Goal: Information Seeking & Learning: Compare options

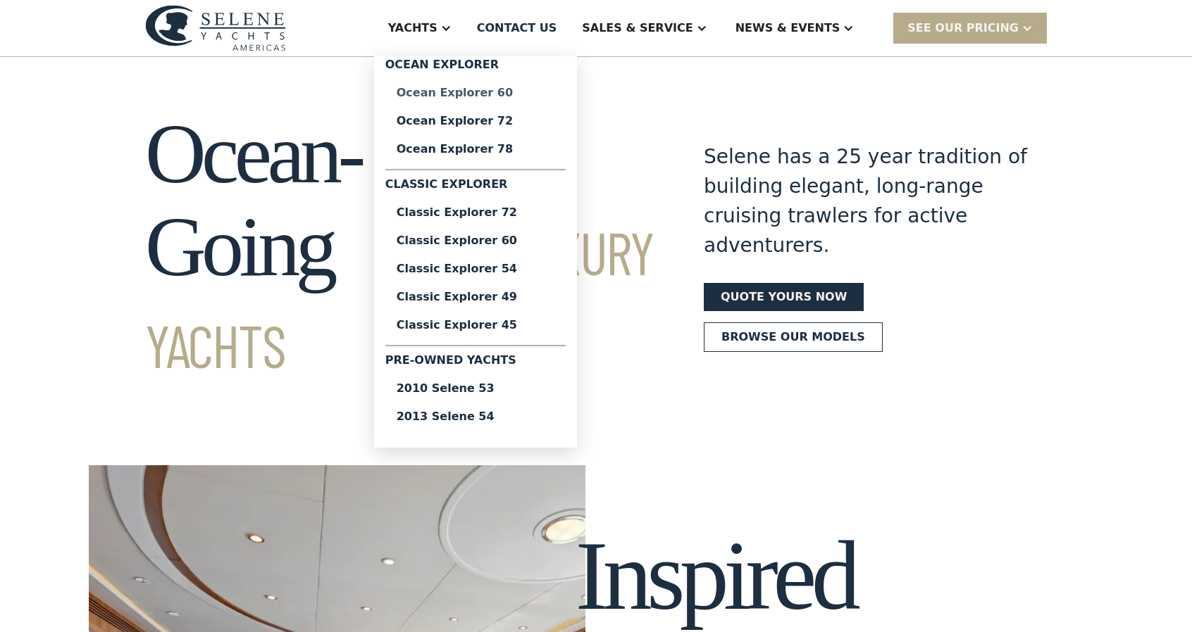
click at [524, 92] on div "Ocean Explorer 60" at bounding box center [476, 92] width 158 height 11
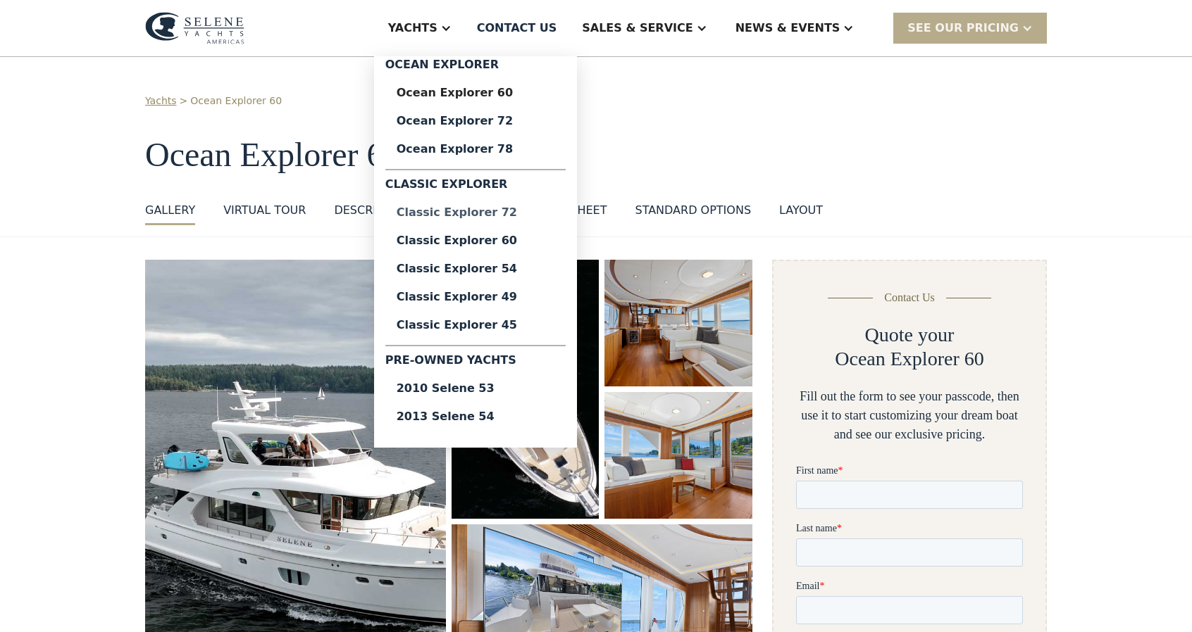
click at [503, 212] on div "Classic Explorer 72" at bounding box center [476, 212] width 158 height 11
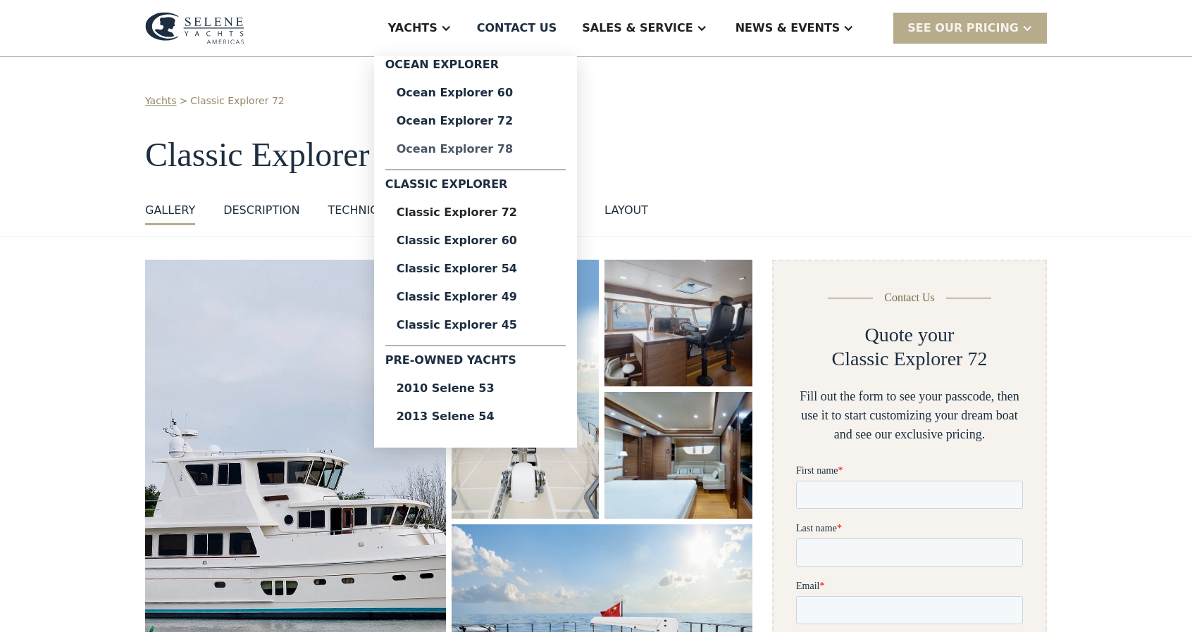
click at [520, 146] on div "Ocean Explorer 78" at bounding box center [476, 149] width 158 height 11
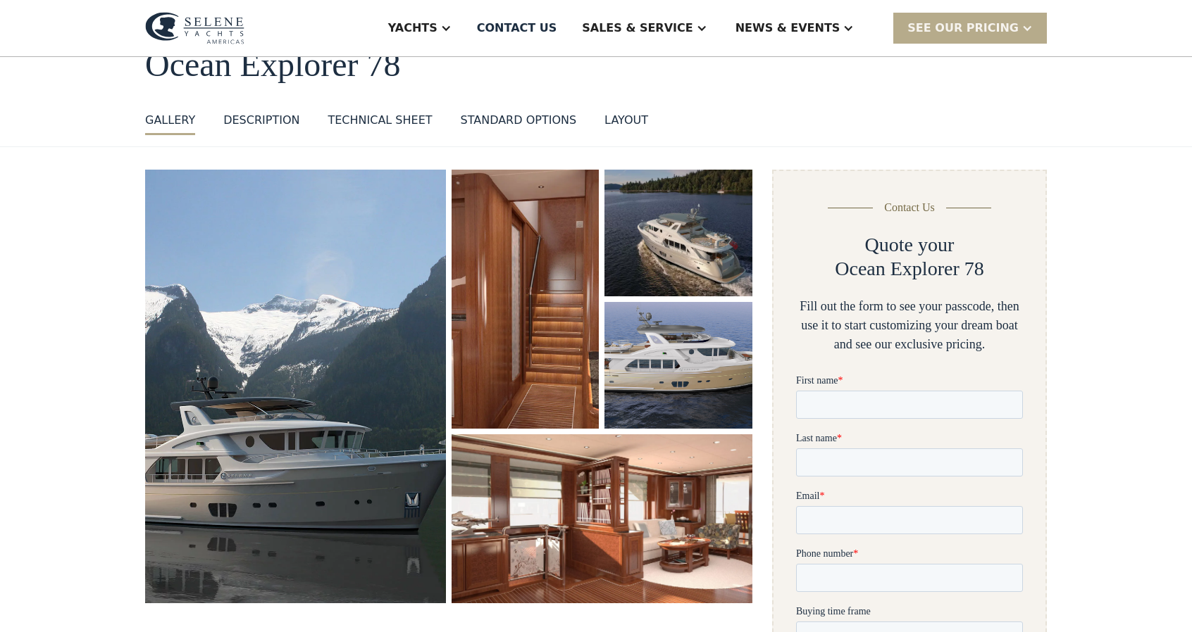
scroll to position [141, 0]
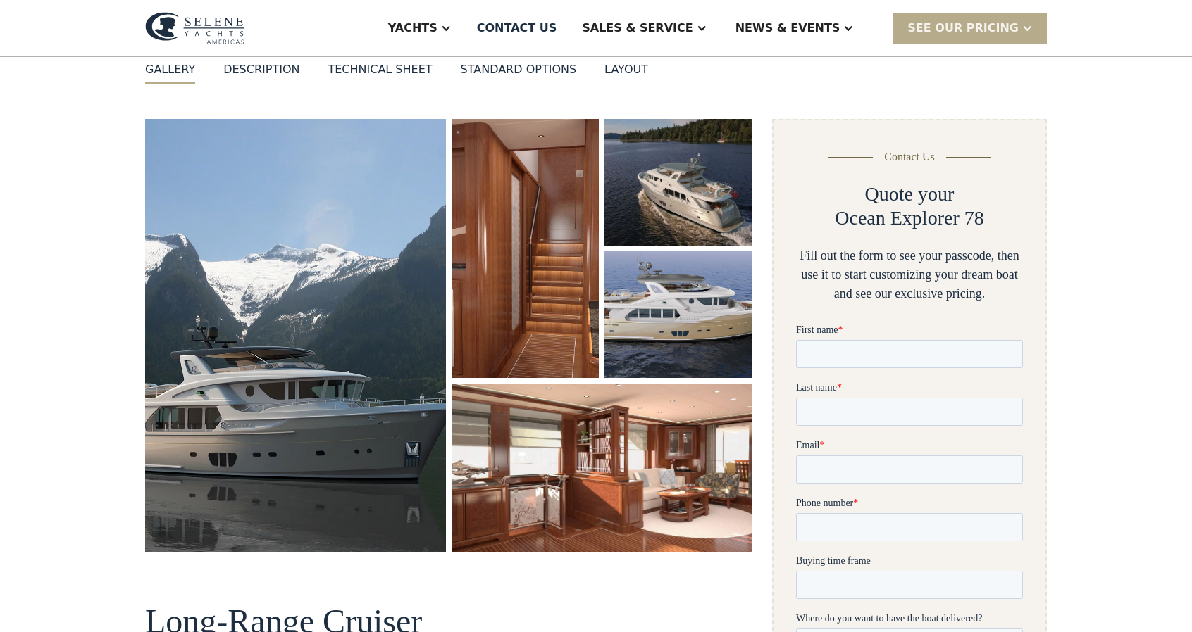
click at [604, 65] on div "layout" at bounding box center [626, 69] width 44 height 17
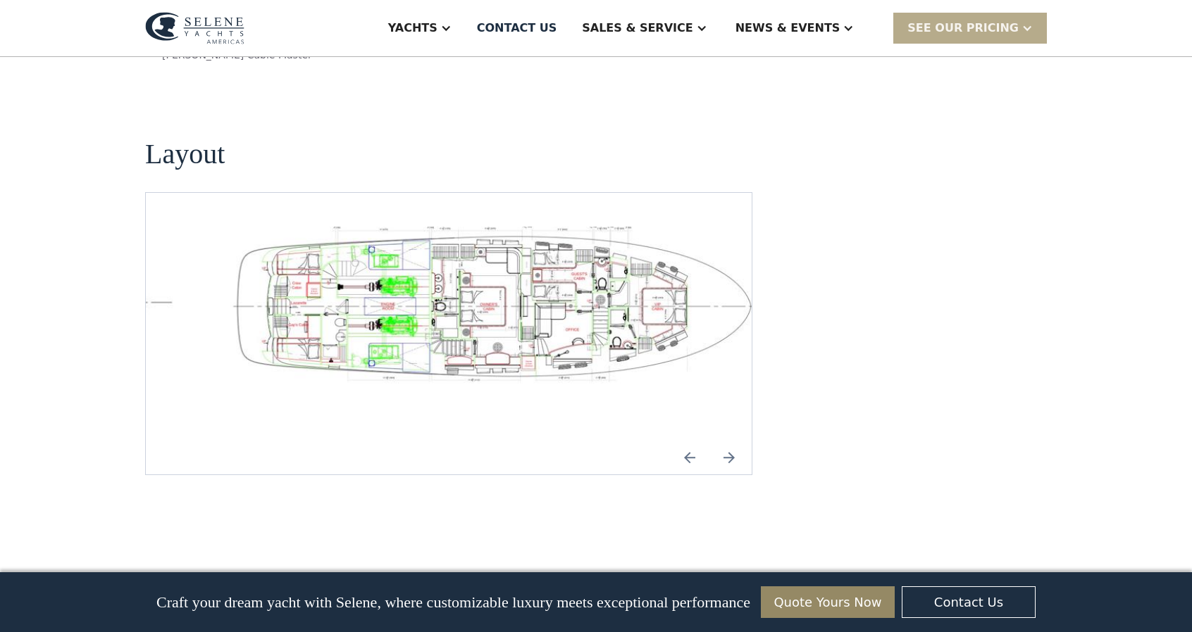
scroll to position [2088, 0]
click at [544, 282] on img "open lightbox" at bounding box center [492, 307] width 583 height 161
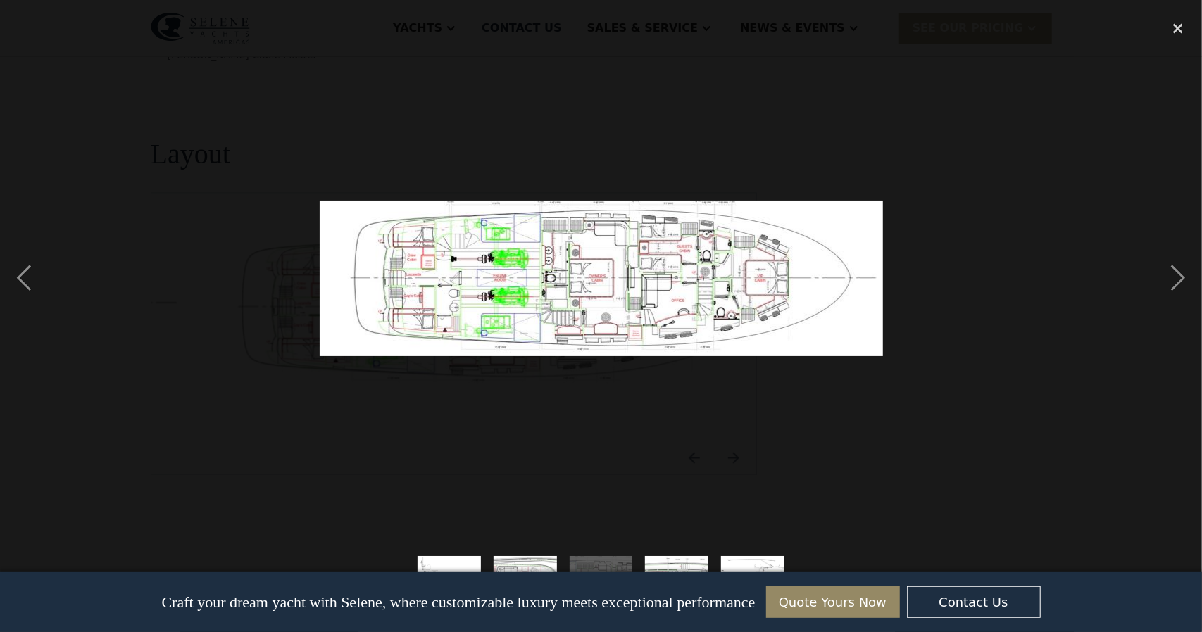
click at [470, 391] on div at bounding box center [601, 278] width 1202 height 531
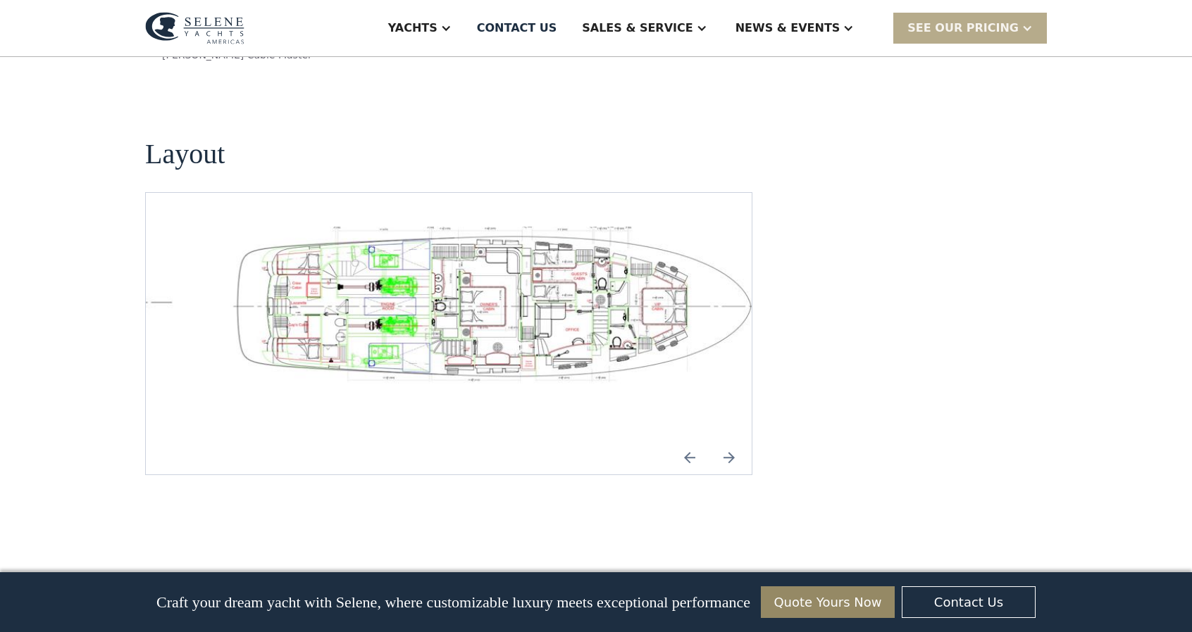
click at [463, 342] on div "3 / 5" at bounding box center [492, 334] width 583 height 214
click at [549, 258] on img "open lightbox" at bounding box center [492, 307] width 583 height 161
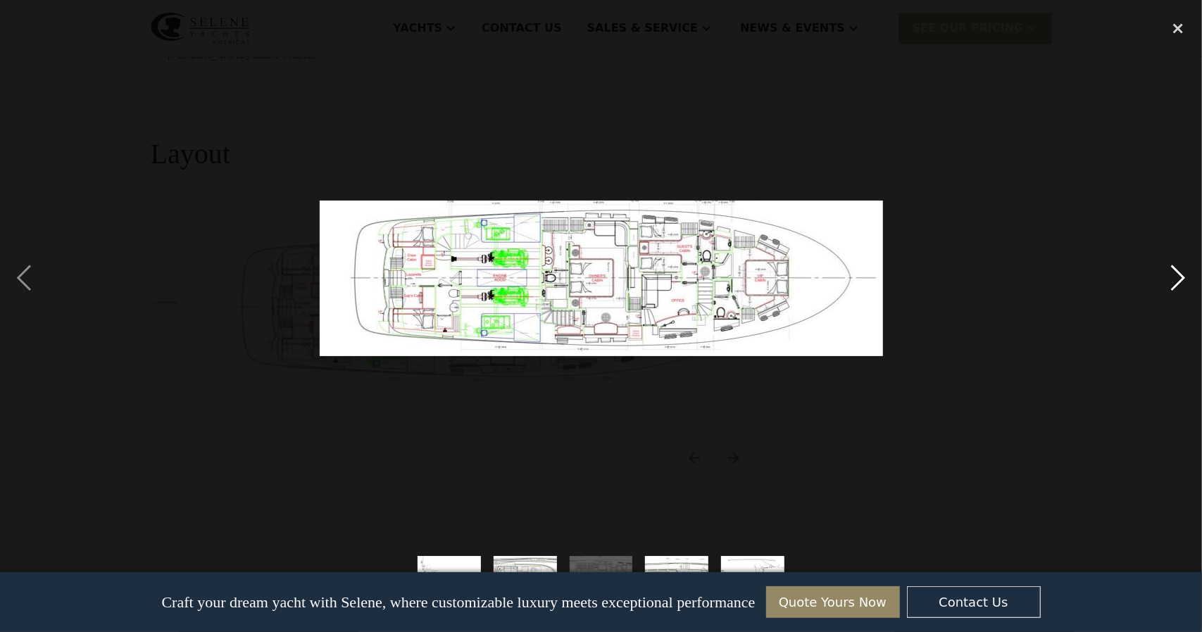
click at [1178, 275] on div "next image" at bounding box center [1178, 278] width 48 height 531
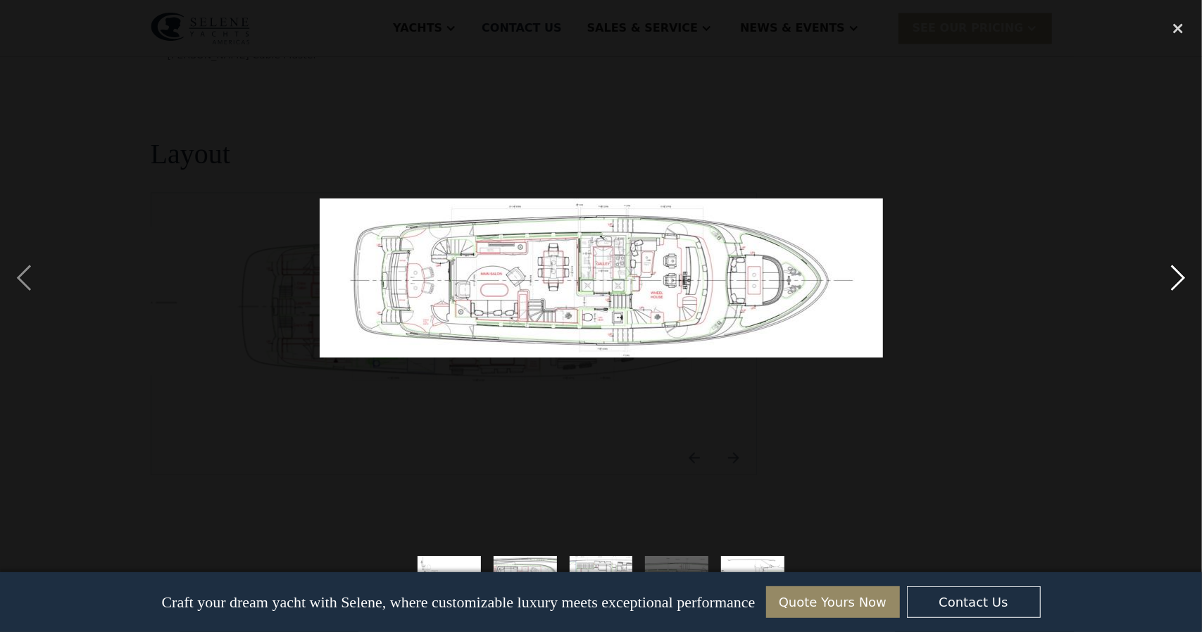
click at [1178, 275] on div "next image" at bounding box center [1178, 278] width 48 height 531
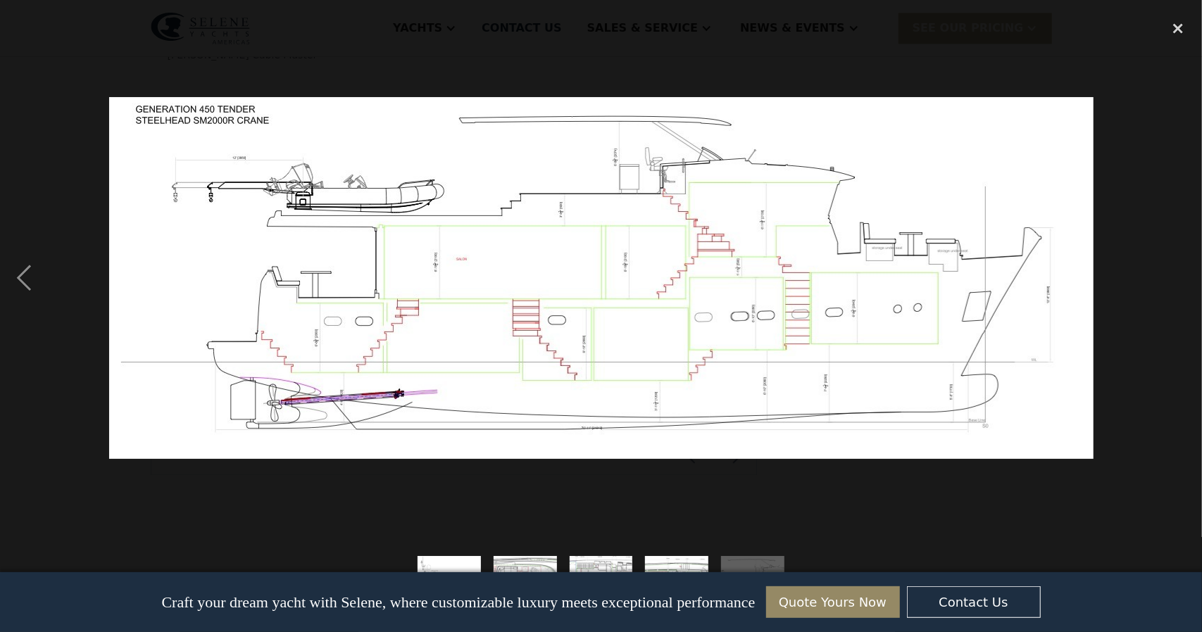
click at [1168, 275] on div "next image" at bounding box center [1178, 278] width 48 height 531
click at [1180, 26] on div "close lightbox" at bounding box center [1178, 28] width 48 height 31
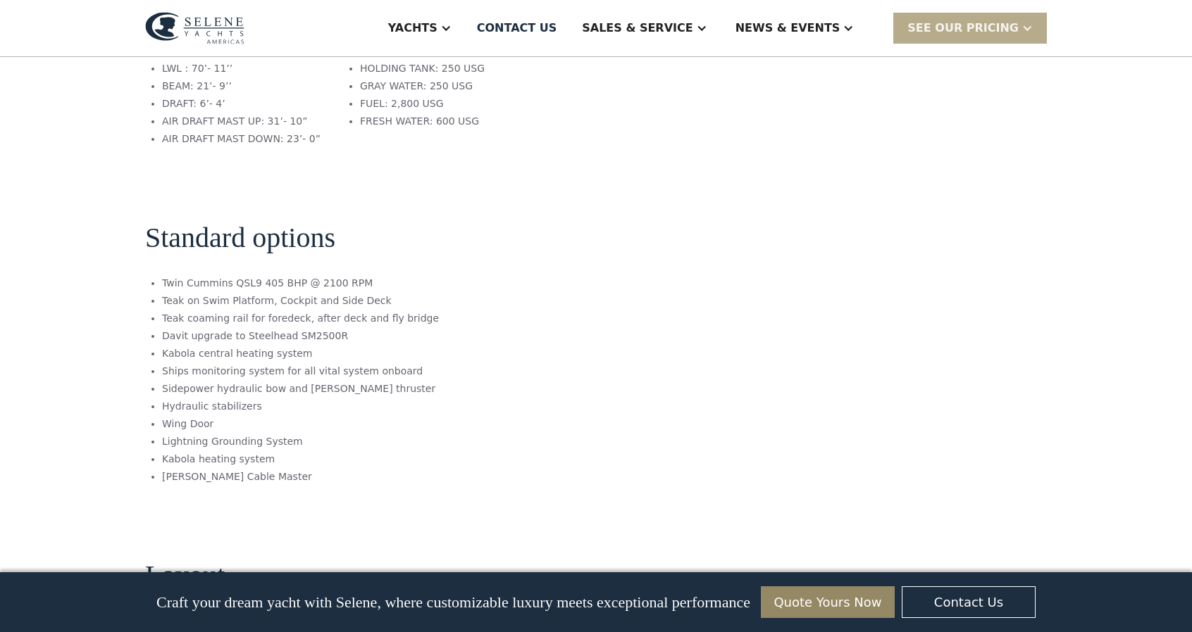
scroll to position [1665, 0]
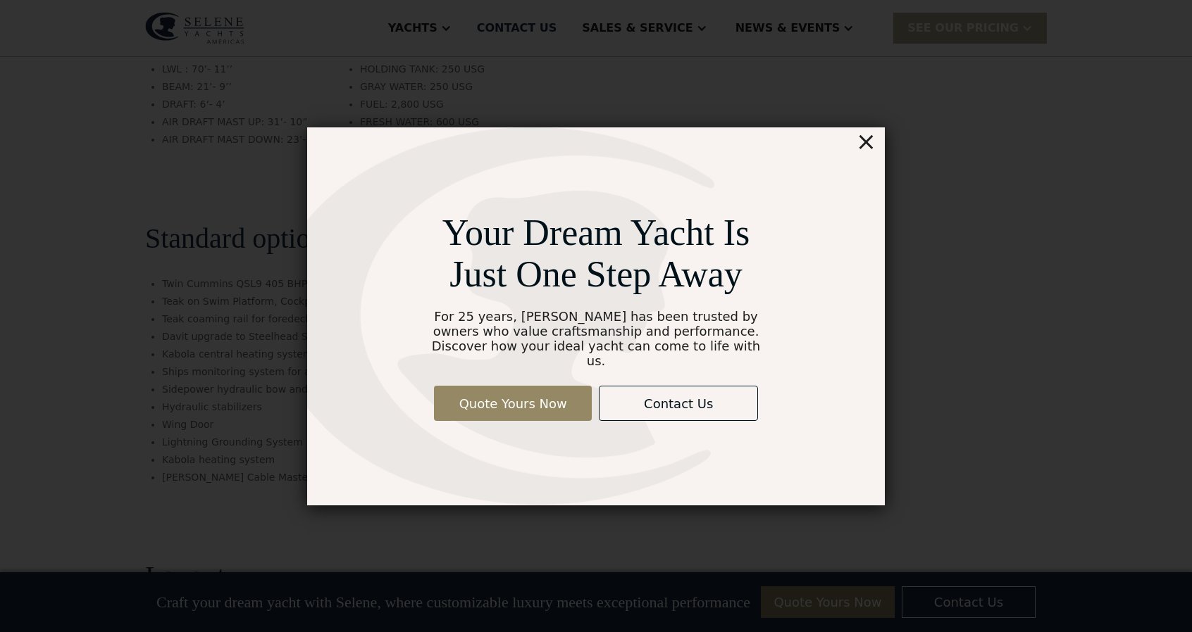
click at [866, 144] on div "×" at bounding box center [866, 141] width 20 height 28
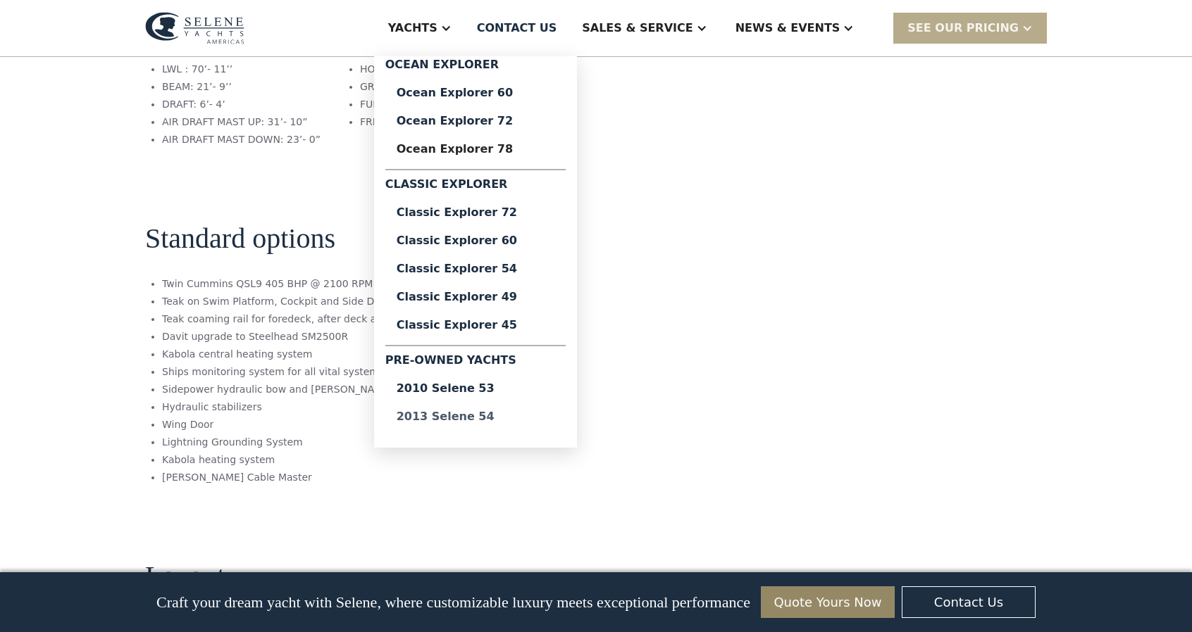
click at [509, 417] on div "2013 Selene 54" at bounding box center [476, 416] width 158 height 11
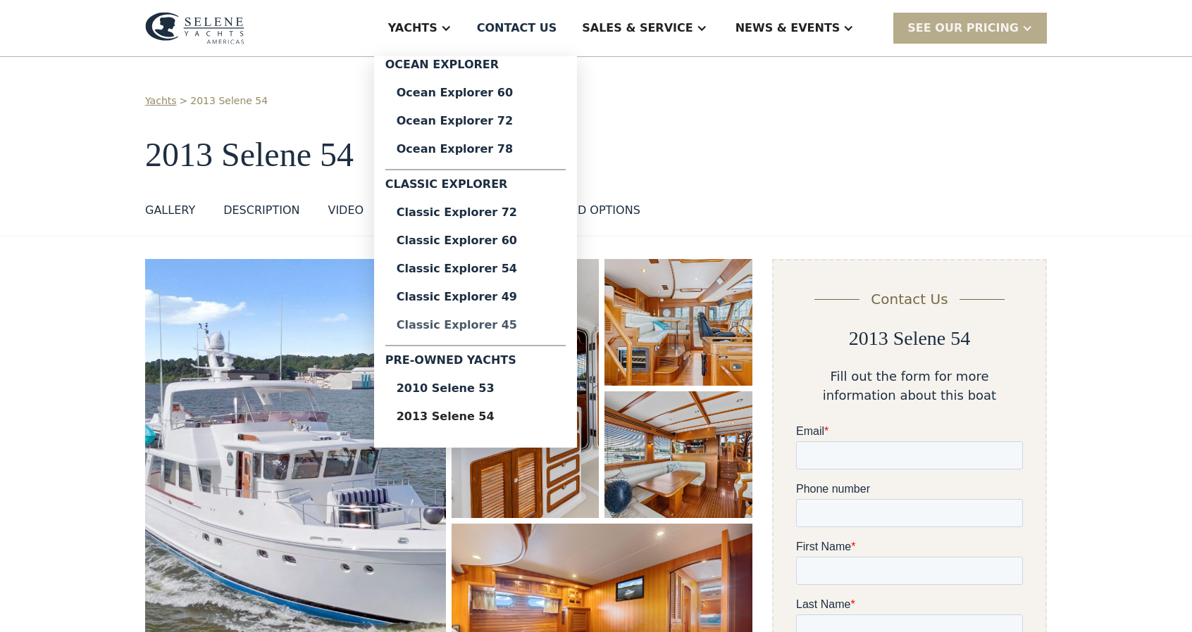
click at [525, 328] on div "Classic Explorer 45" at bounding box center [476, 325] width 158 height 11
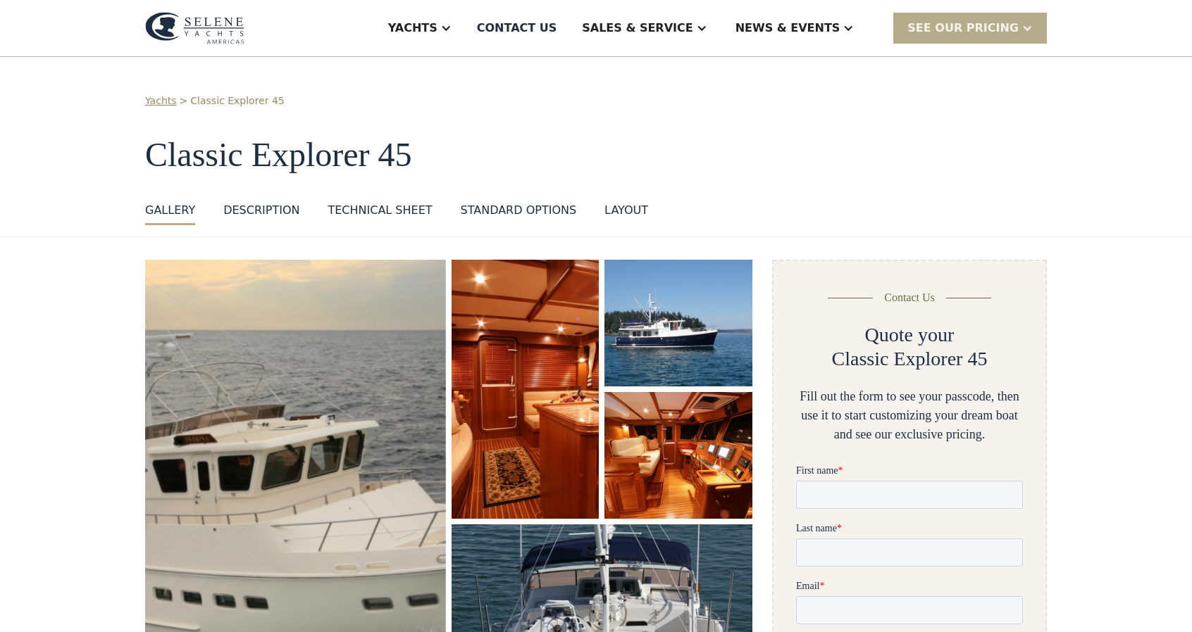
click at [649, 361] on img "open lightbox" at bounding box center [678, 323] width 155 height 133
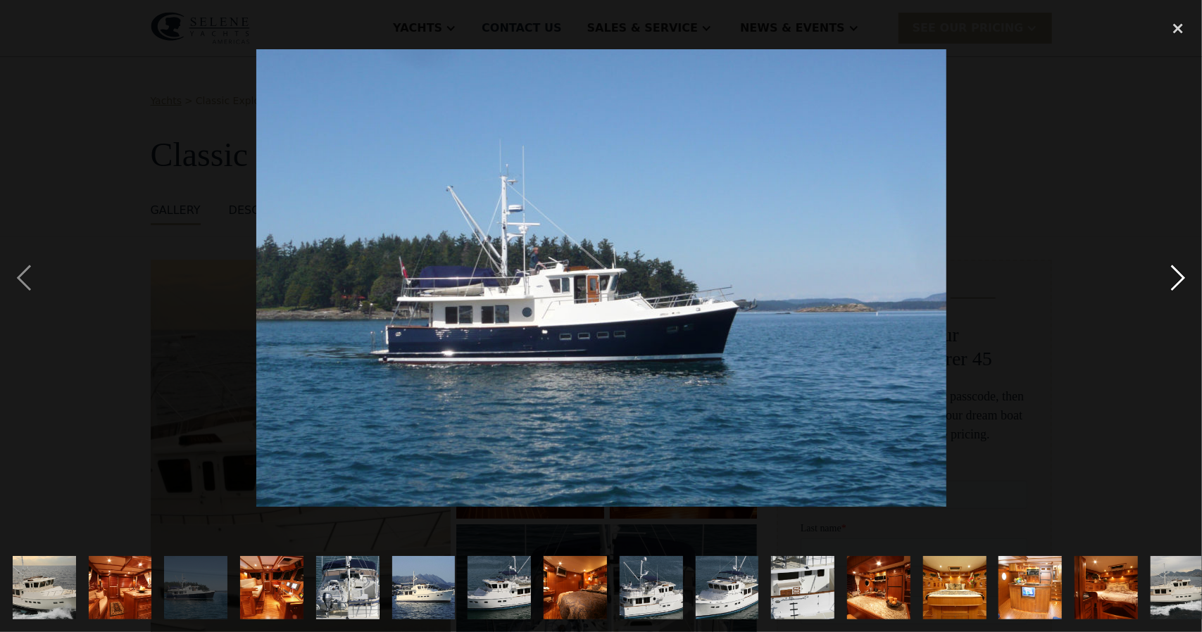
click at [1173, 267] on div "next image" at bounding box center [1178, 278] width 48 height 531
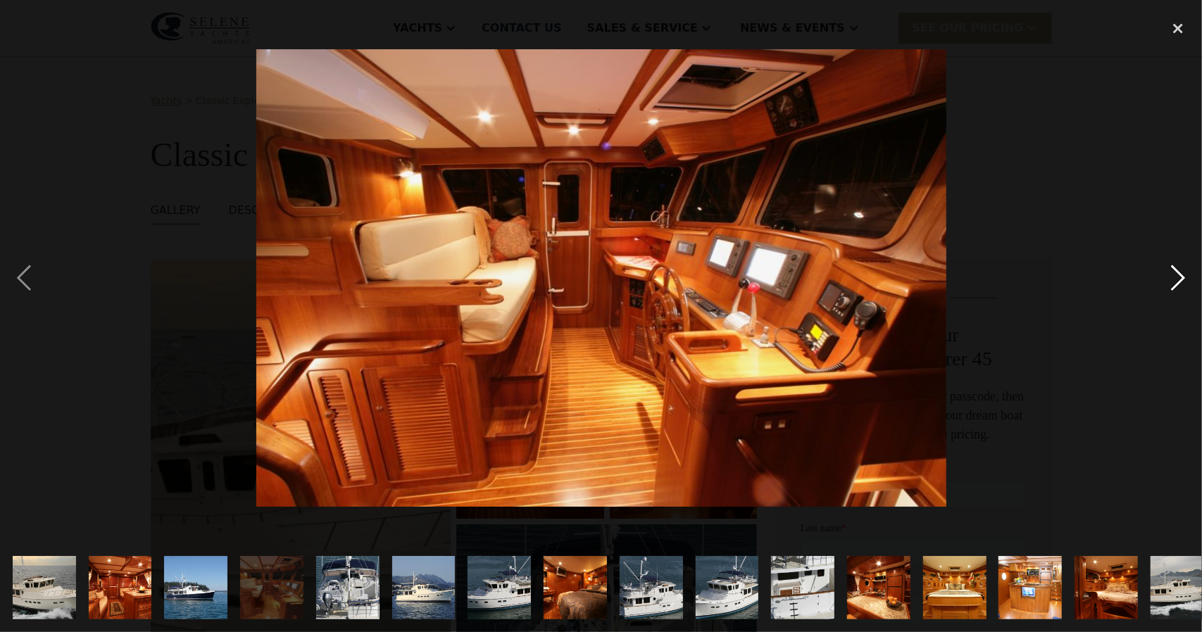
click at [1164, 291] on div "next image" at bounding box center [1178, 278] width 48 height 531
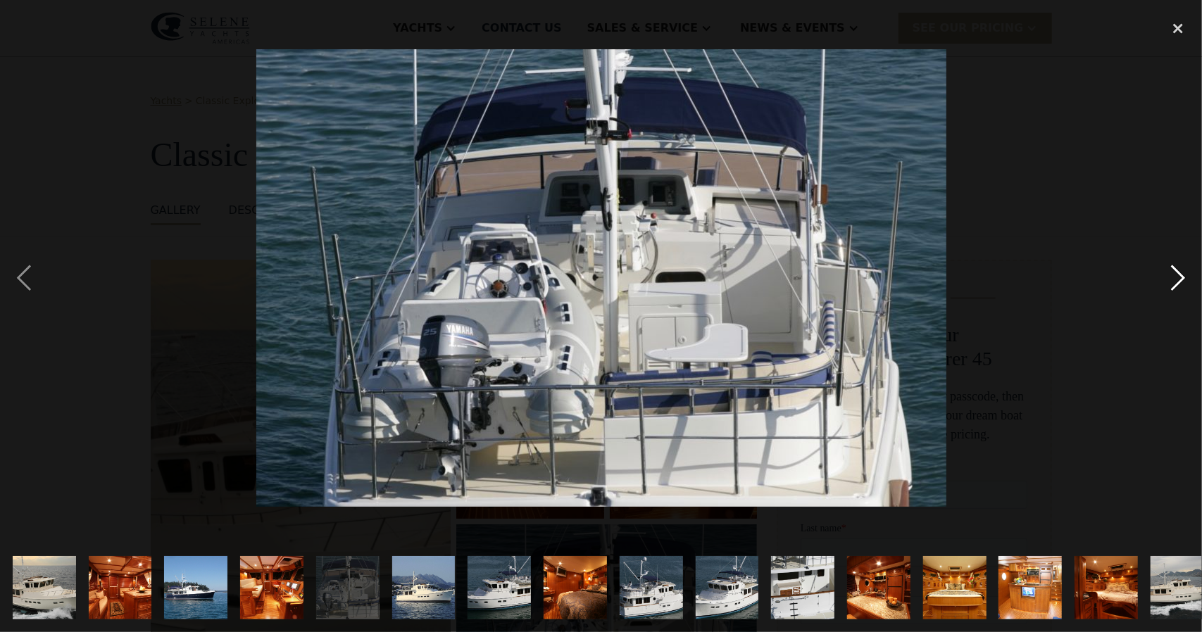
click at [1164, 301] on div "next image" at bounding box center [1178, 278] width 48 height 531
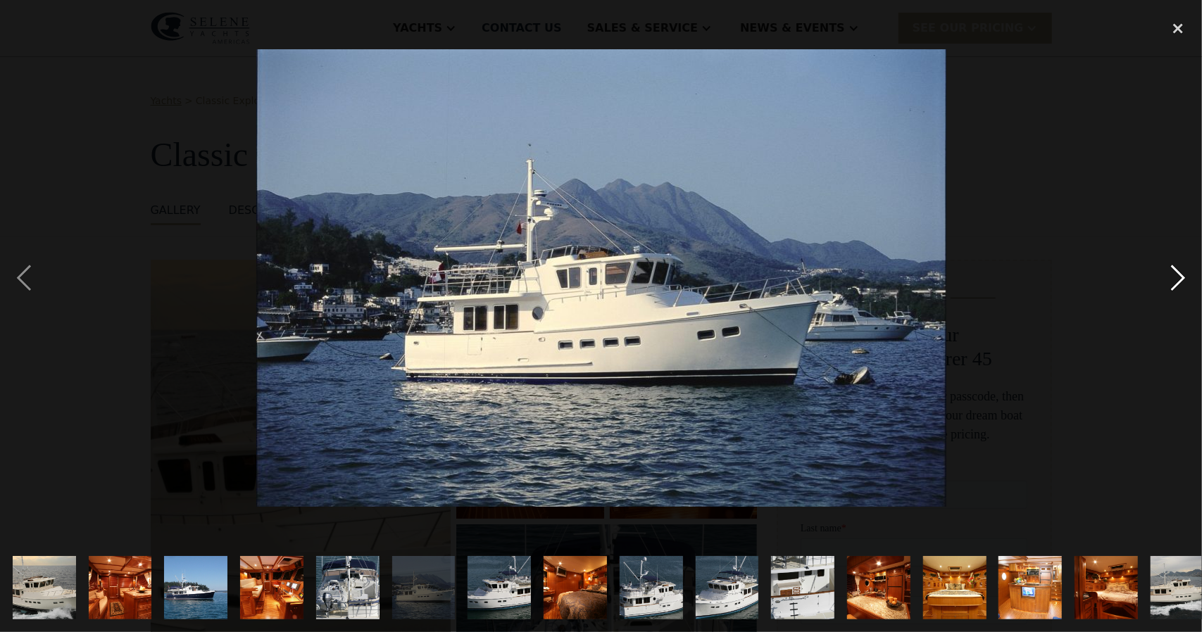
click at [1161, 305] on div "next image" at bounding box center [1178, 278] width 48 height 531
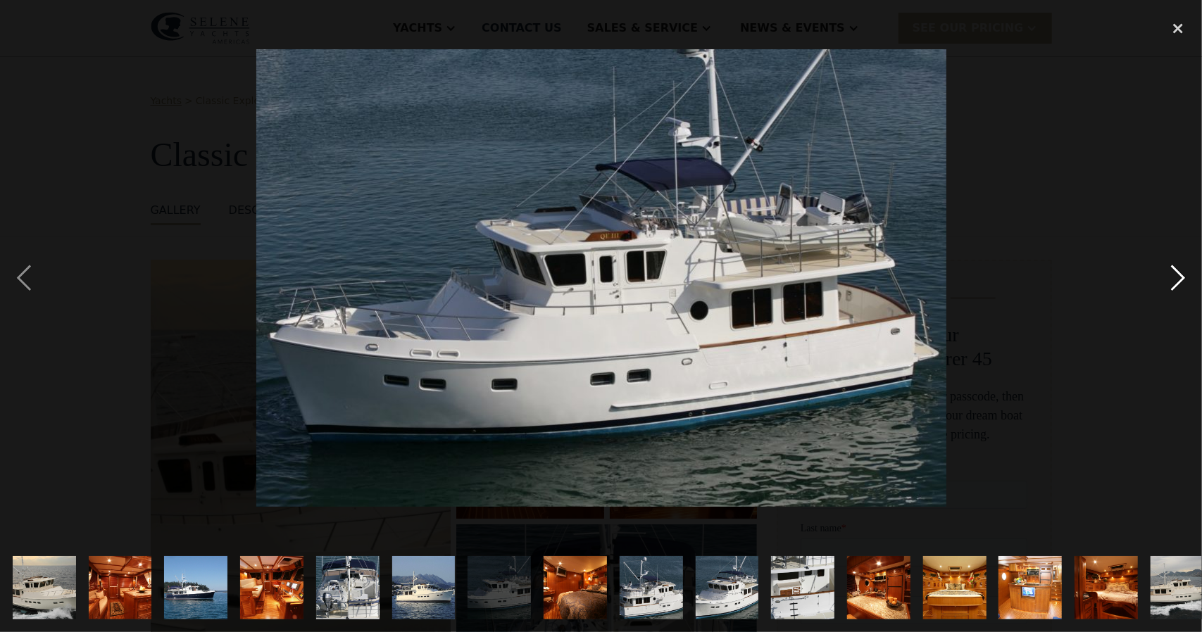
click at [1160, 307] on div "next image" at bounding box center [1178, 278] width 48 height 531
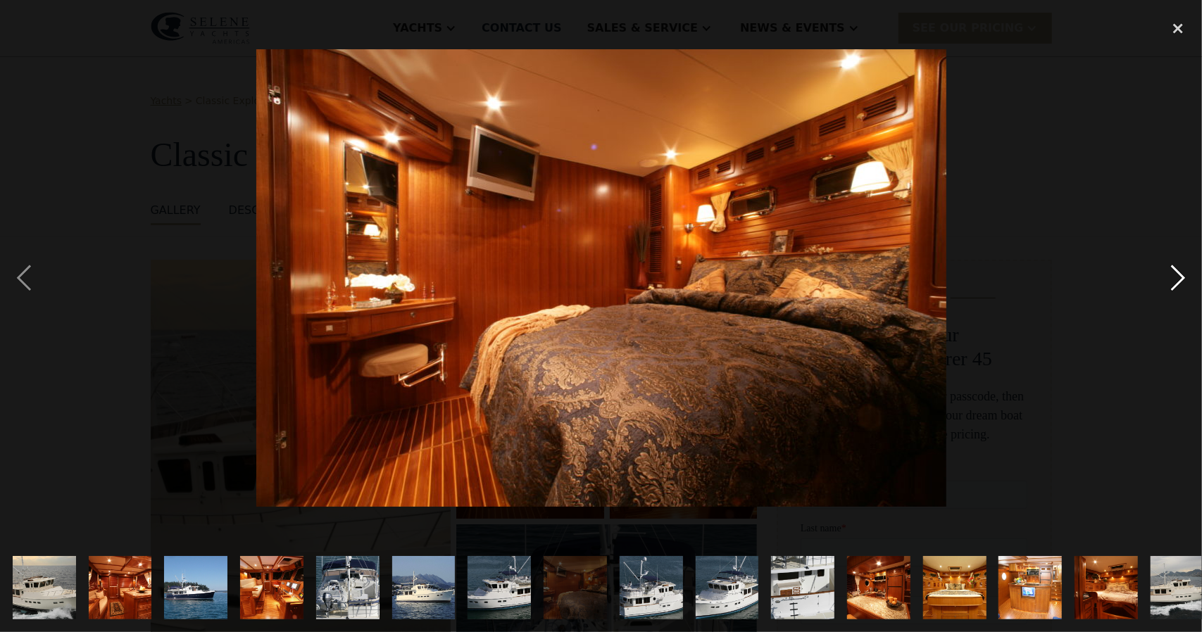
click at [1160, 307] on div "next image" at bounding box center [1178, 278] width 48 height 531
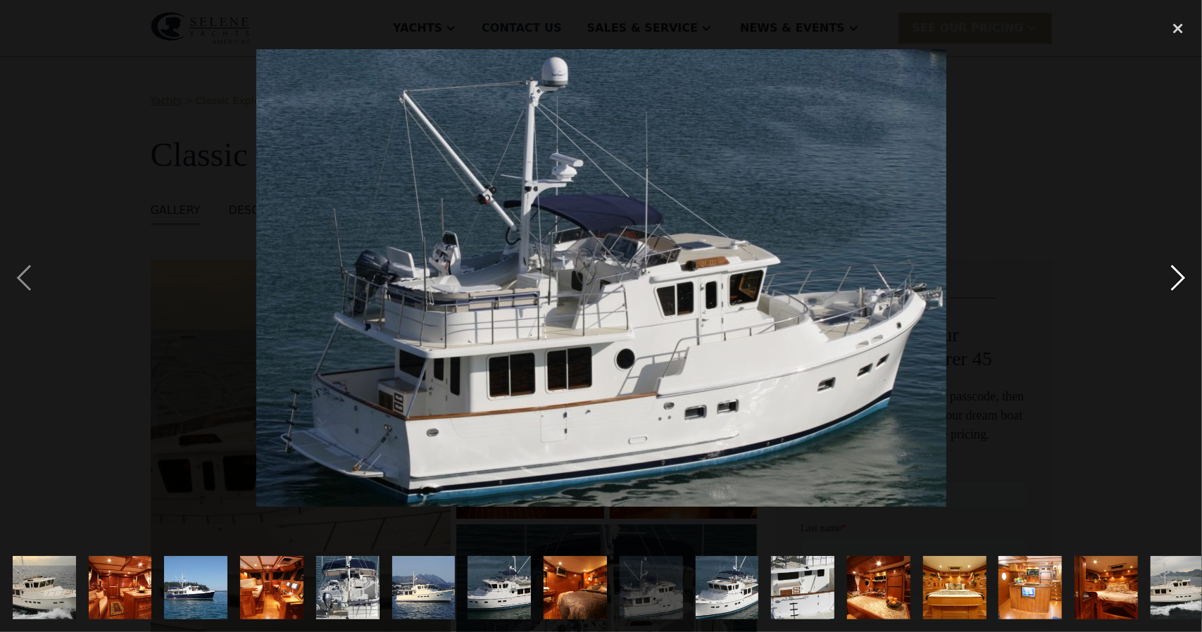
click at [1160, 307] on div "next image" at bounding box center [1178, 278] width 48 height 531
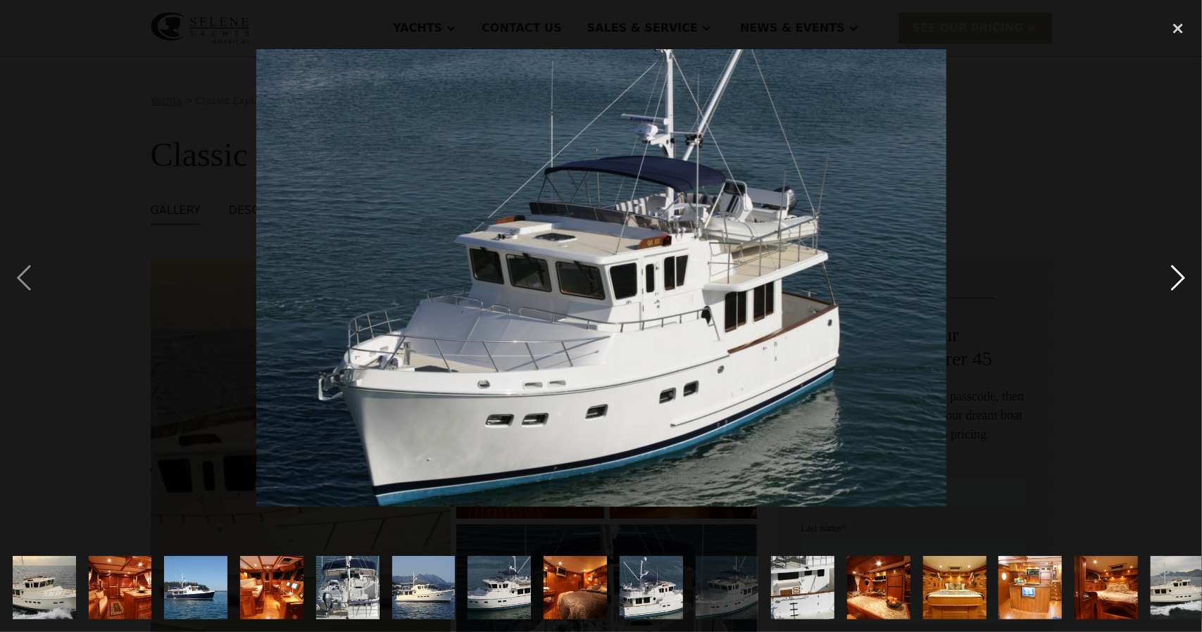
click at [1160, 307] on div "next image" at bounding box center [1178, 278] width 48 height 531
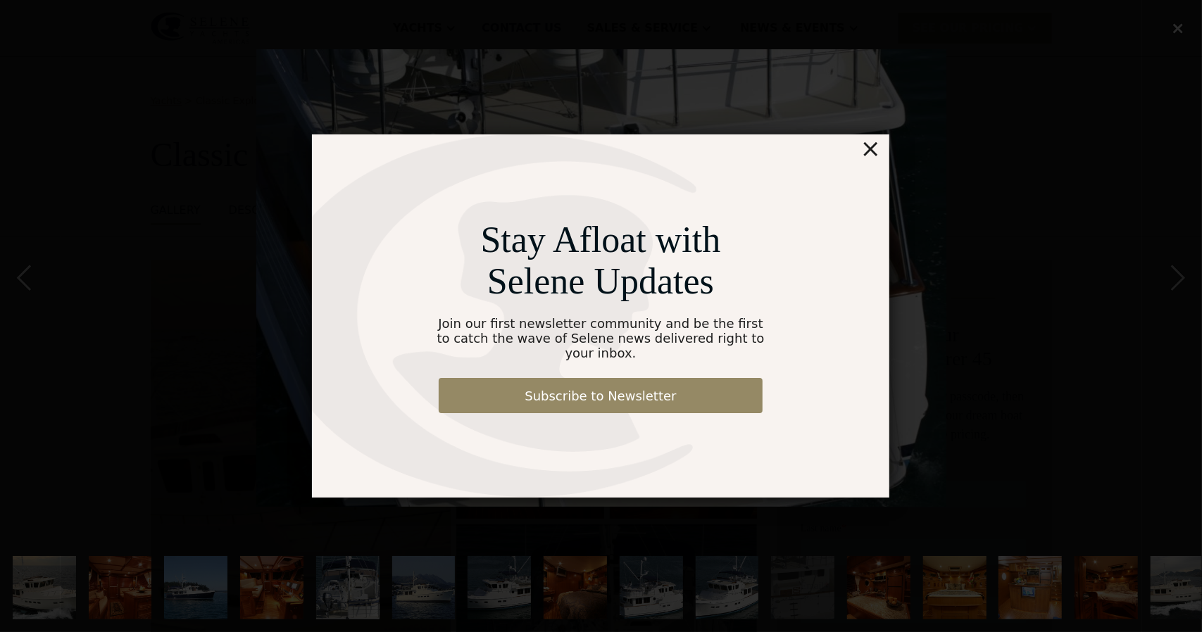
click at [875, 157] on div "×" at bounding box center [871, 149] width 20 height 28
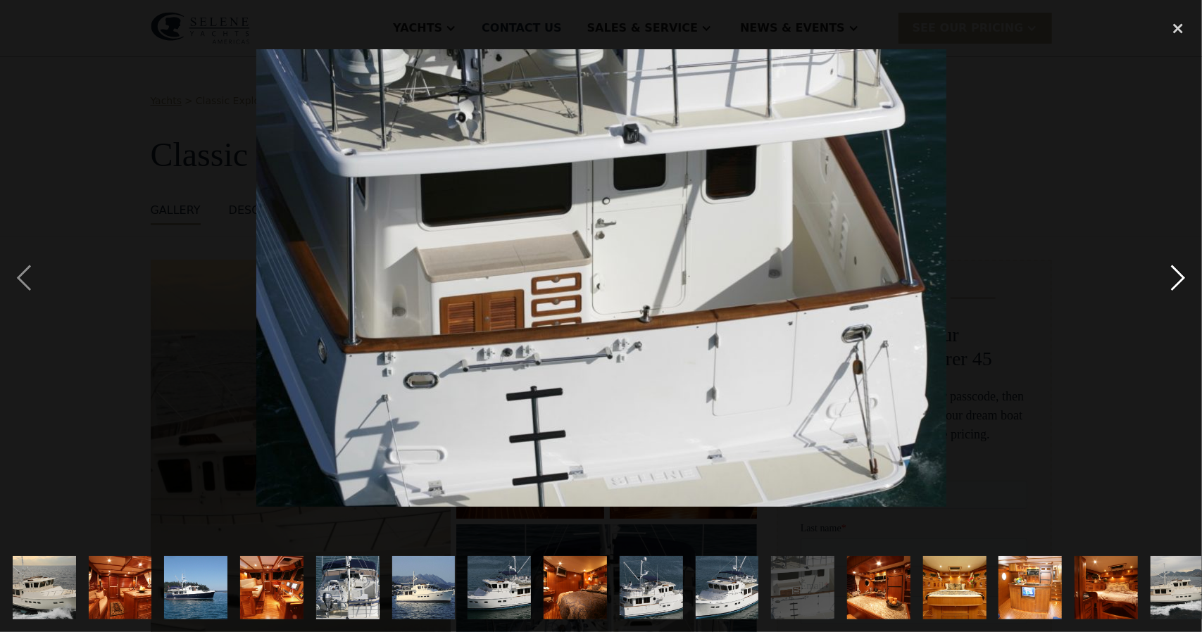
click at [1176, 270] on div "next image" at bounding box center [1178, 278] width 48 height 531
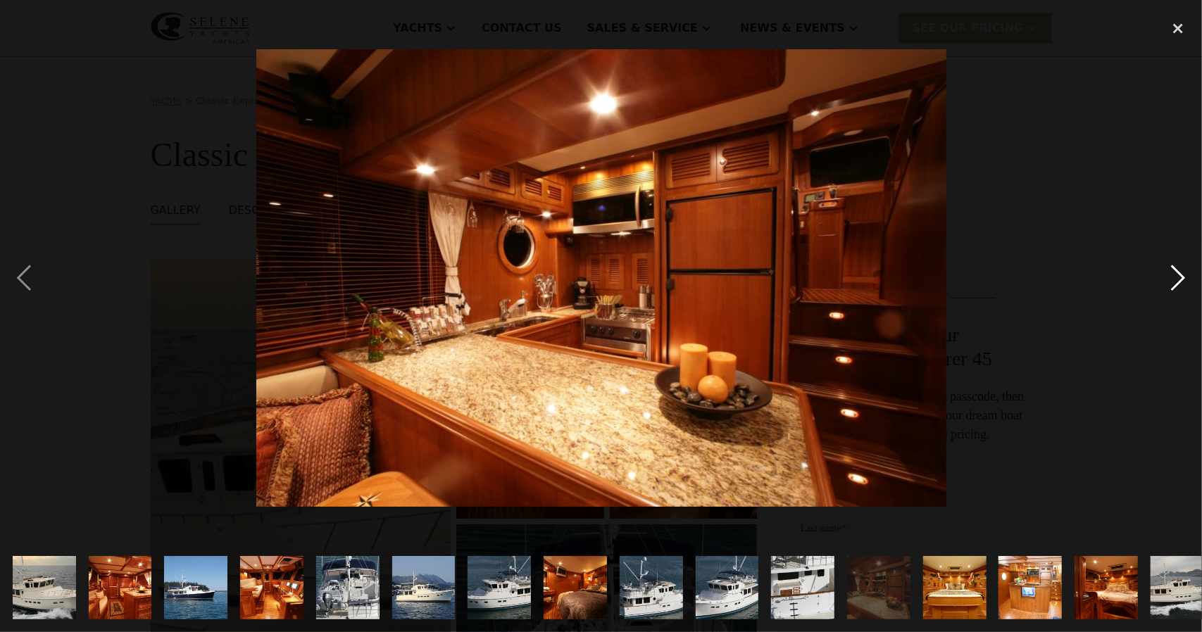
click at [1176, 270] on div "next image" at bounding box center [1178, 278] width 48 height 531
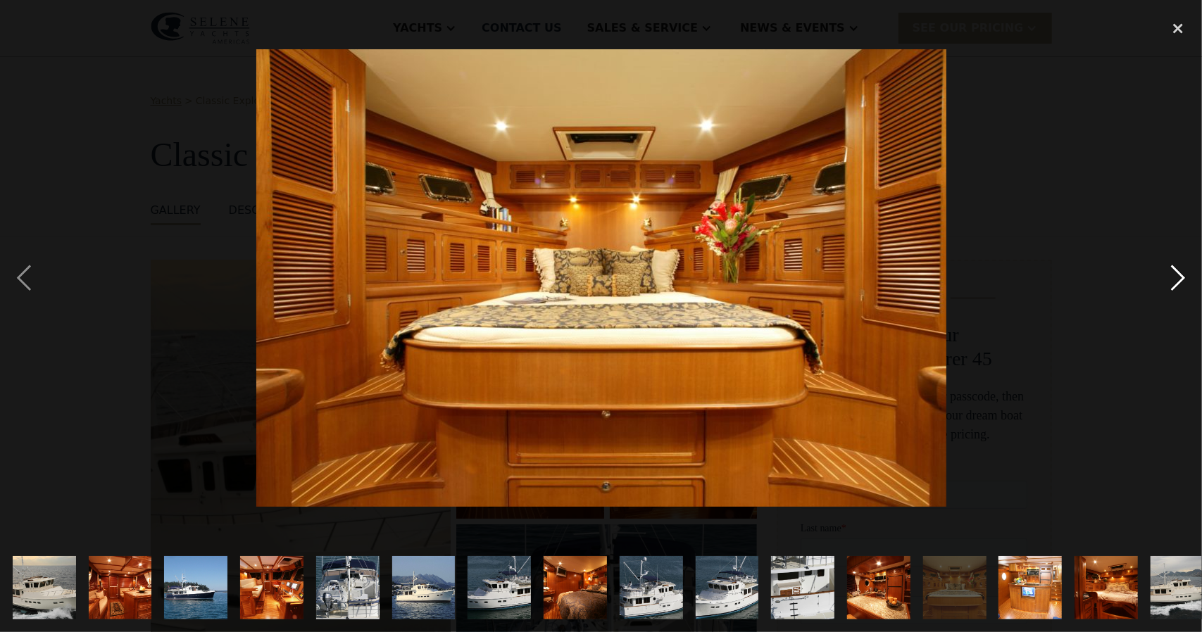
click at [1178, 278] on div "next image" at bounding box center [1178, 278] width 48 height 531
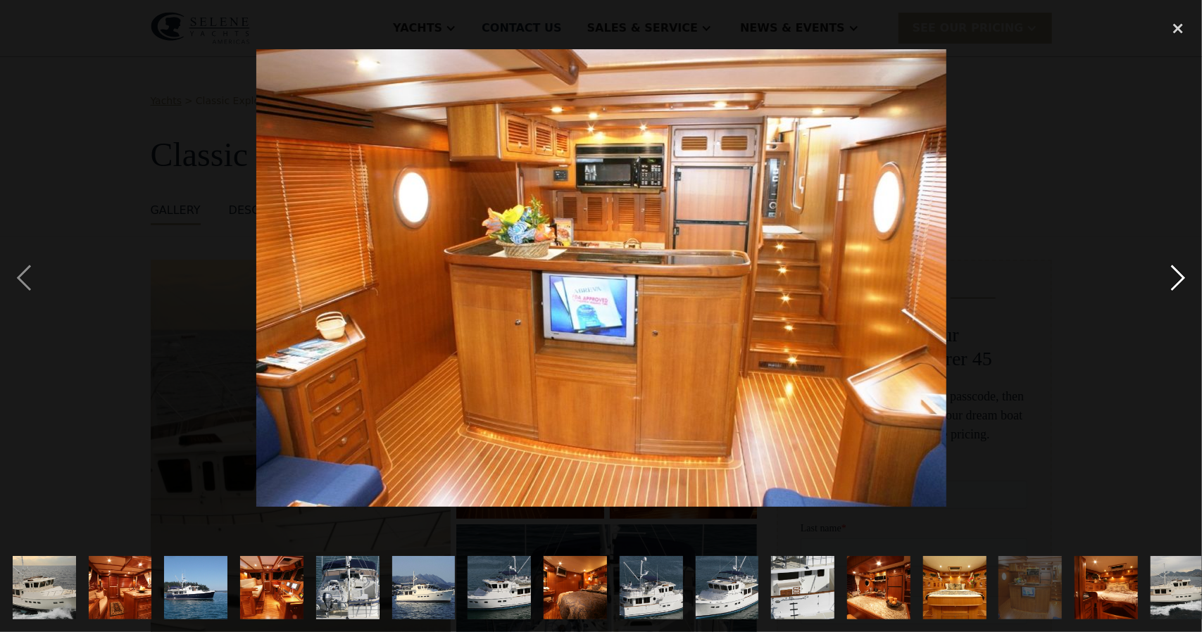
click at [1178, 278] on div "next image" at bounding box center [1178, 278] width 48 height 531
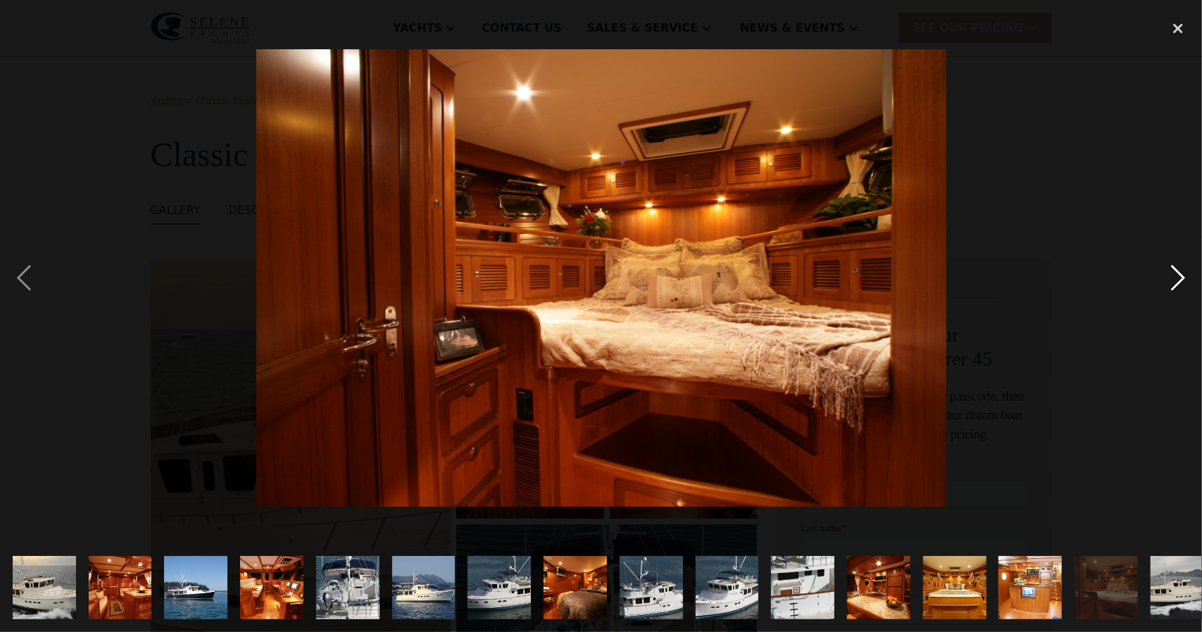
click at [1178, 278] on div "next image" at bounding box center [1178, 278] width 48 height 531
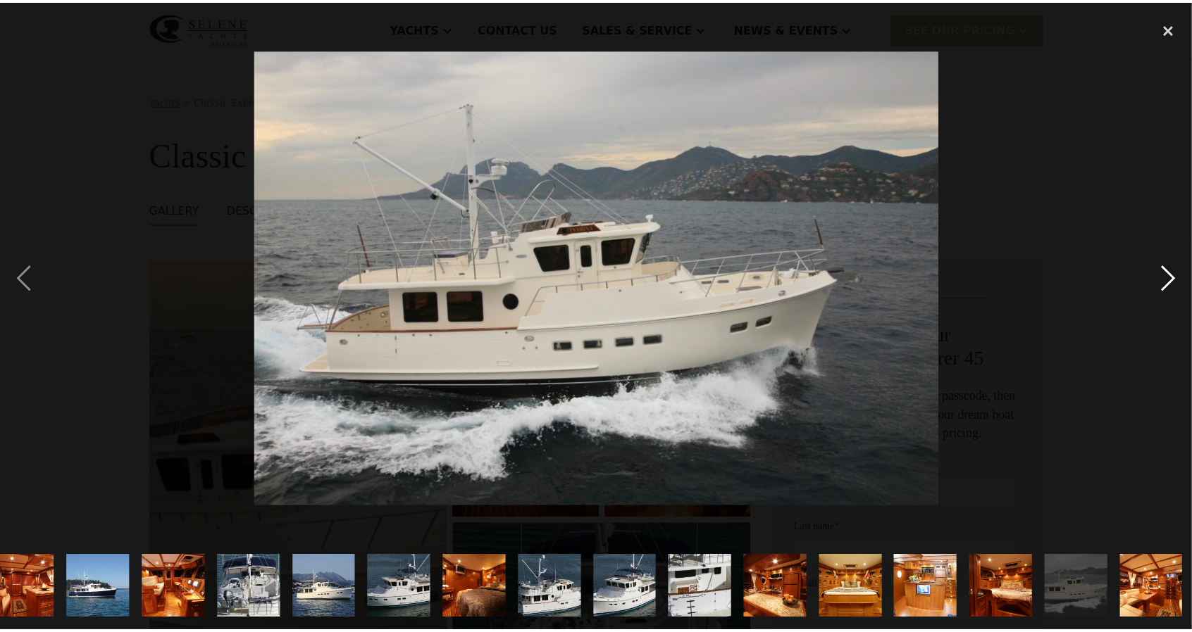
scroll to position [0, 100]
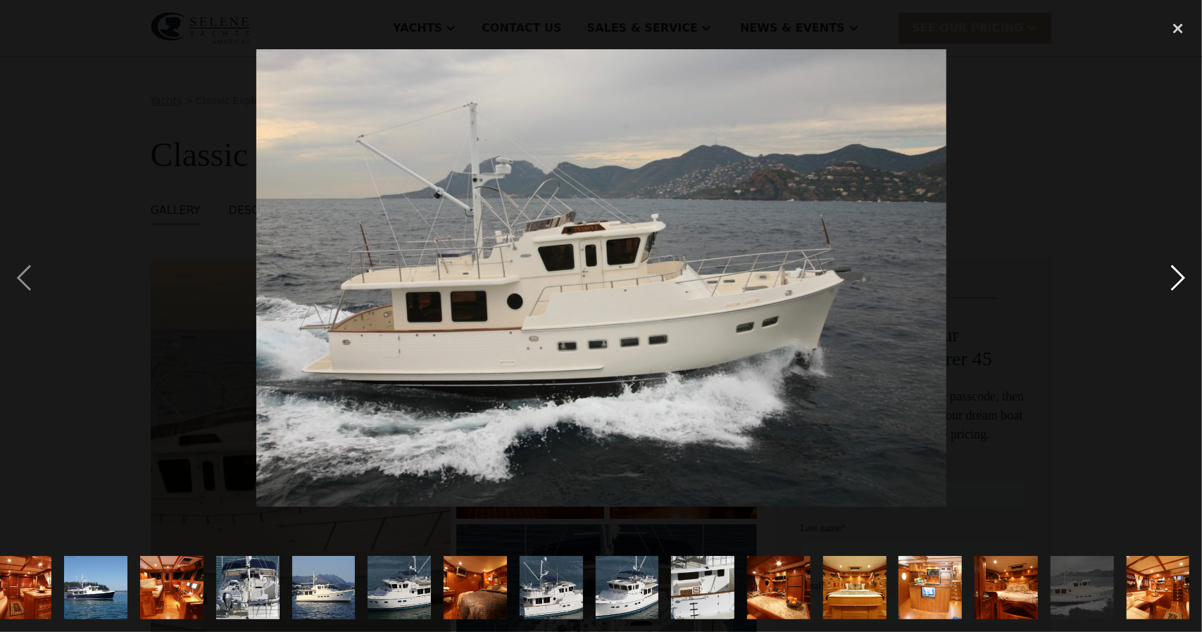
click at [1178, 280] on div "next image" at bounding box center [1178, 278] width 48 height 531
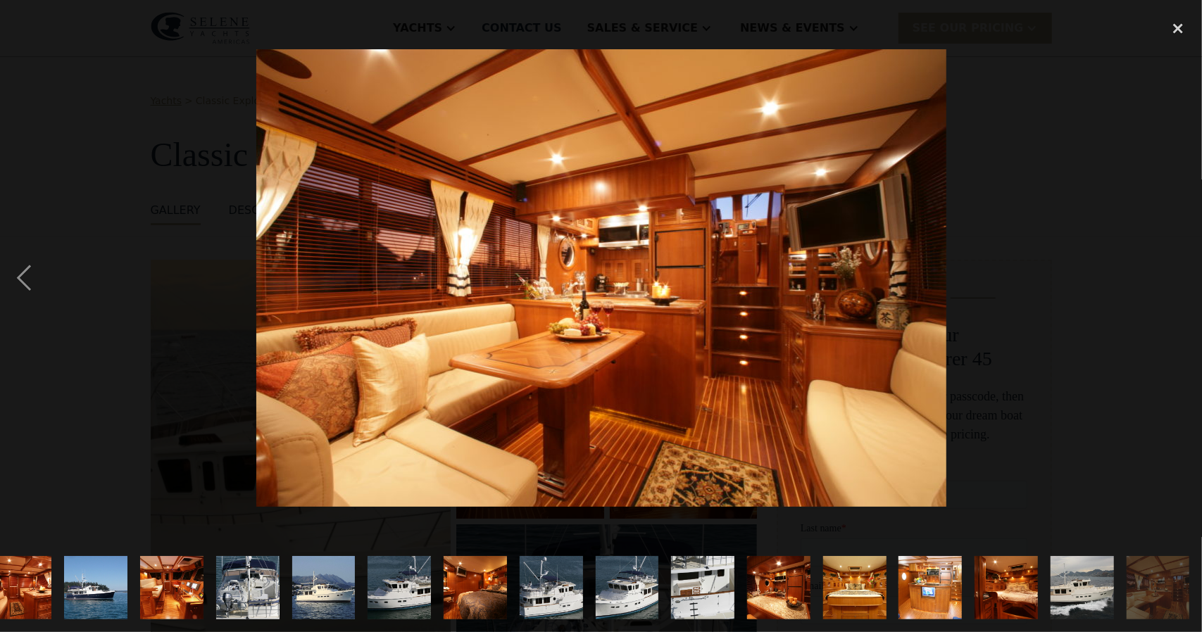
click at [1178, 282] on div "next image" at bounding box center [1178, 278] width 48 height 531
click at [1177, 22] on div "close lightbox" at bounding box center [1178, 28] width 48 height 31
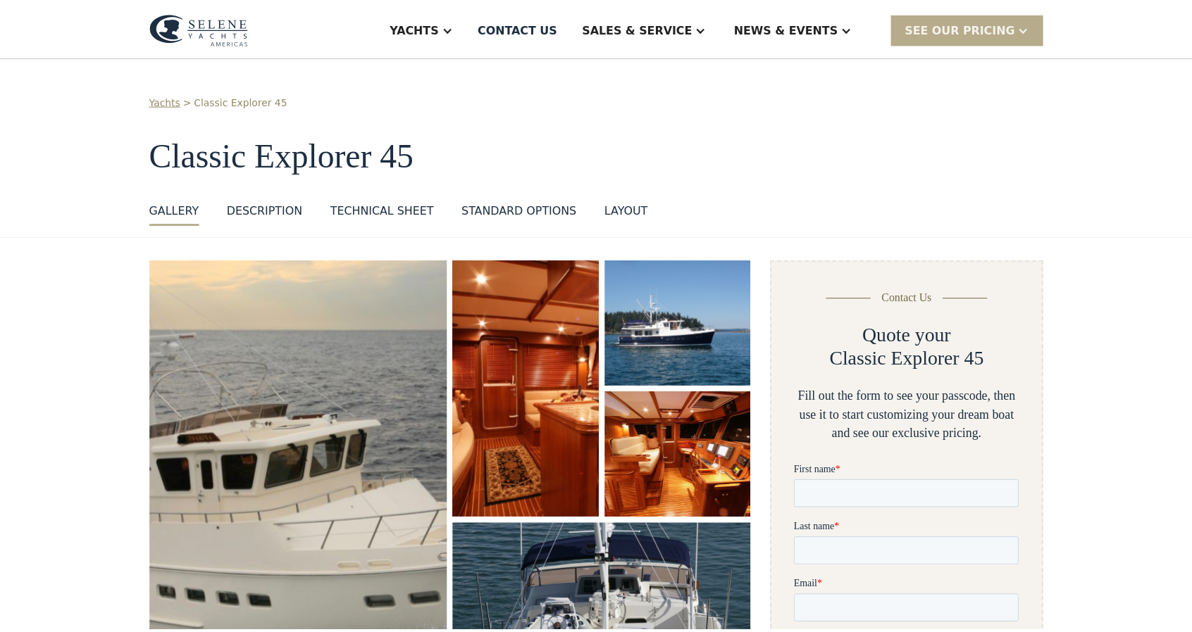
scroll to position [0, 0]
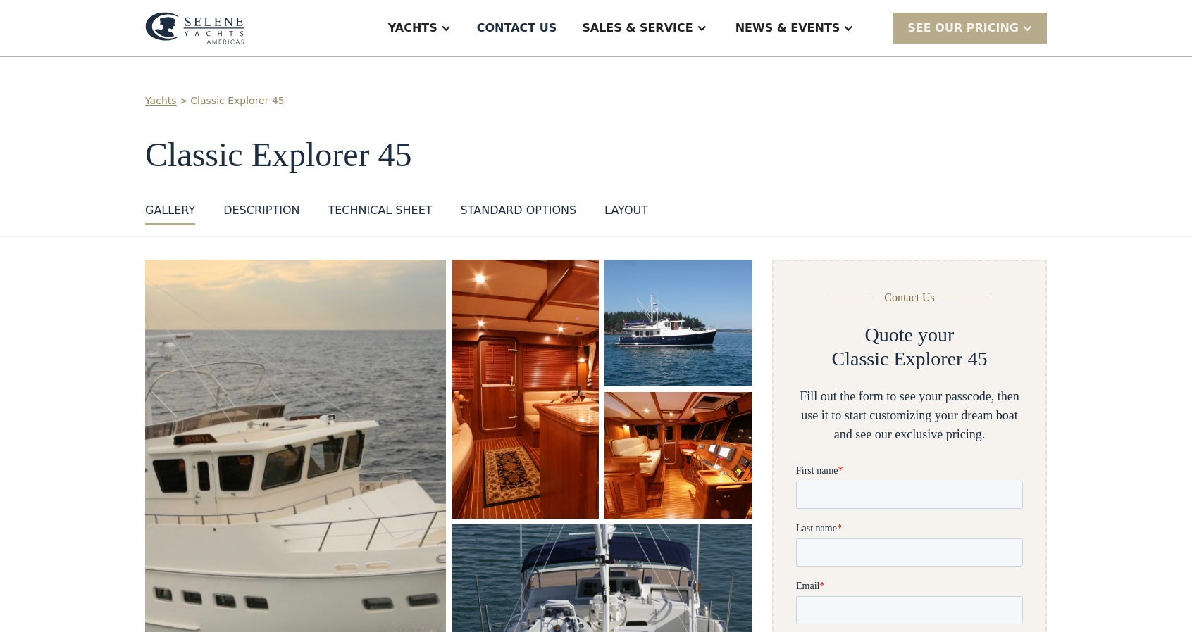
click at [214, 27] on img at bounding box center [194, 28] width 99 height 32
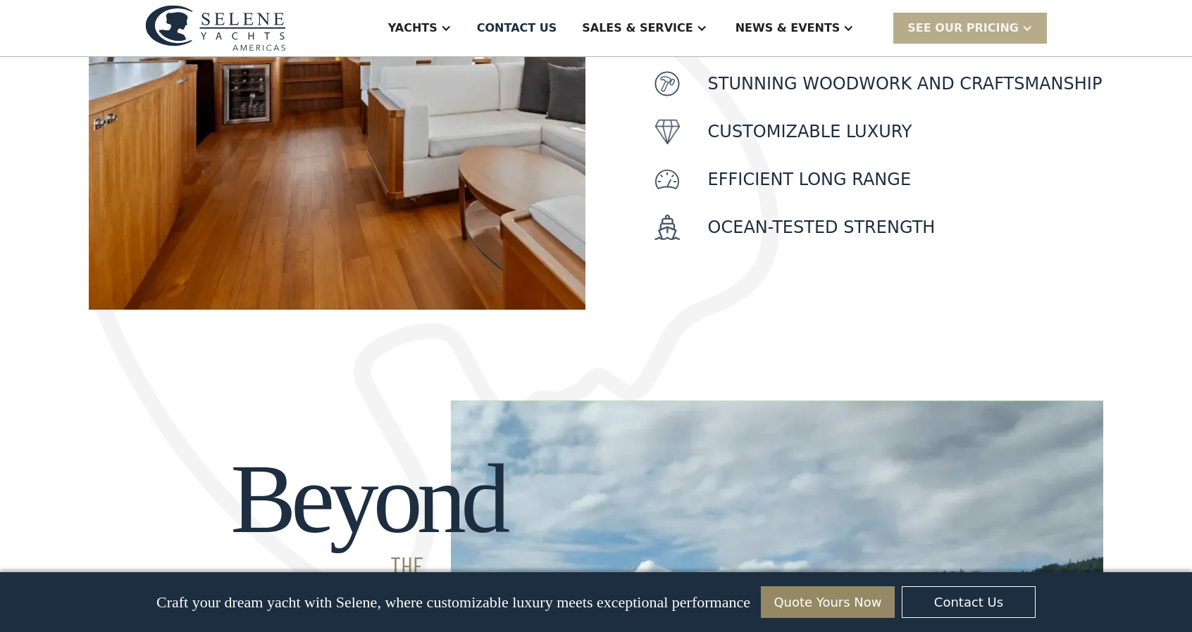
scroll to position [704, 0]
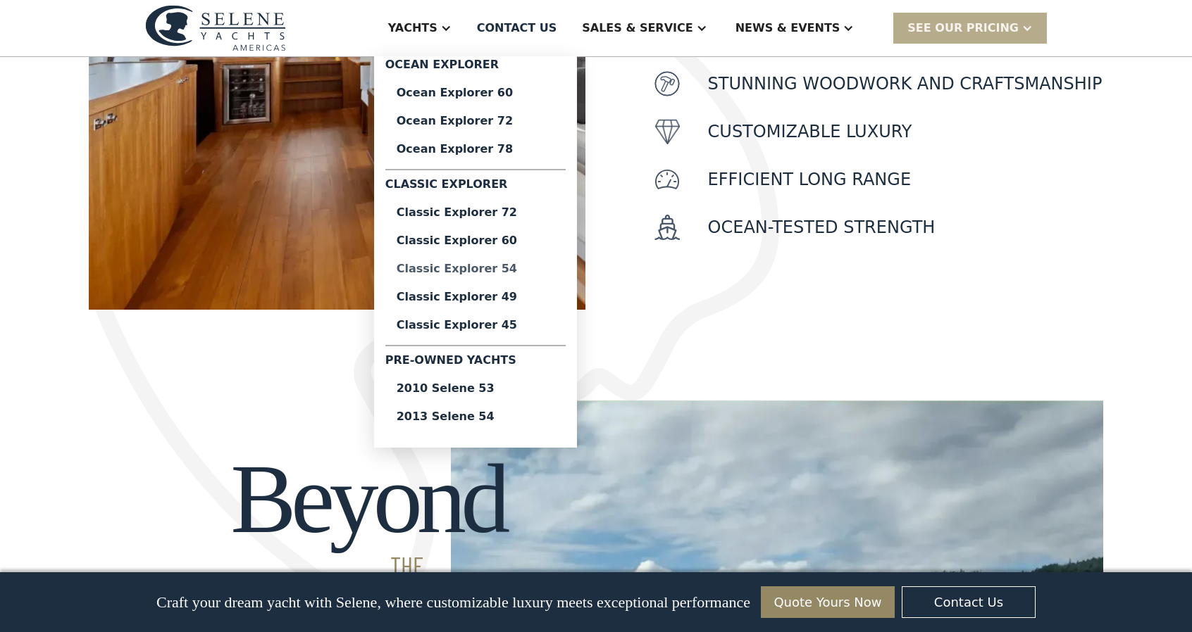
click at [530, 273] on div "Classic Explorer 54" at bounding box center [476, 268] width 158 height 11
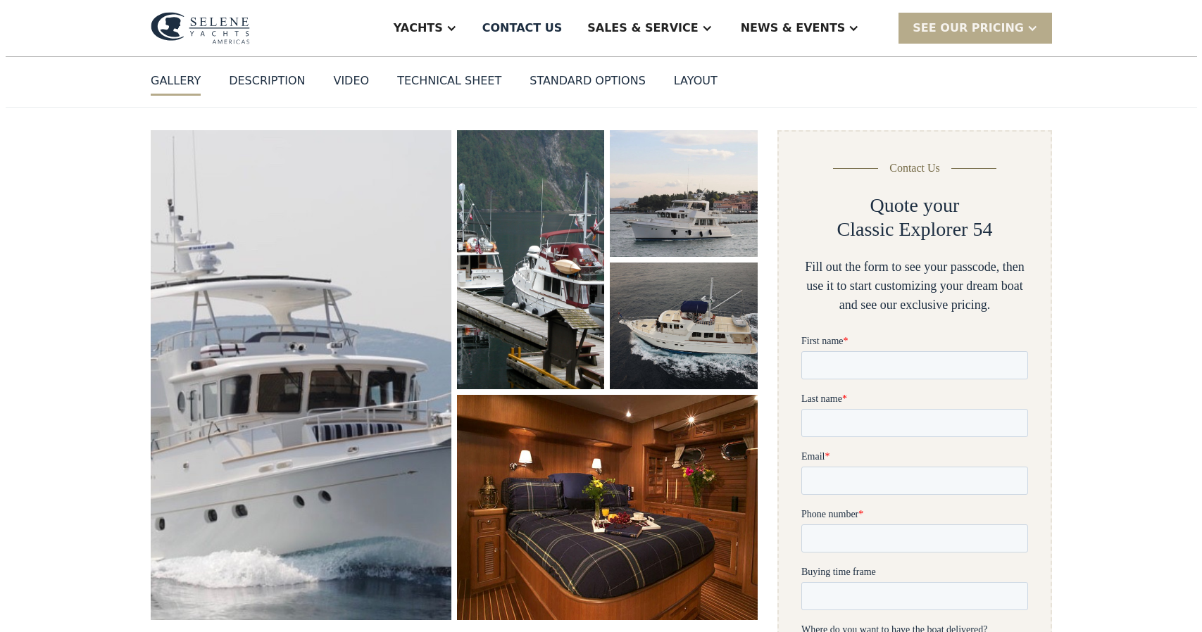
scroll to position [141, 0]
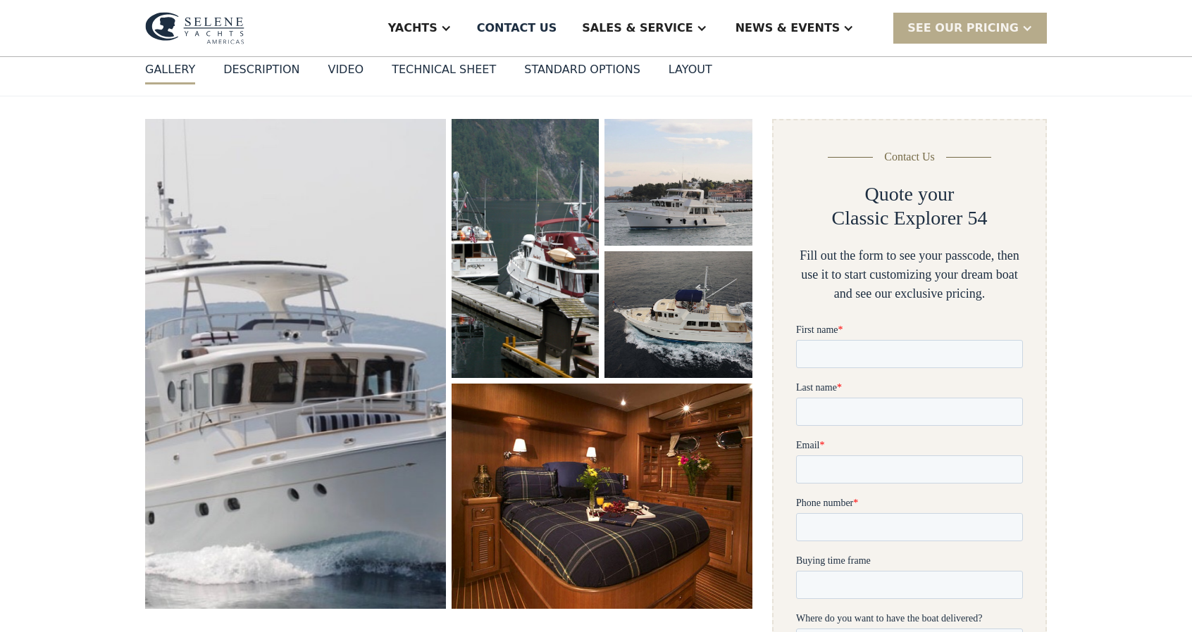
click at [412, 358] on img "open lightbox" at bounding box center [294, 365] width 311 height 508
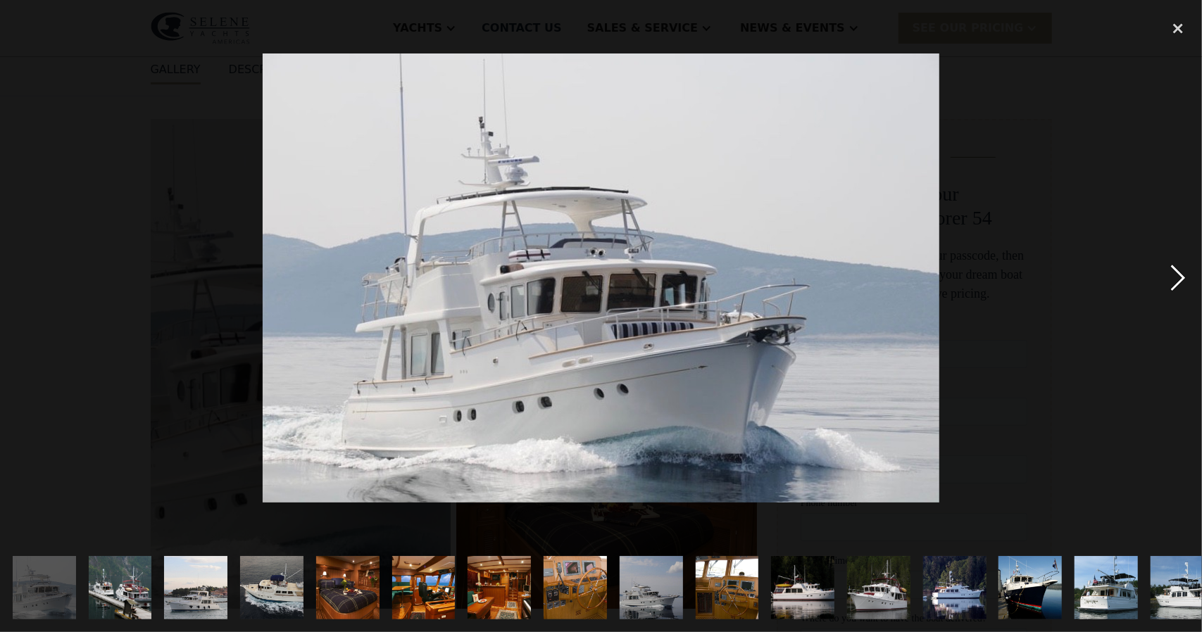
click at [1167, 282] on div "next image" at bounding box center [1178, 278] width 48 height 531
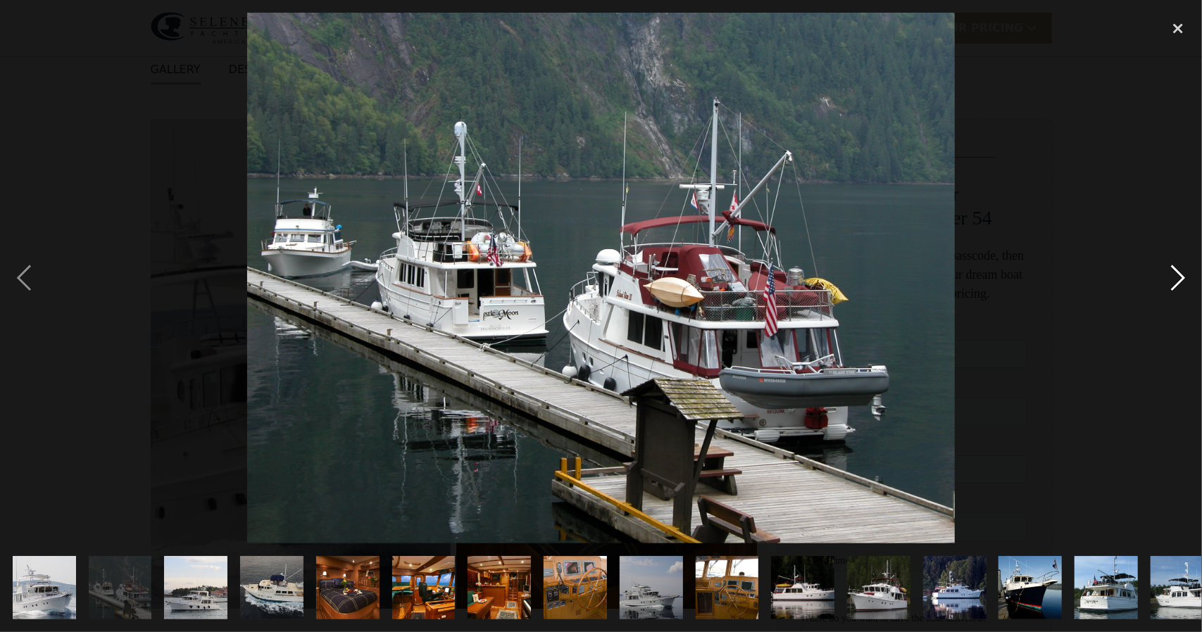
click at [1166, 282] on div "next image" at bounding box center [1178, 278] width 48 height 531
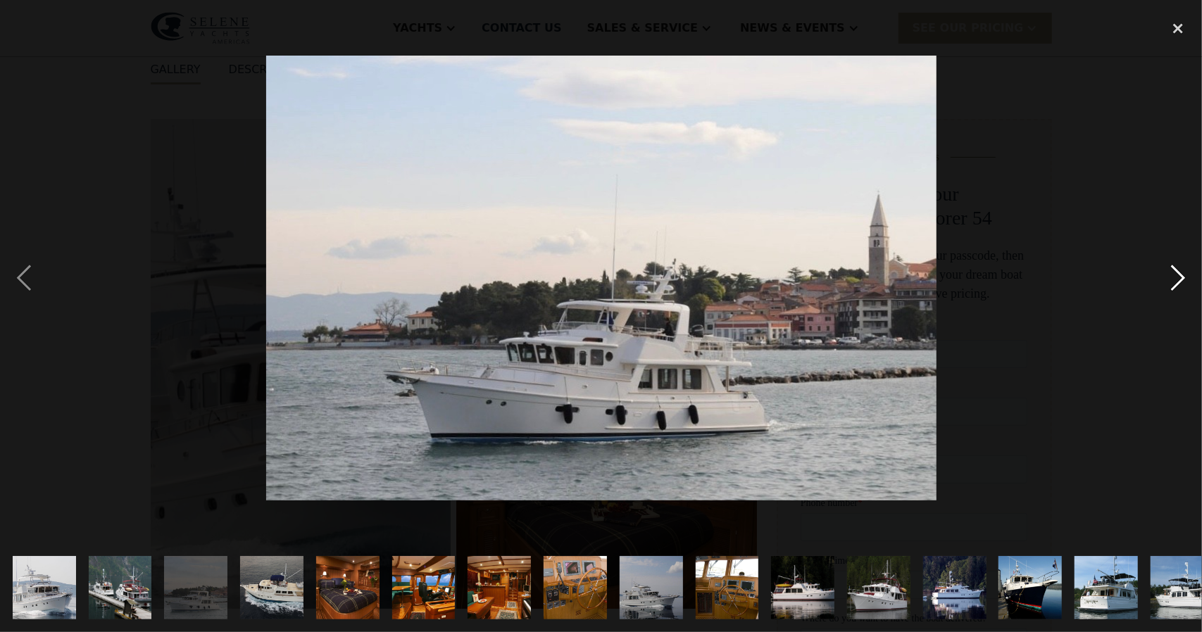
click at [1155, 284] on div "next image" at bounding box center [1178, 278] width 48 height 531
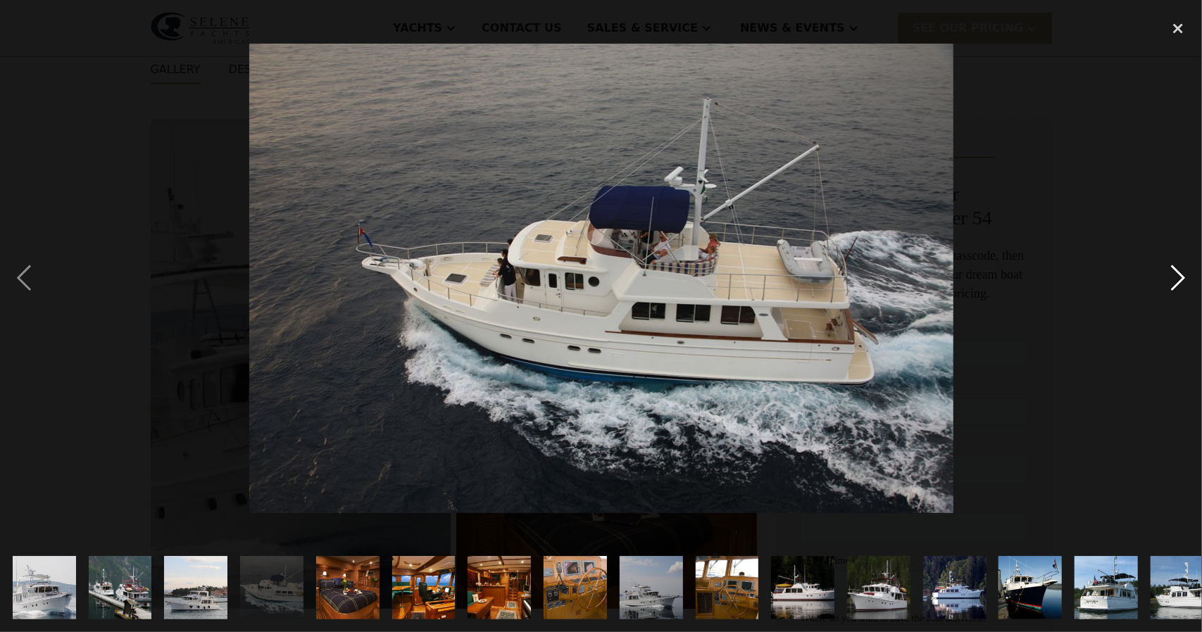
click at [1155, 284] on div "next image" at bounding box center [1178, 278] width 48 height 531
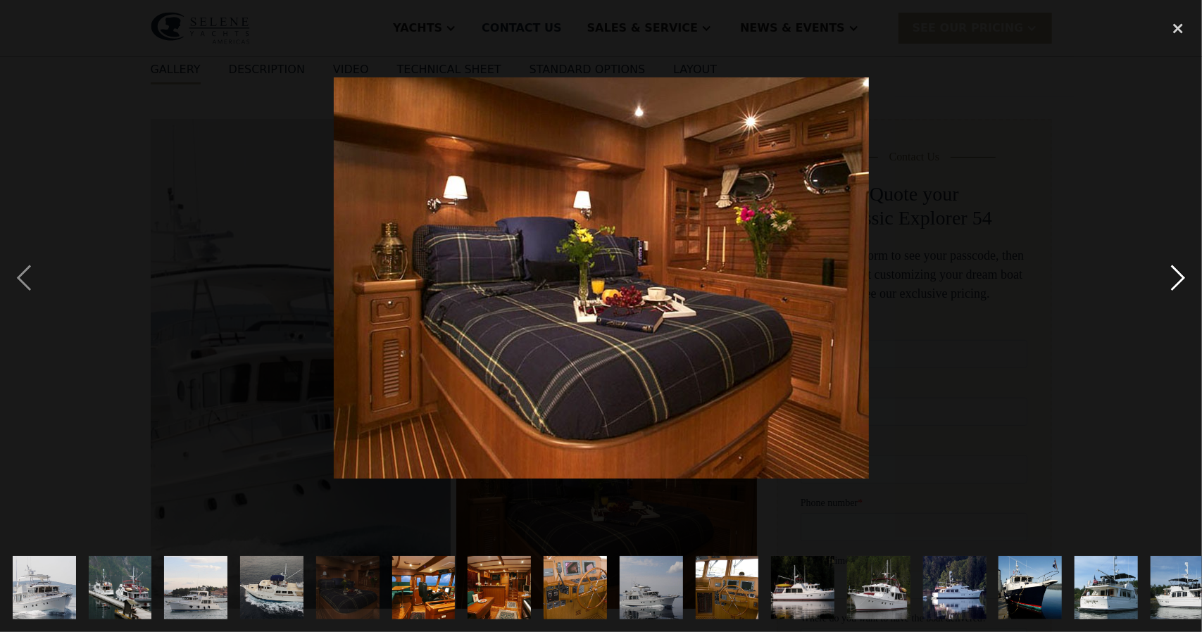
click at [1155, 284] on div "next image" at bounding box center [1178, 278] width 48 height 531
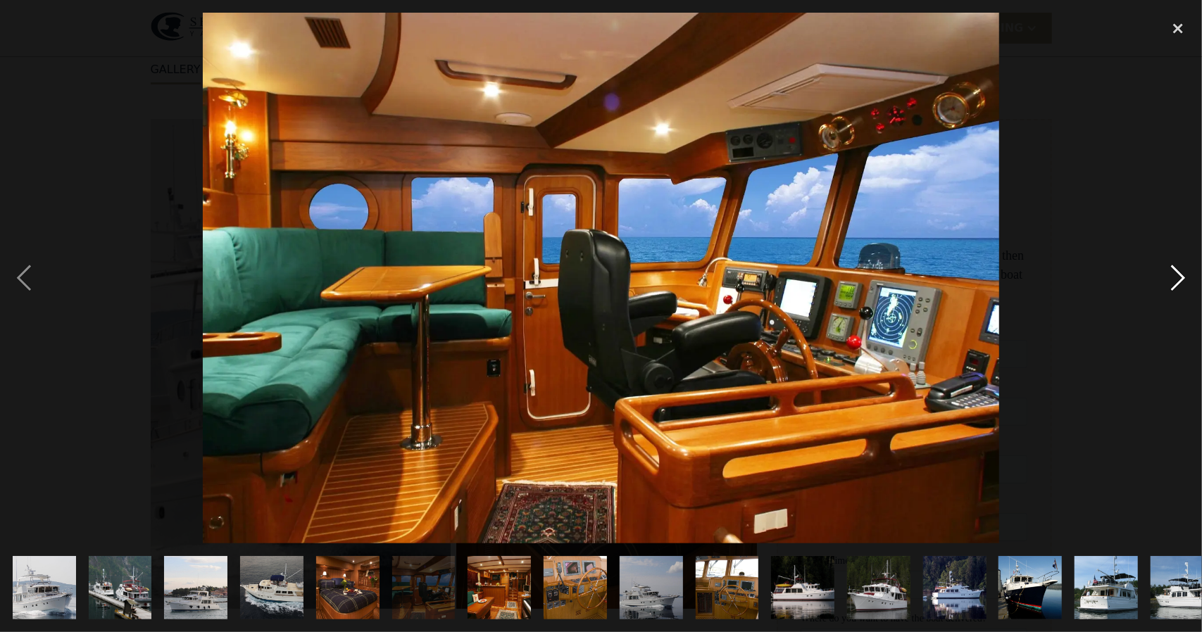
click at [1155, 284] on div "next image" at bounding box center [1178, 278] width 48 height 531
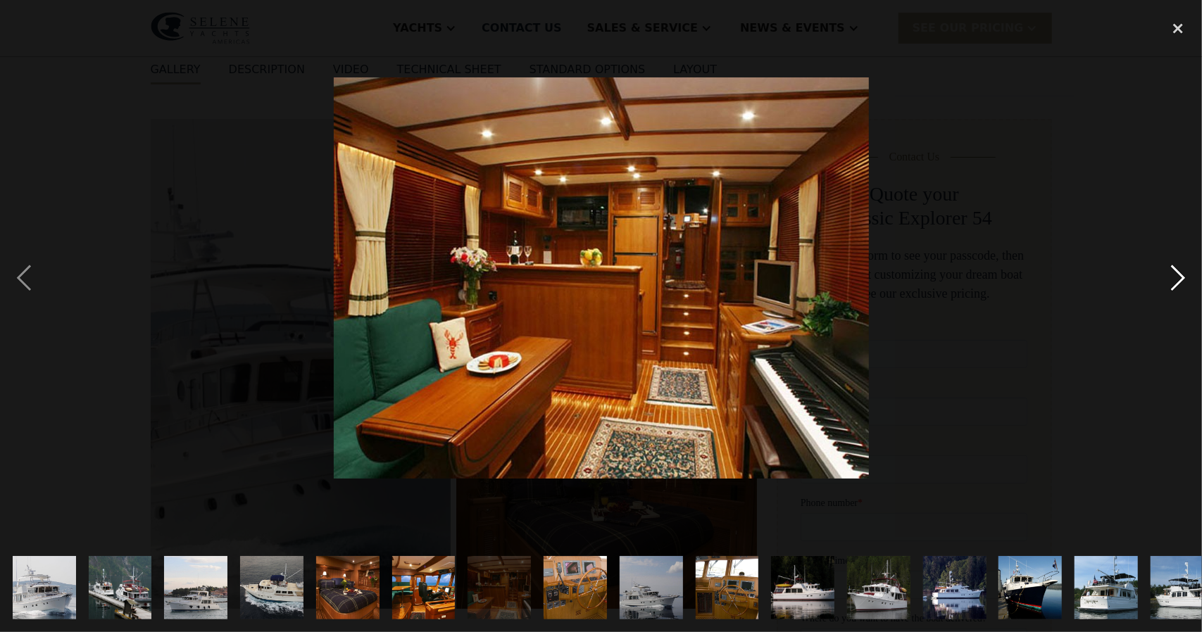
click at [1155, 284] on div "next image" at bounding box center [1178, 278] width 48 height 531
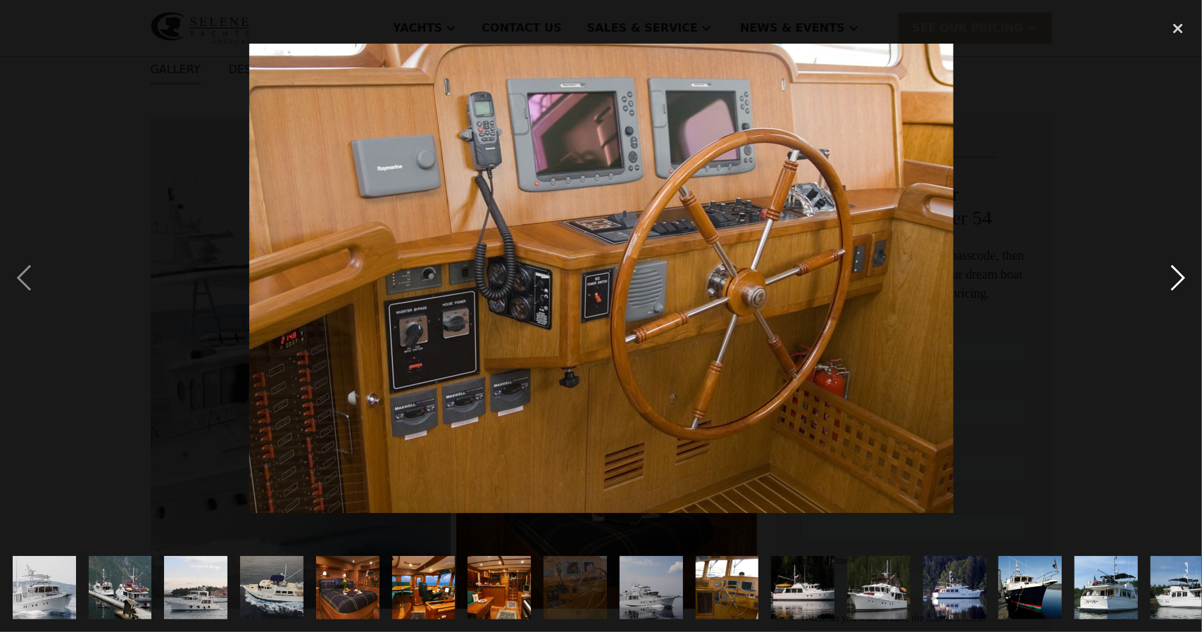
click at [1155, 283] on div "next image" at bounding box center [1178, 278] width 48 height 531
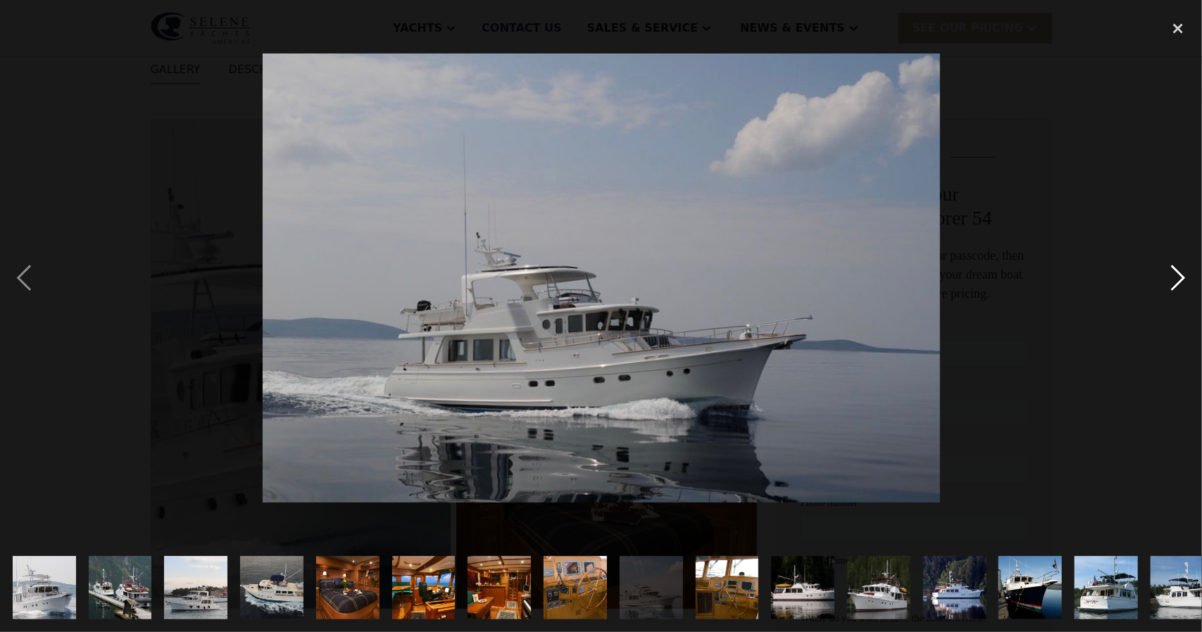
click at [1155, 283] on div "next image" at bounding box center [1178, 278] width 48 height 531
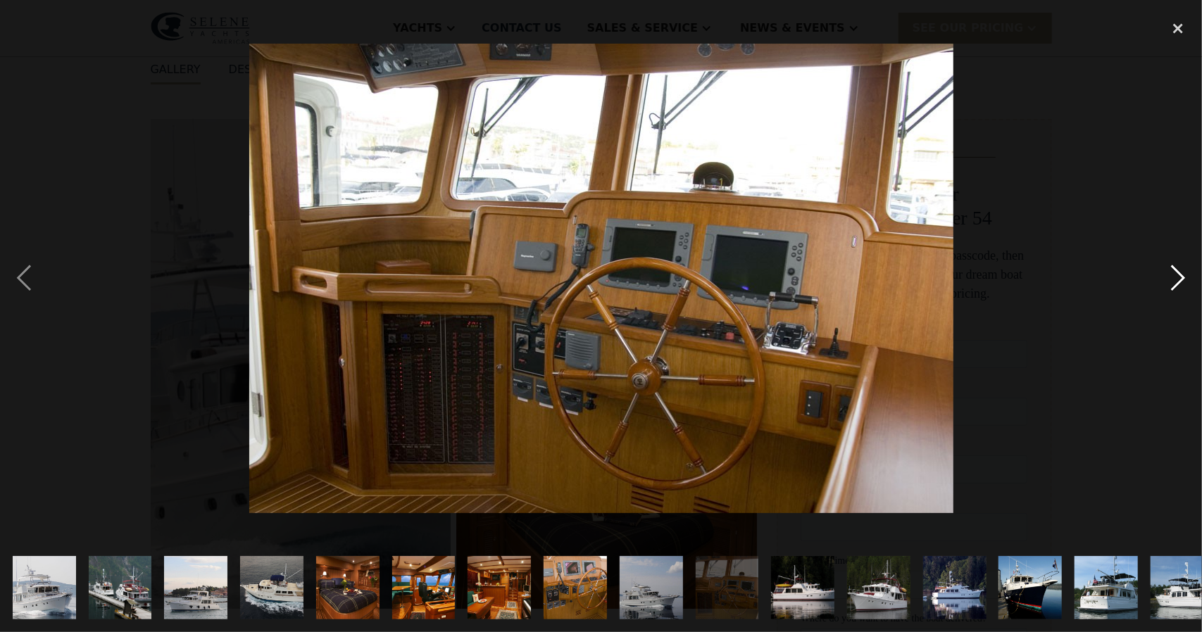
click at [1155, 283] on div "next image" at bounding box center [1178, 278] width 48 height 531
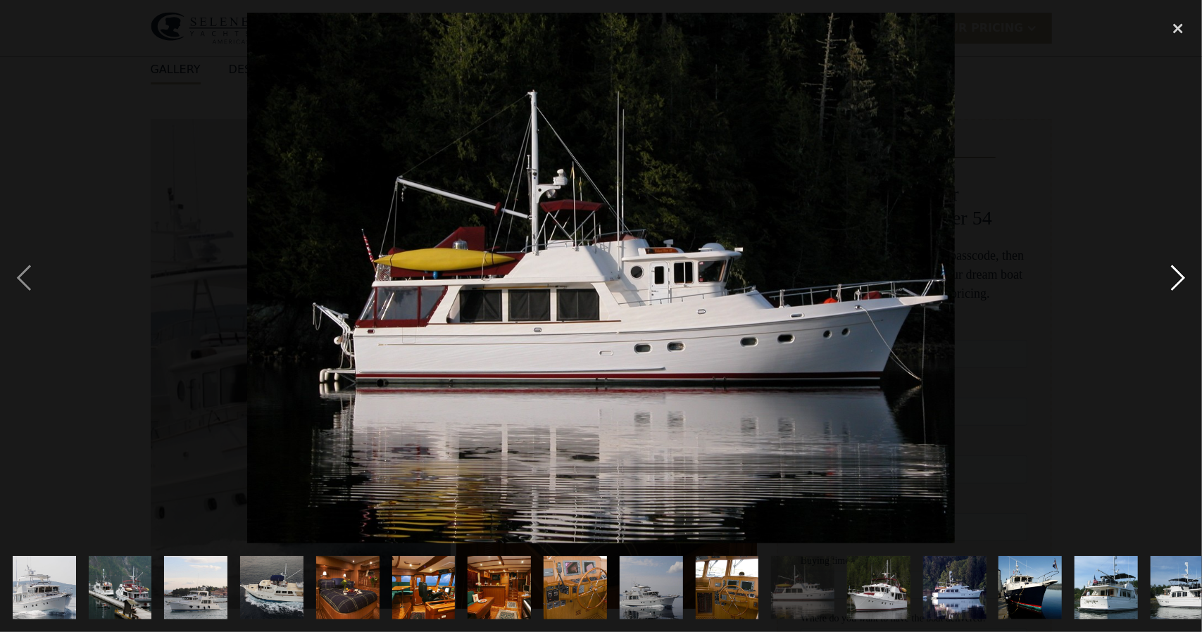
click at [1155, 283] on div "next image" at bounding box center [1178, 278] width 48 height 531
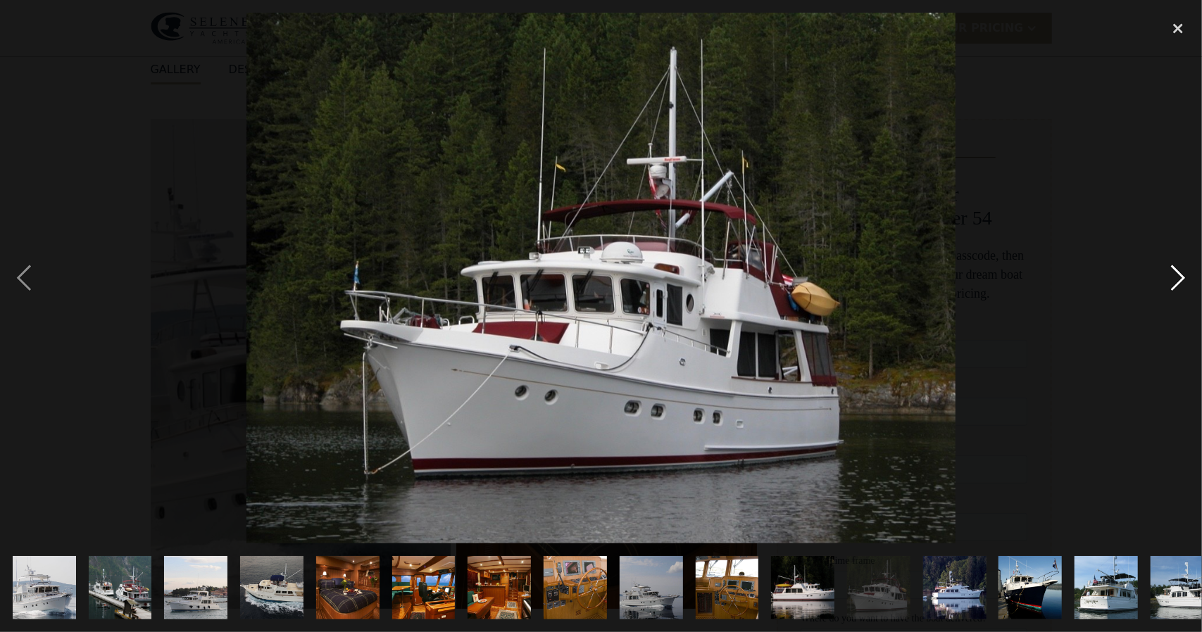
click at [1155, 283] on div "next image" at bounding box center [1178, 278] width 48 height 531
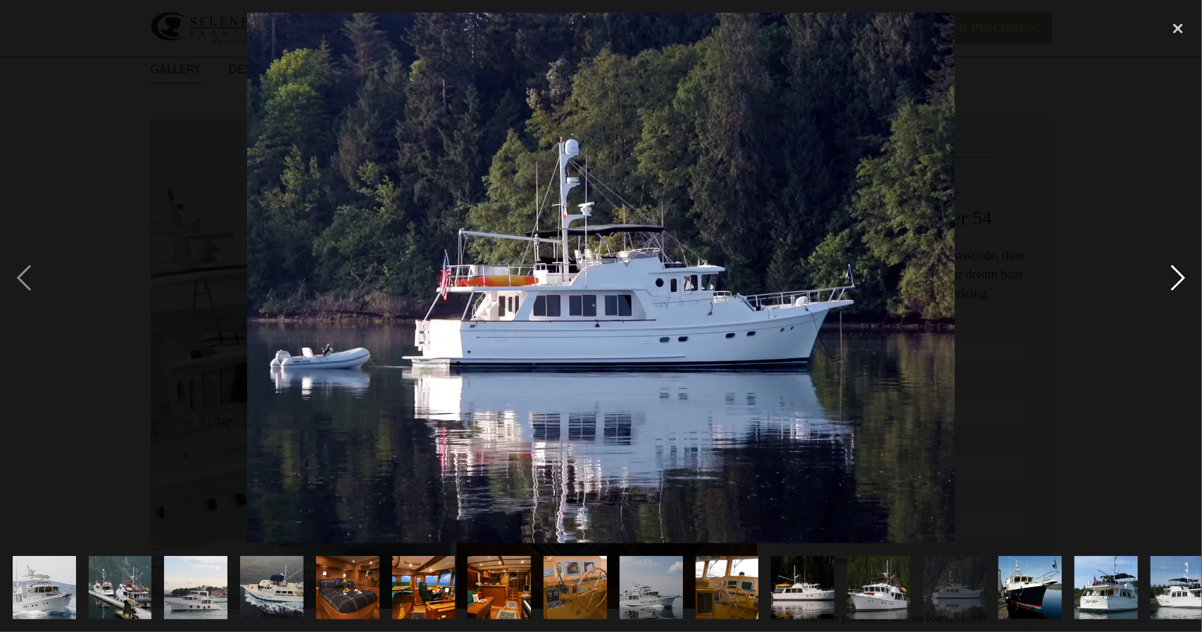
click at [1155, 283] on div "next image" at bounding box center [1178, 278] width 48 height 531
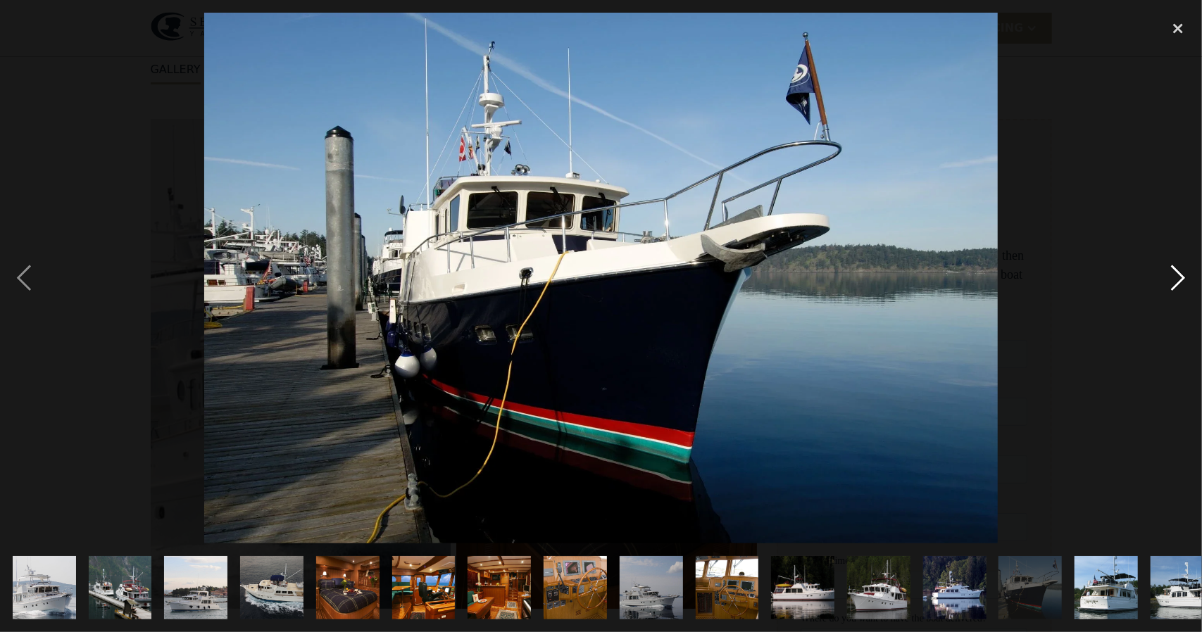
click at [1157, 283] on div "next image" at bounding box center [1178, 278] width 48 height 531
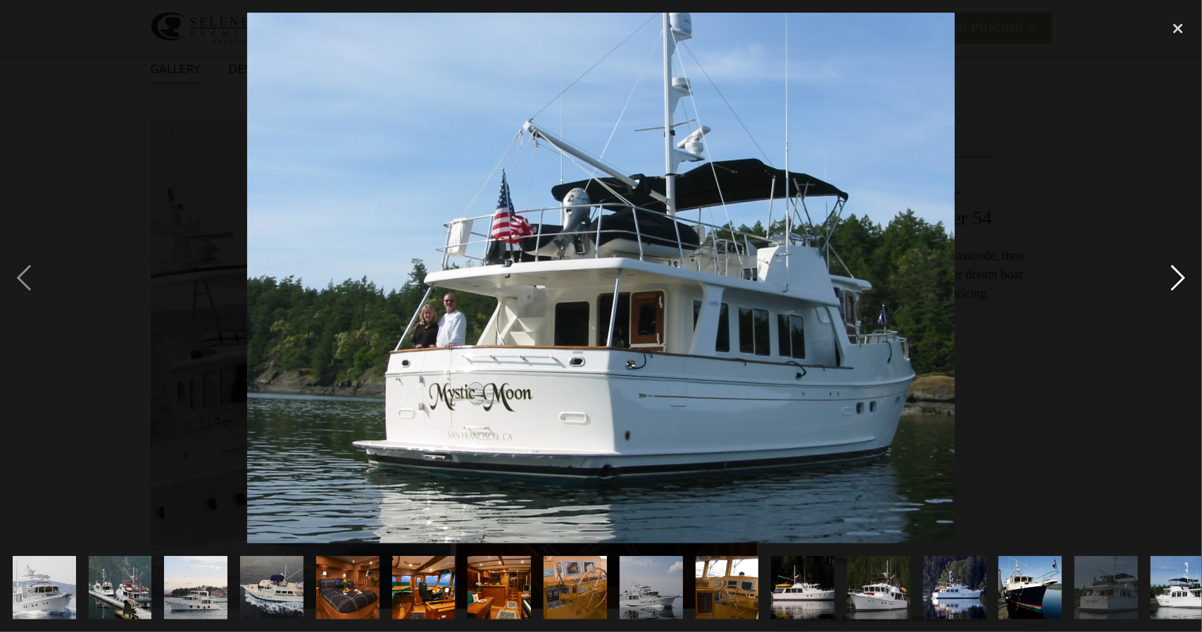
click at [1176, 280] on div "next image" at bounding box center [1178, 278] width 48 height 531
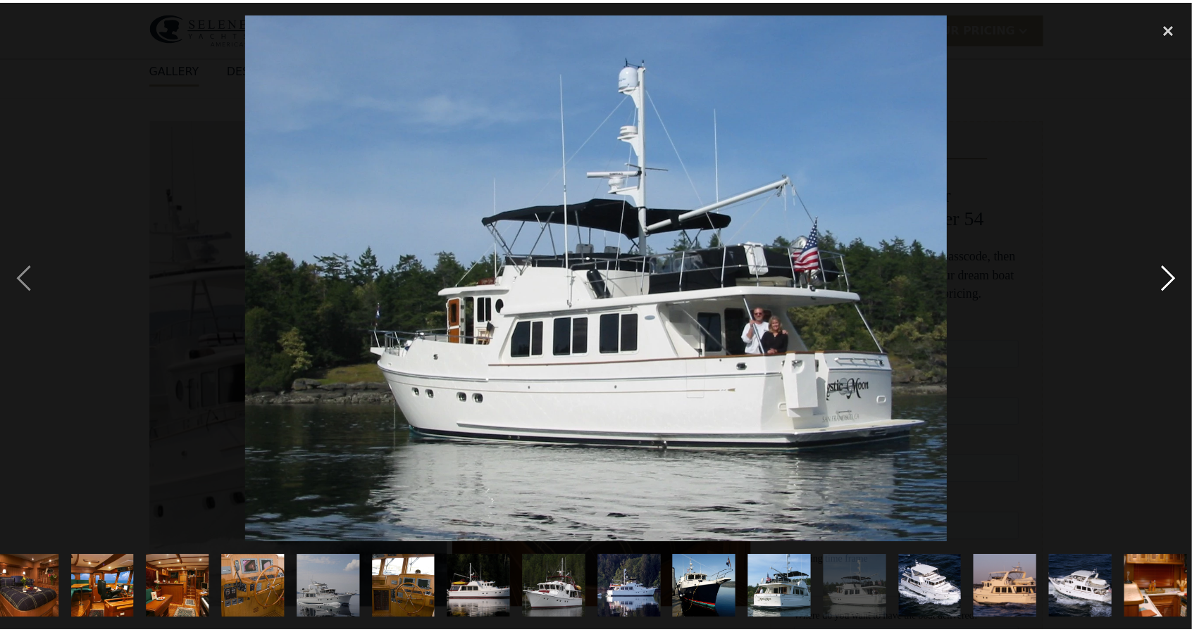
scroll to position [0, 404]
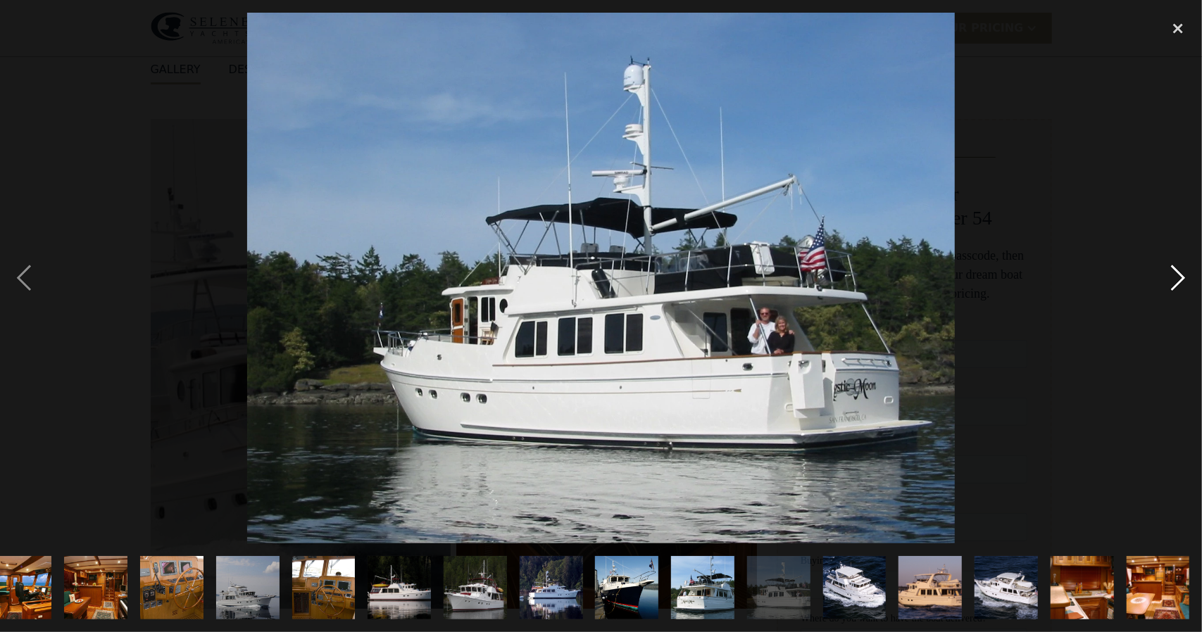
click at [1173, 282] on div "next image" at bounding box center [1178, 278] width 48 height 531
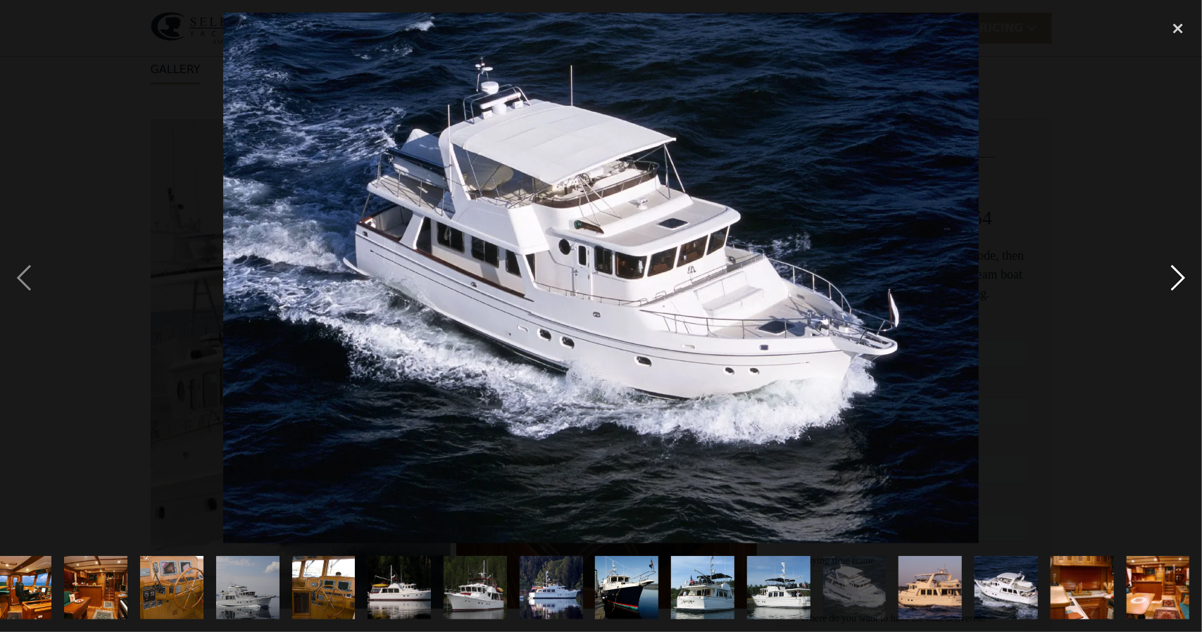
click at [1177, 275] on div "next image" at bounding box center [1178, 278] width 48 height 531
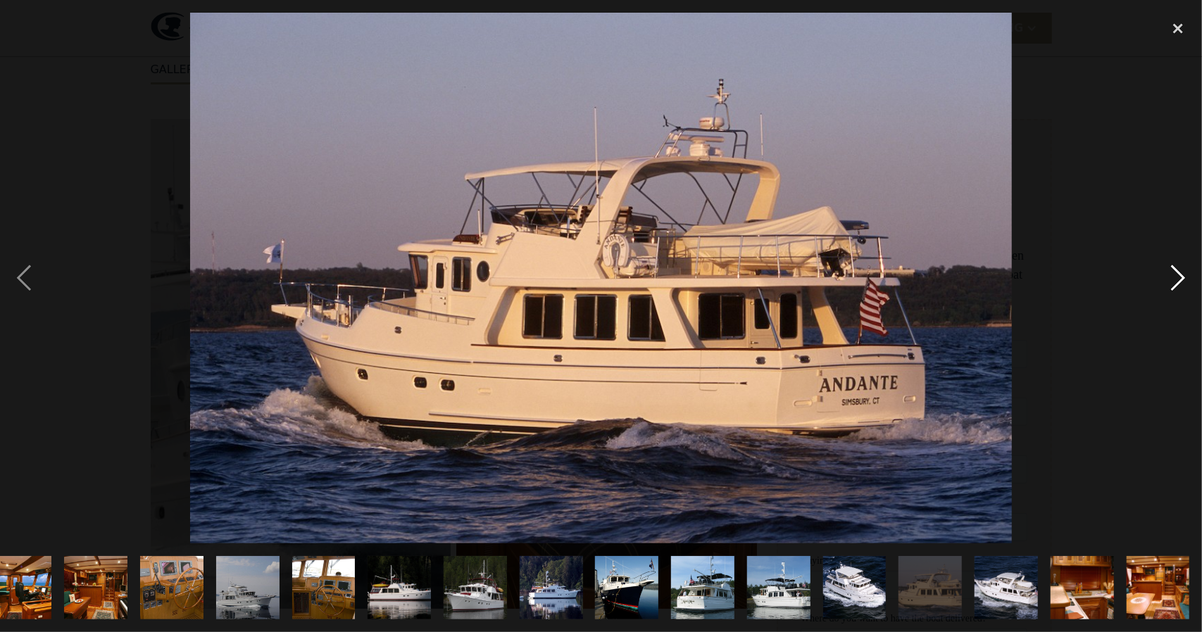
click at [1176, 278] on div "next image" at bounding box center [1178, 278] width 48 height 531
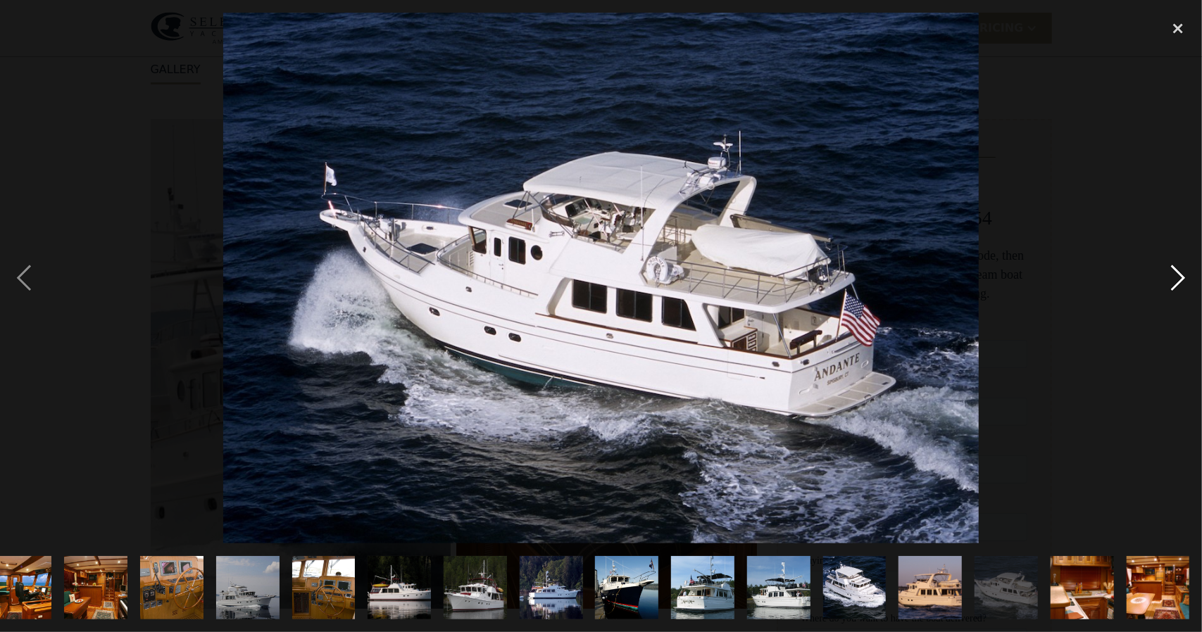
click at [1176, 278] on div "next image" at bounding box center [1178, 278] width 48 height 531
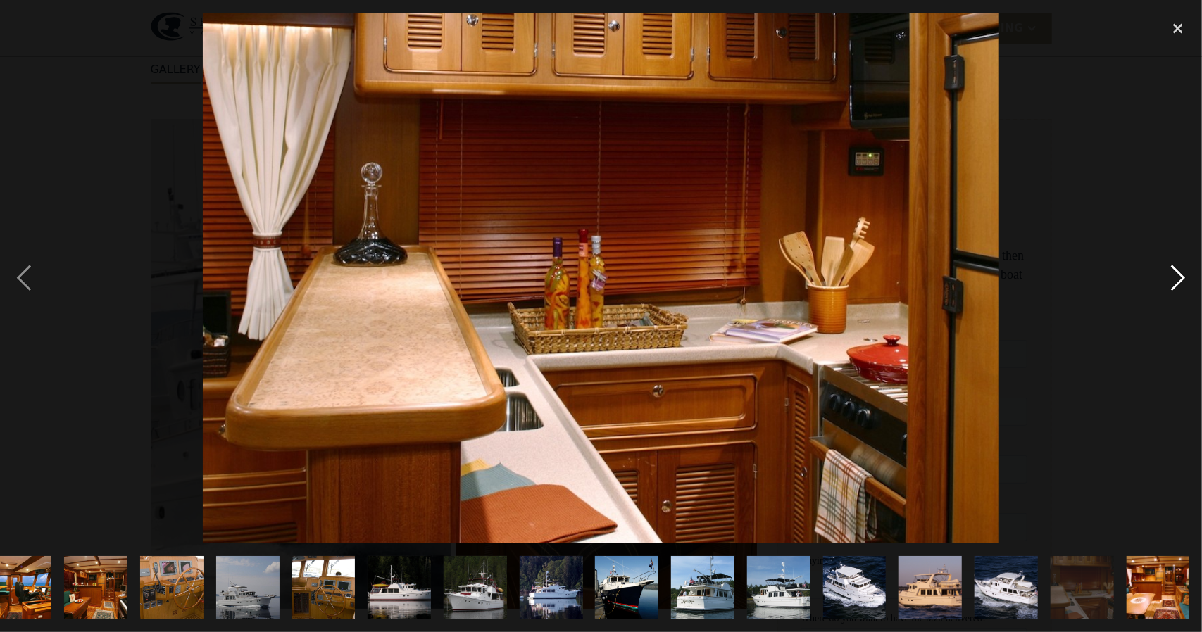
click at [1179, 275] on div "next image" at bounding box center [1178, 278] width 48 height 531
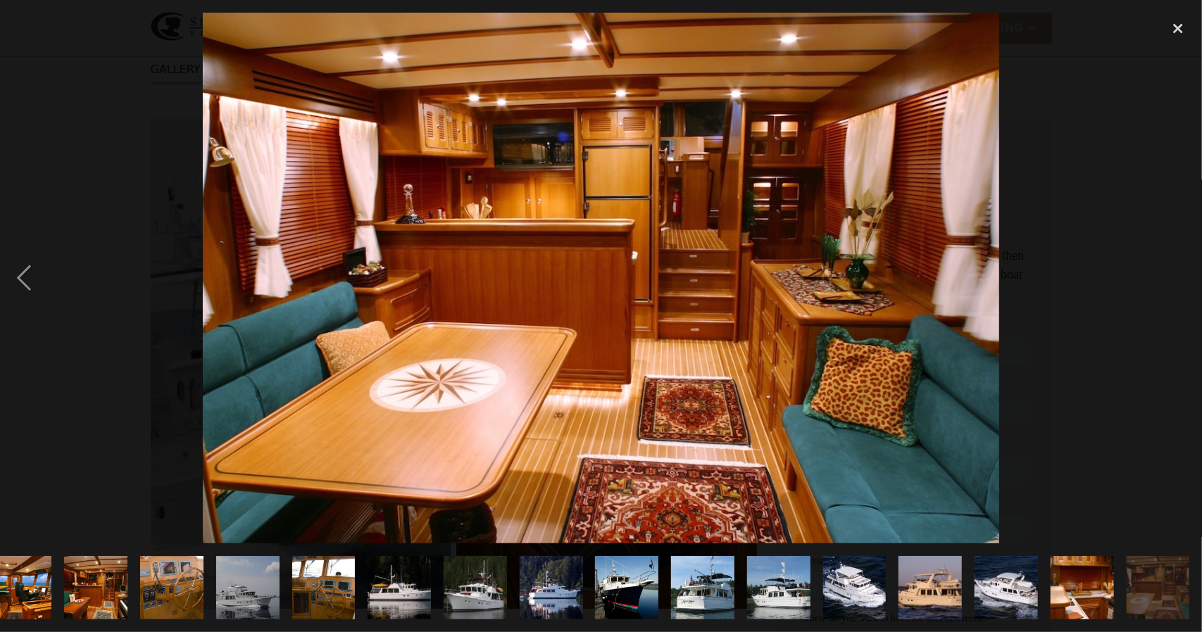
click at [1173, 277] on div "next image" at bounding box center [1178, 278] width 48 height 531
click at [1180, 29] on div "close lightbox" at bounding box center [1178, 28] width 48 height 31
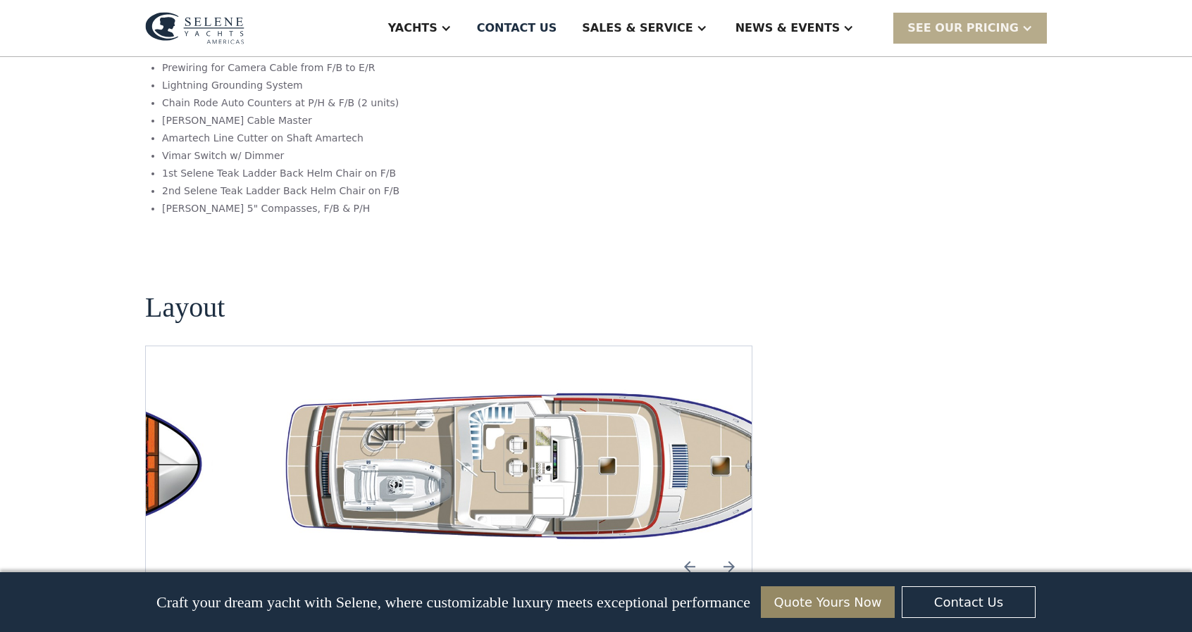
scroll to position [2395, 0]
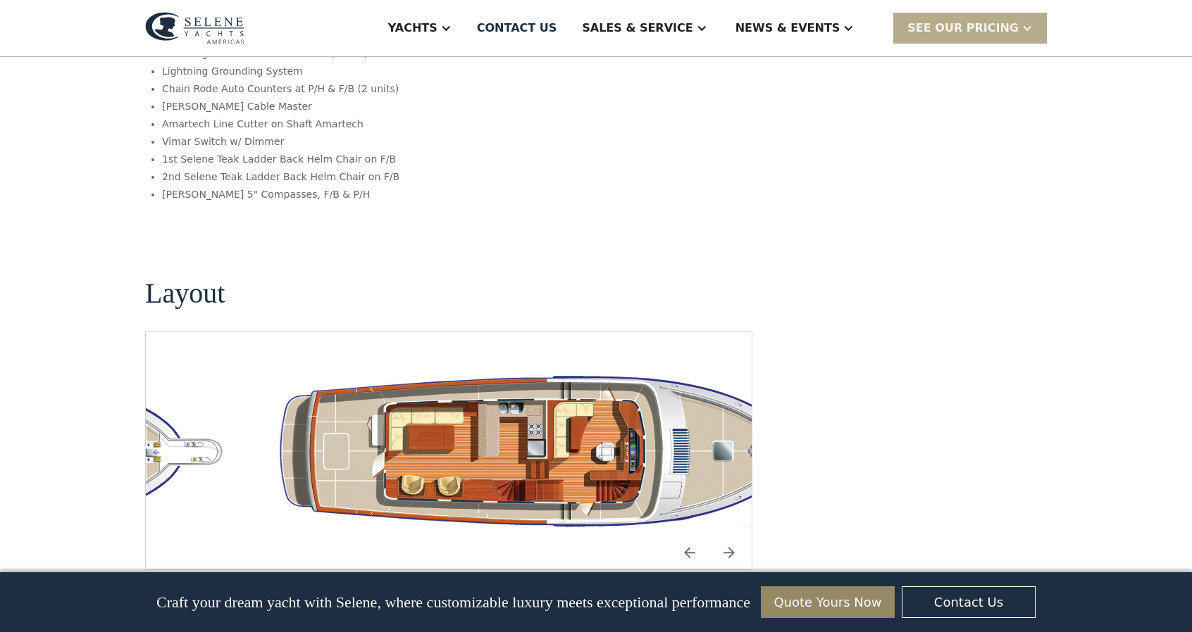
click at [420, 400] on div "No items found." at bounding box center [448, 451] width 583 height 170
click at [730, 536] on img "Next slide" at bounding box center [729, 553] width 34 height 34
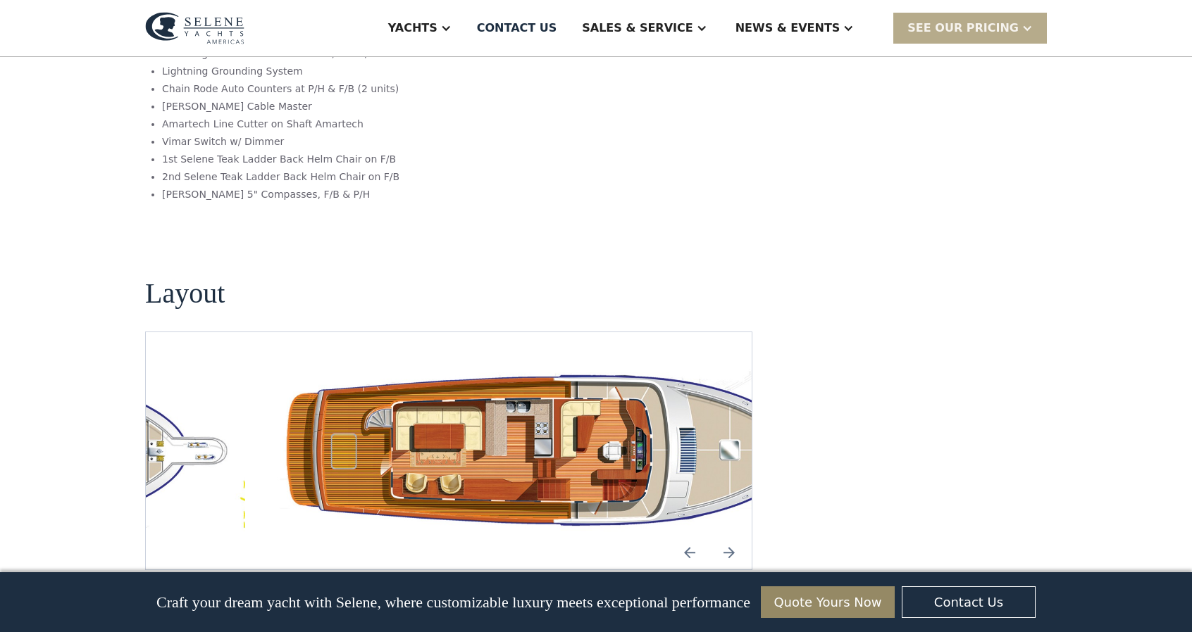
click at [689, 536] on img "Previous slide" at bounding box center [690, 553] width 34 height 34
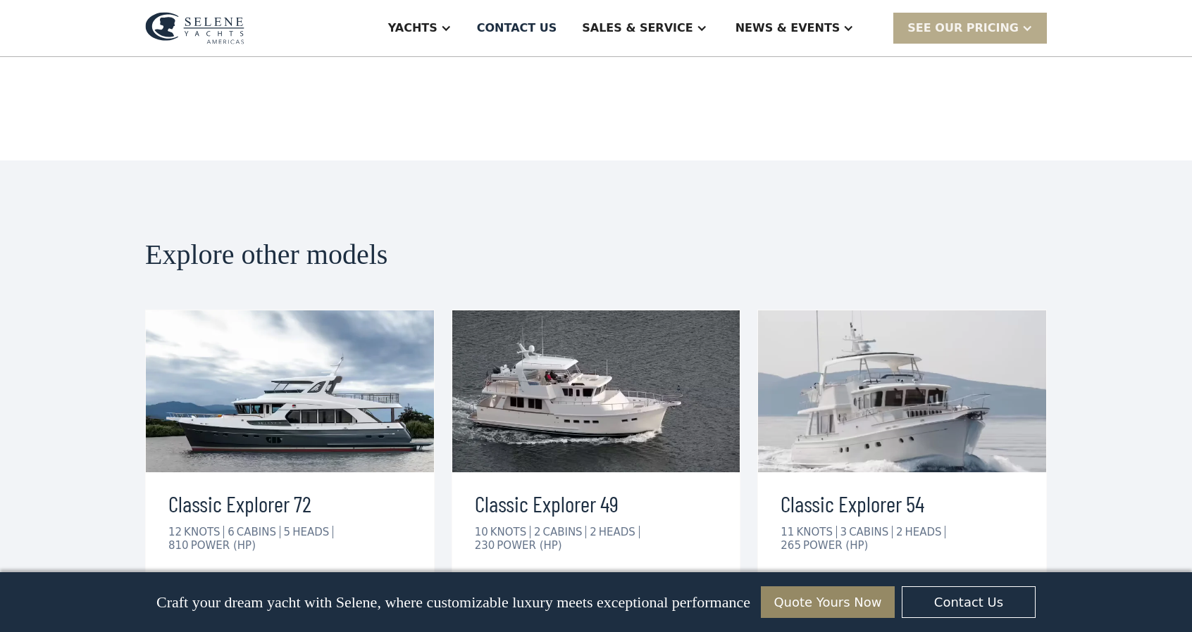
scroll to position [2957, 0]
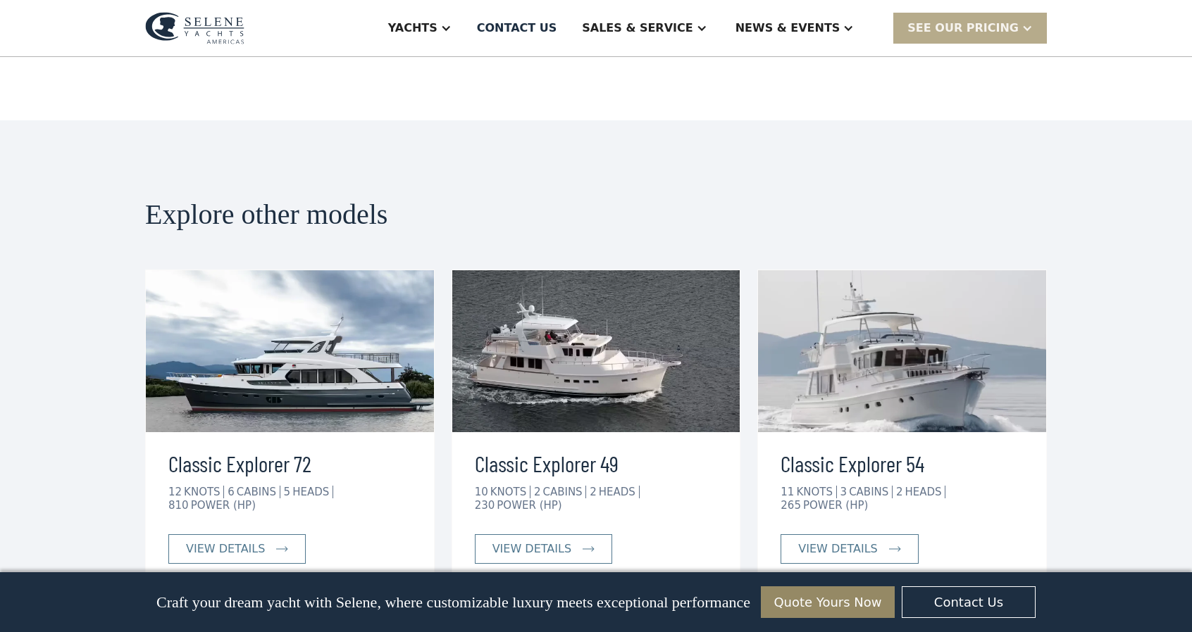
click at [278, 272] on img at bounding box center [290, 351] width 288 height 162
click at [219, 541] on div "view details" at bounding box center [225, 549] width 79 height 17
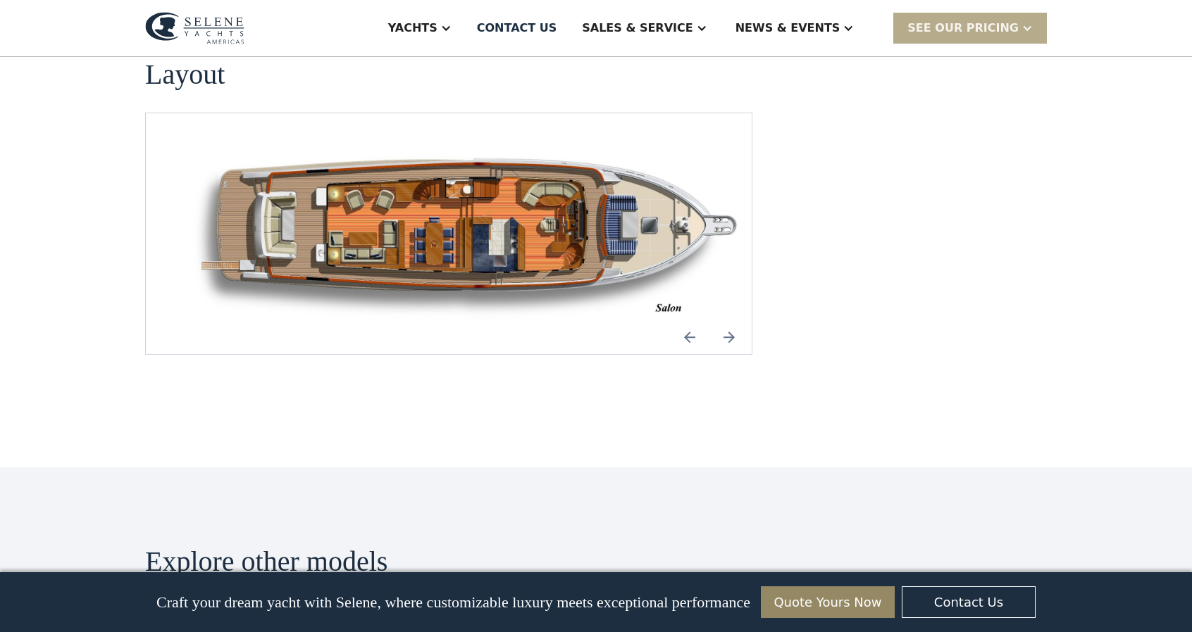
scroll to position [1900, 0]
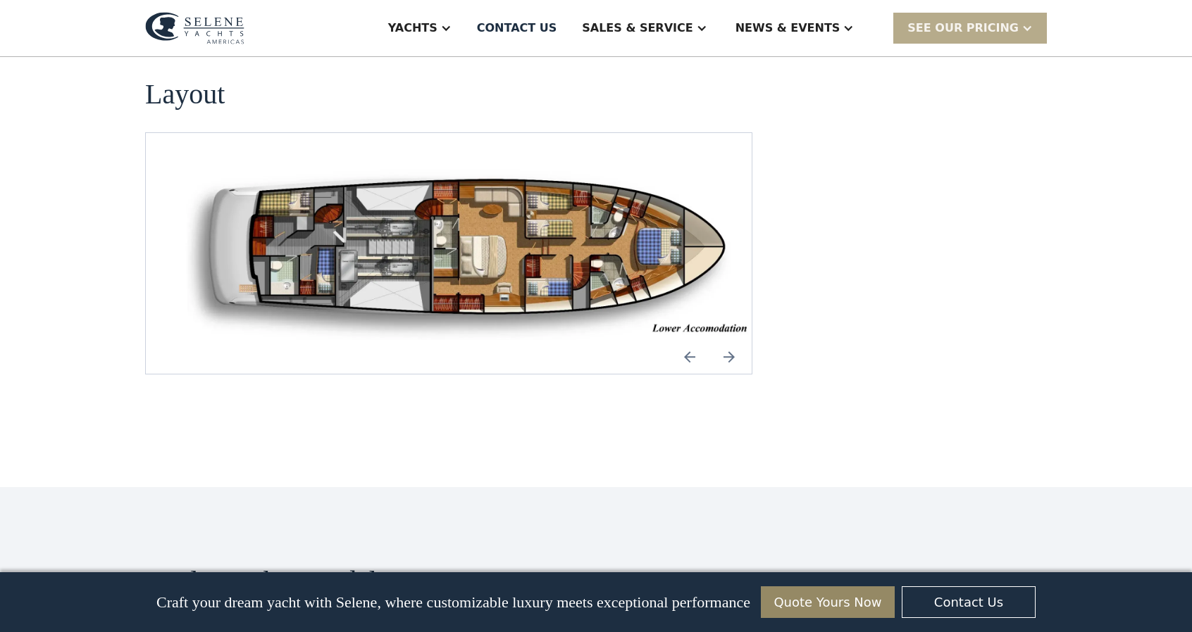
click at [247, 273] on div "No items found." at bounding box center [448, 253] width 607 height 242
click at [467, 244] on img "open lightbox" at bounding box center [470, 253] width 583 height 173
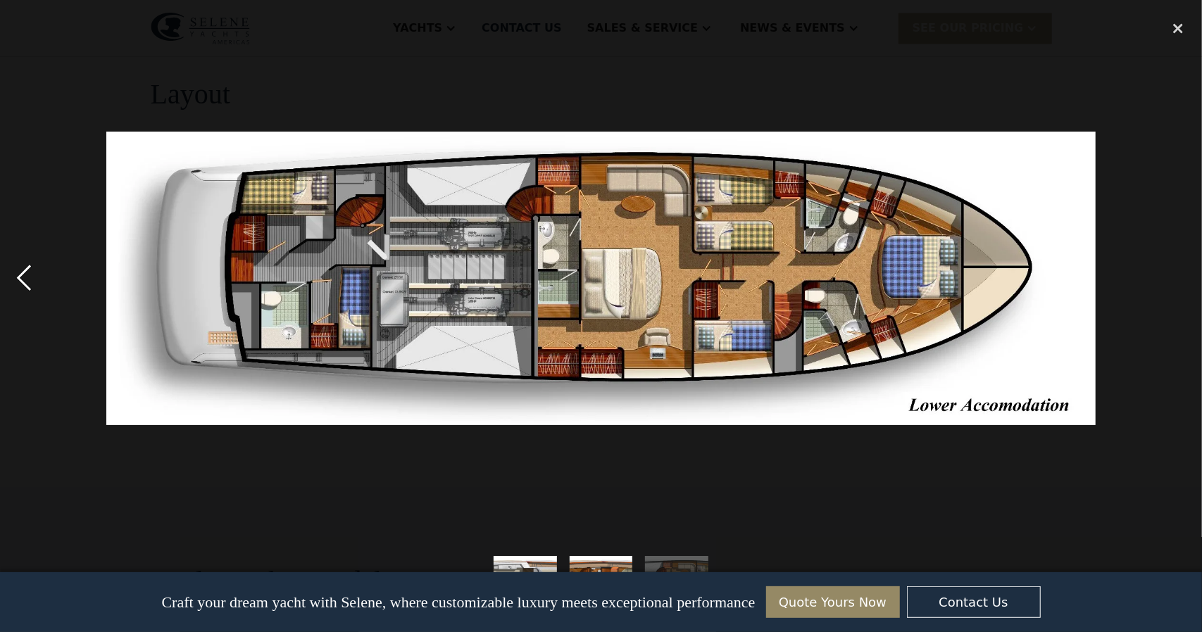
click at [27, 280] on div "previous image" at bounding box center [24, 278] width 48 height 531
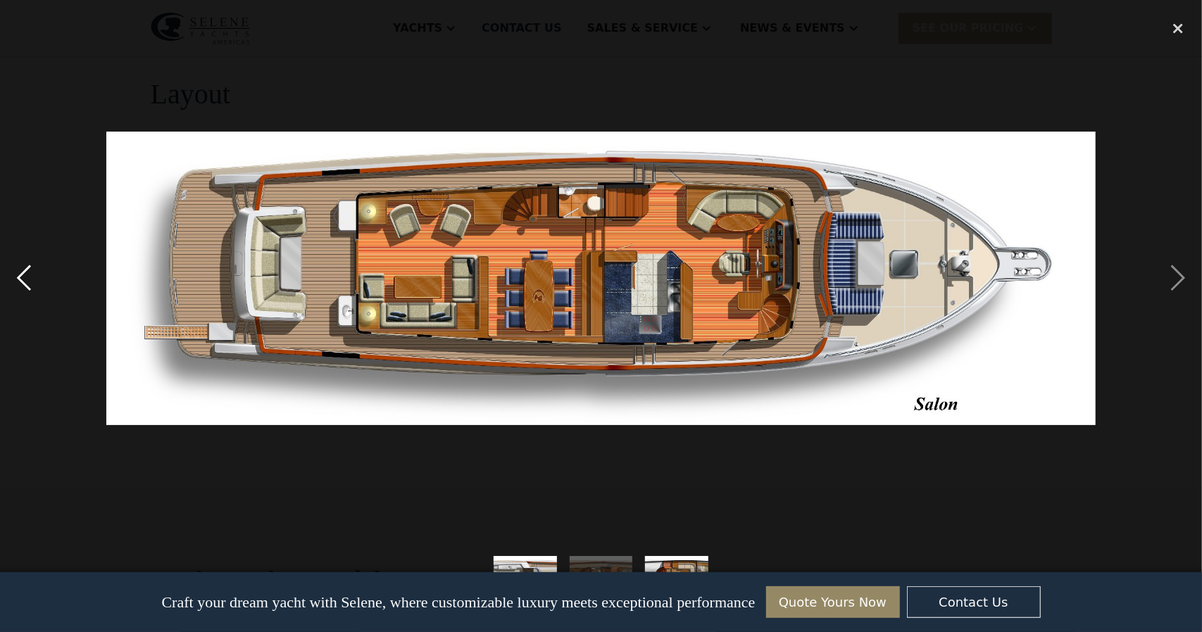
click at [20, 277] on div "previous image" at bounding box center [24, 278] width 48 height 531
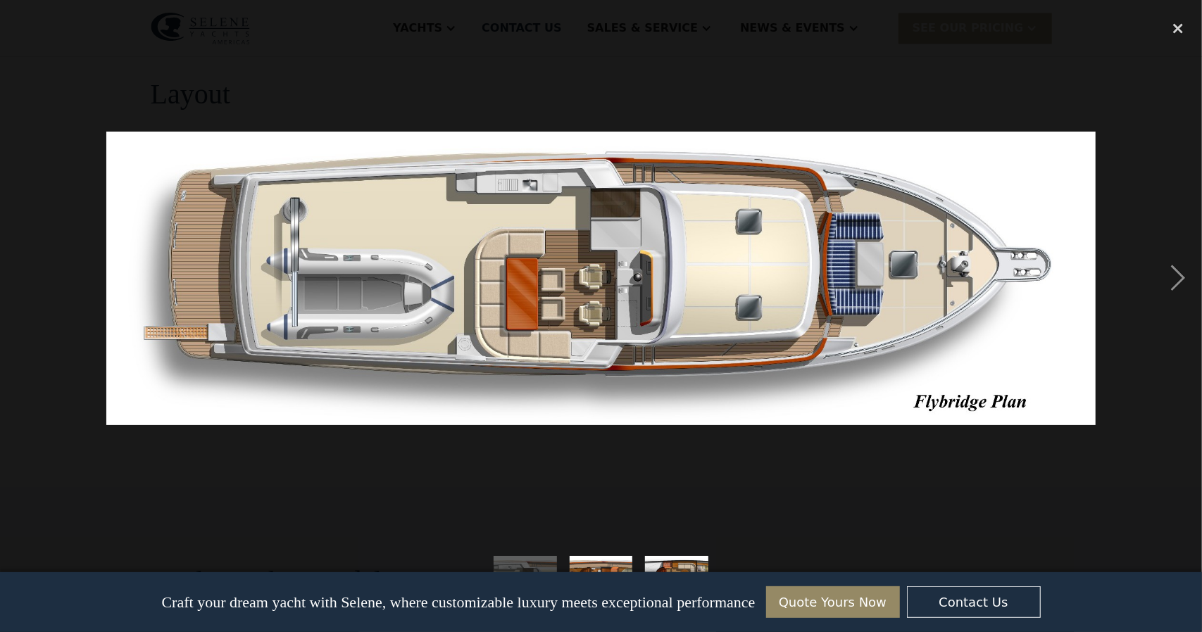
click at [13, 294] on div "previous image" at bounding box center [24, 278] width 48 height 531
drag, startPoint x: 1183, startPoint y: 23, endPoint x: 1183, endPoint y: 32, distance: 9.2
click at [1182, 23] on div "close lightbox" at bounding box center [1178, 28] width 48 height 31
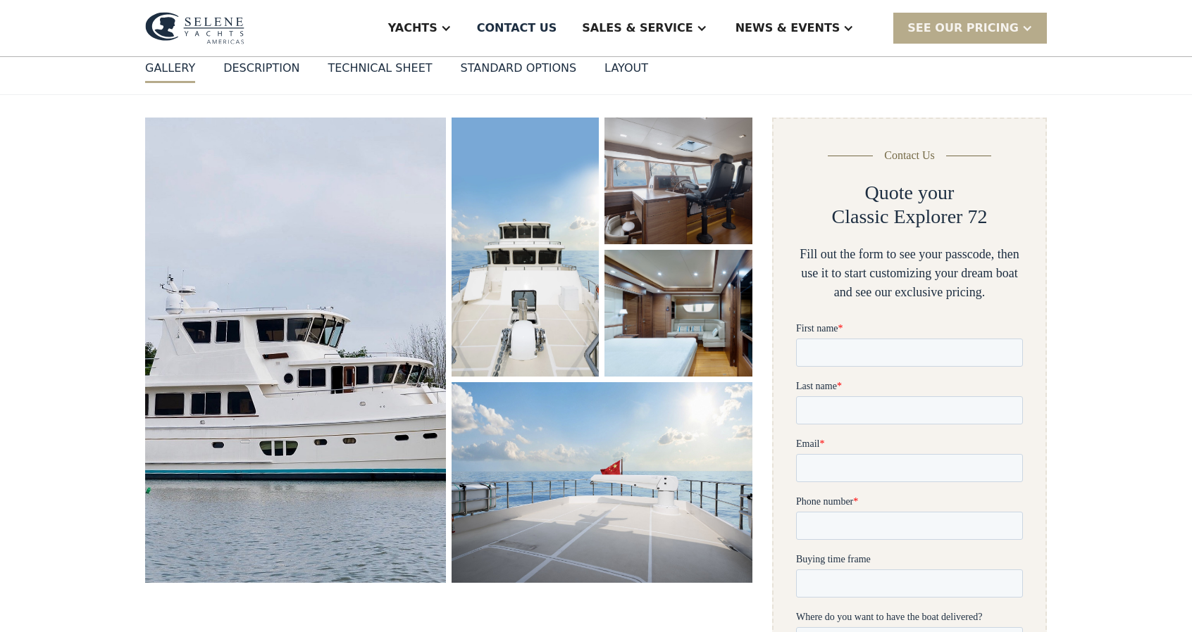
scroll to position [141, 0]
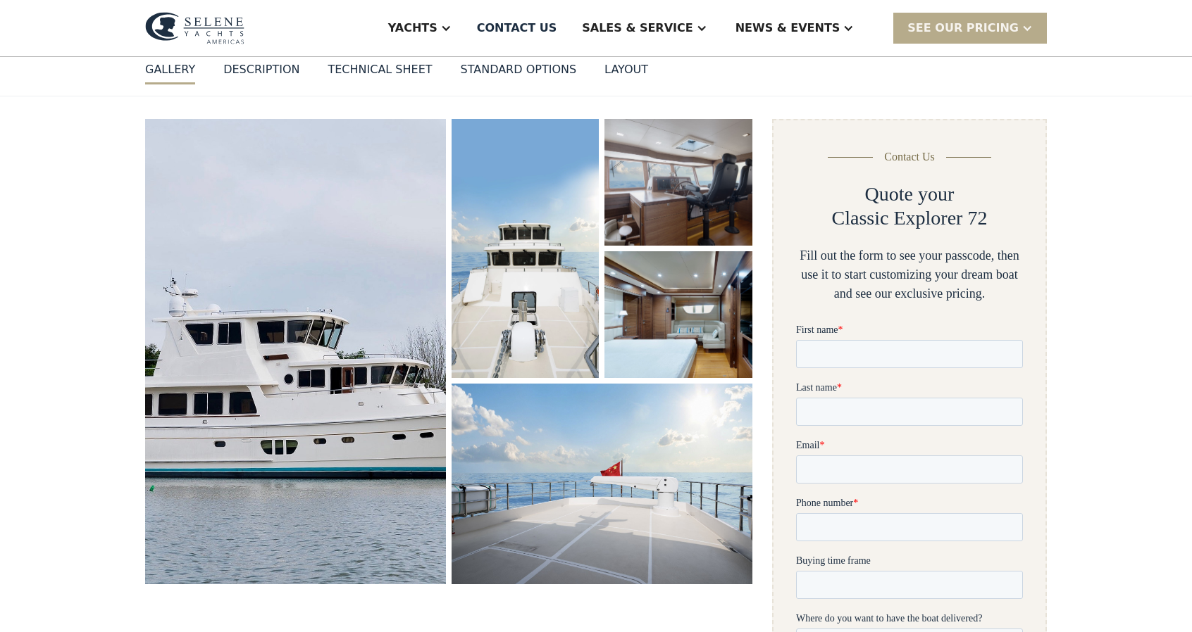
click at [635, 220] on img "open lightbox" at bounding box center [678, 183] width 156 height 135
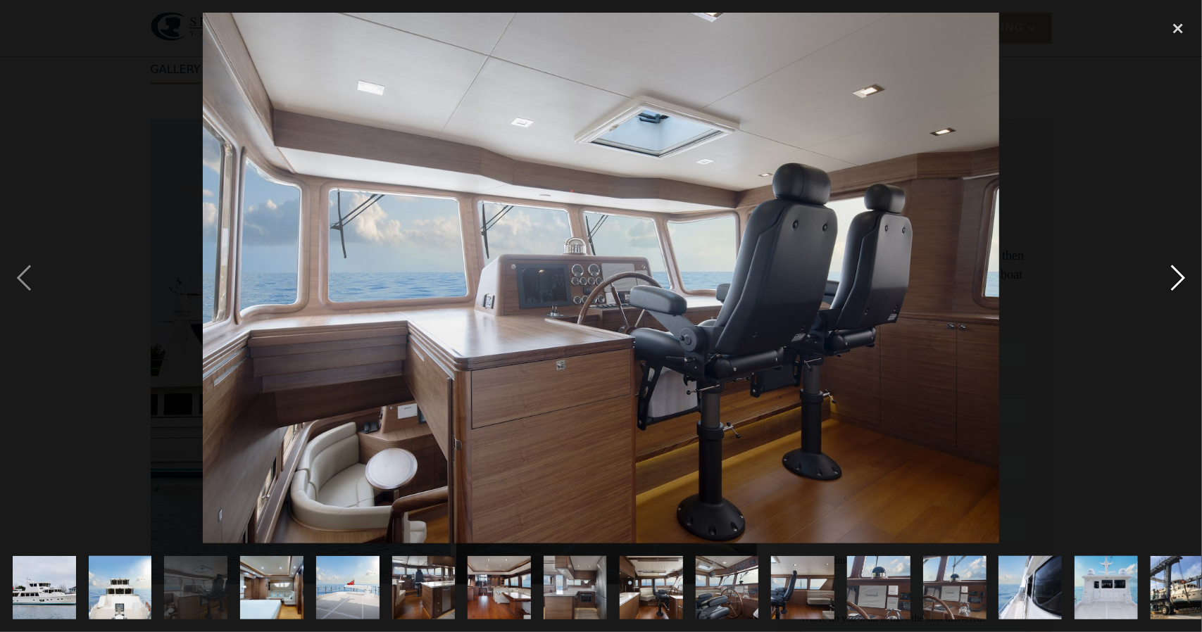
click at [1182, 273] on div "next image" at bounding box center [1178, 278] width 48 height 531
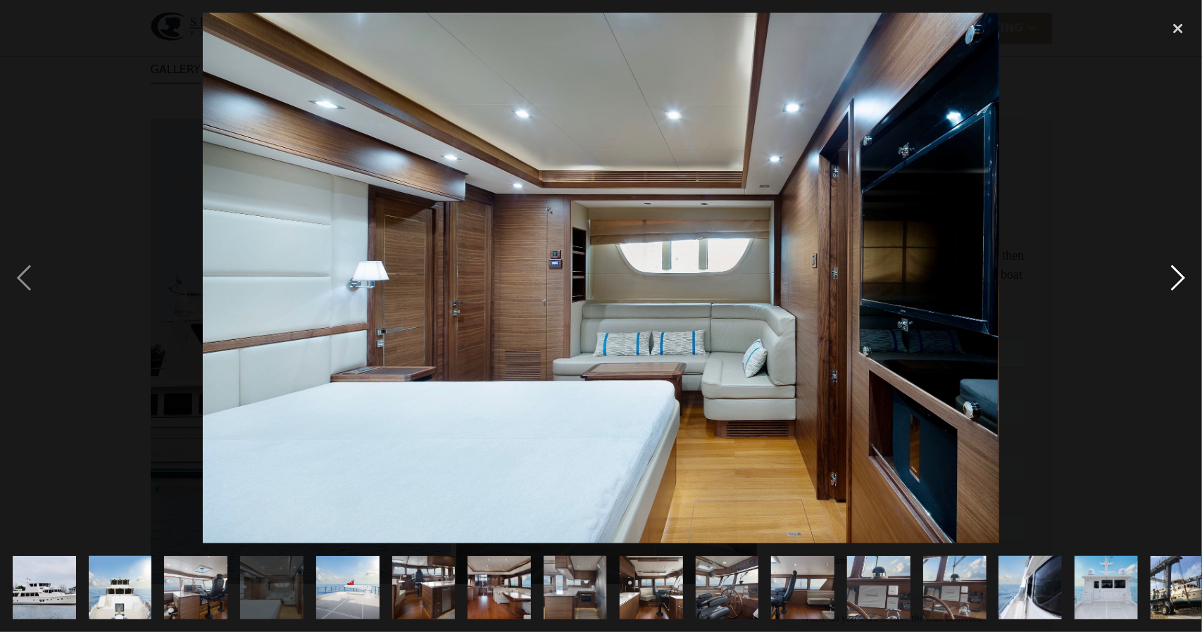
click at [1180, 275] on div "next image" at bounding box center [1178, 278] width 48 height 531
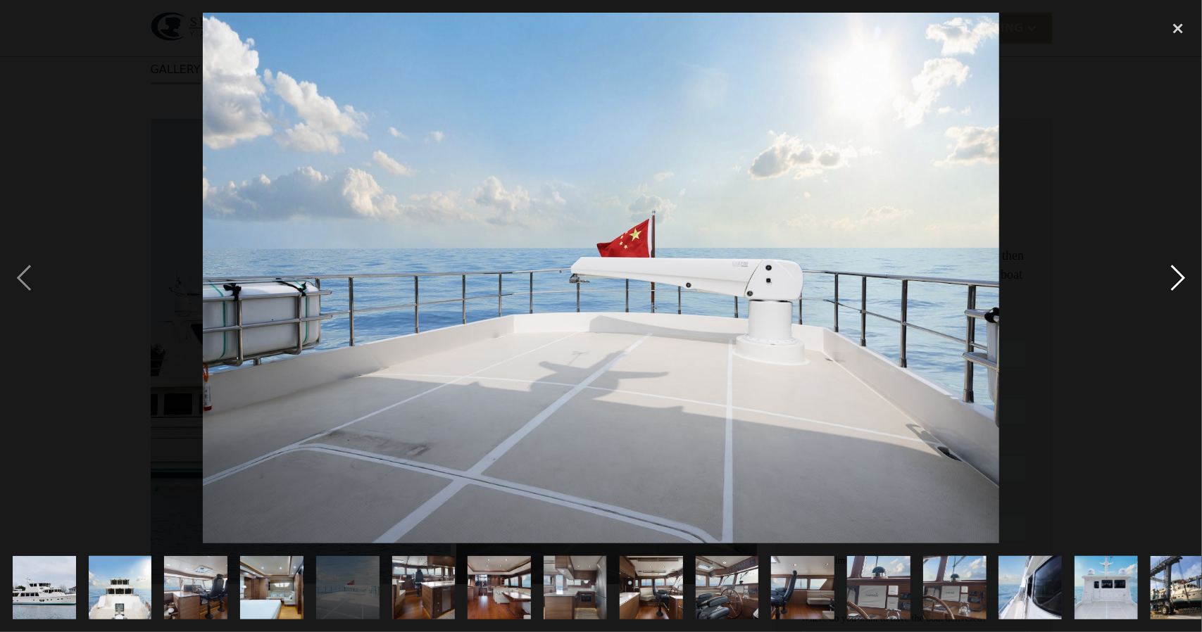
click at [1173, 282] on div "next image" at bounding box center [1178, 278] width 48 height 531
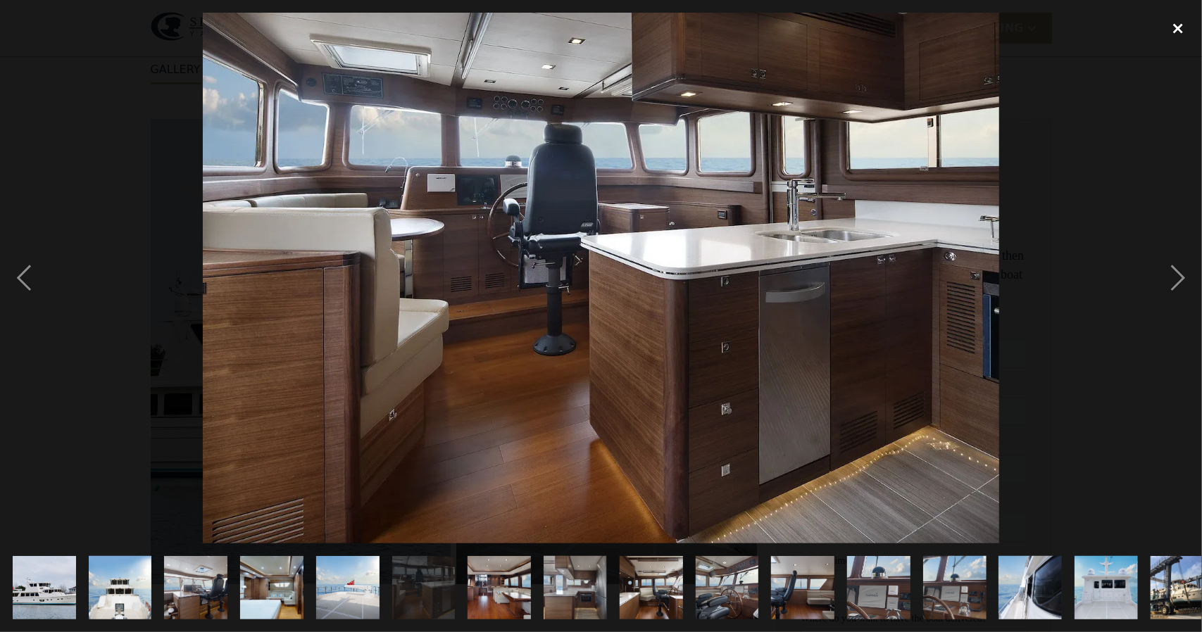
click at [1178, 25] on div "close lightbox" at bounding box center [1178, 28] width 48 height 31
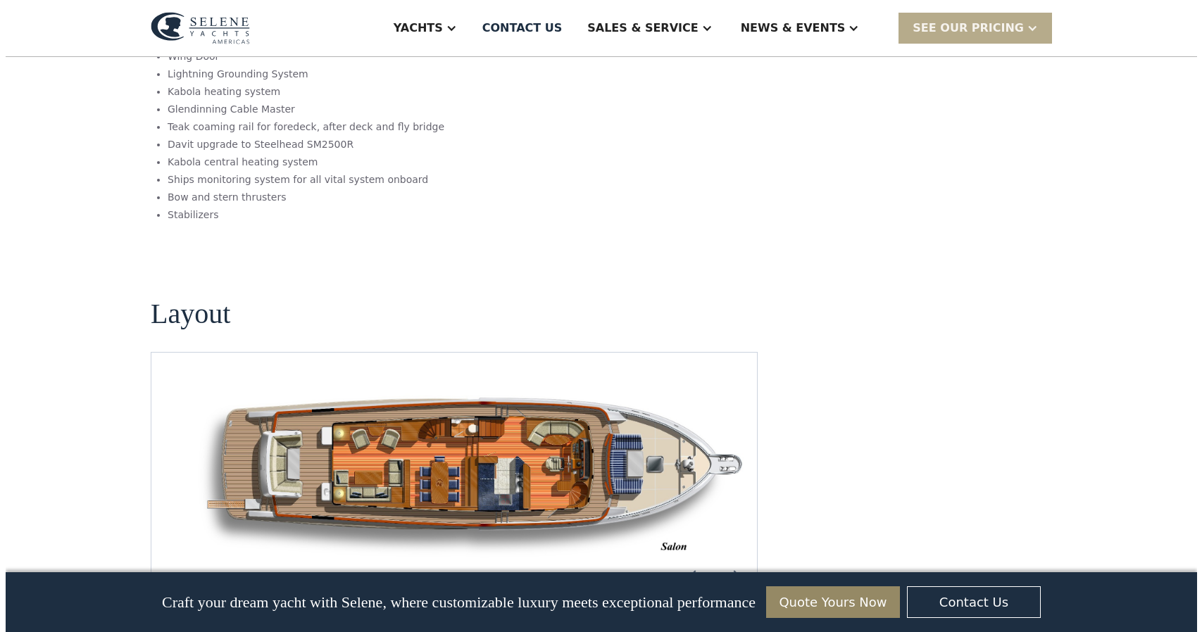
scroll to position [1690, 0]
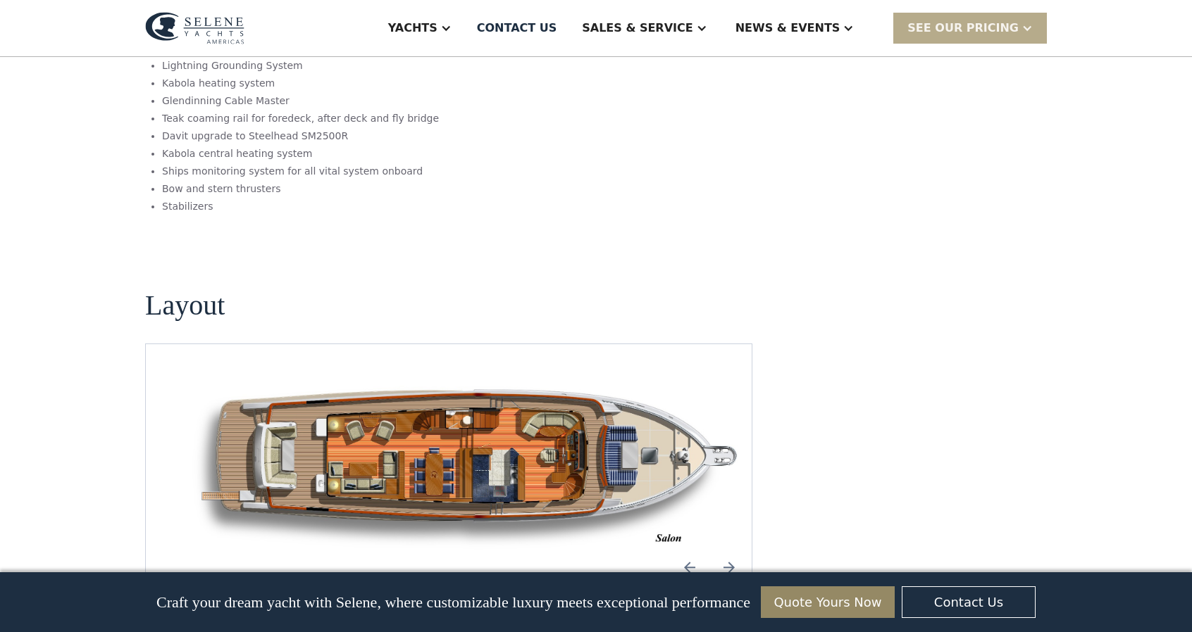
click at [437, 399] on img "open lightbox" at bounding box center [470, 464] width 583 height 173
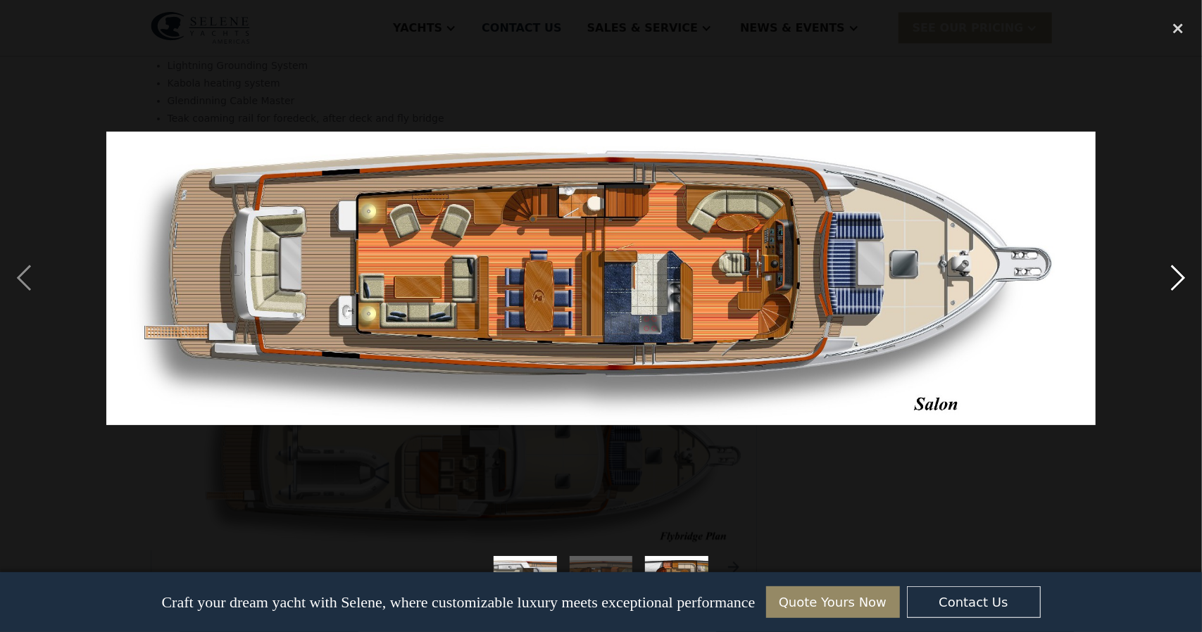
click at [1179, 277] on div "next image" at bounding box center [1178, 278] width 48 height 531
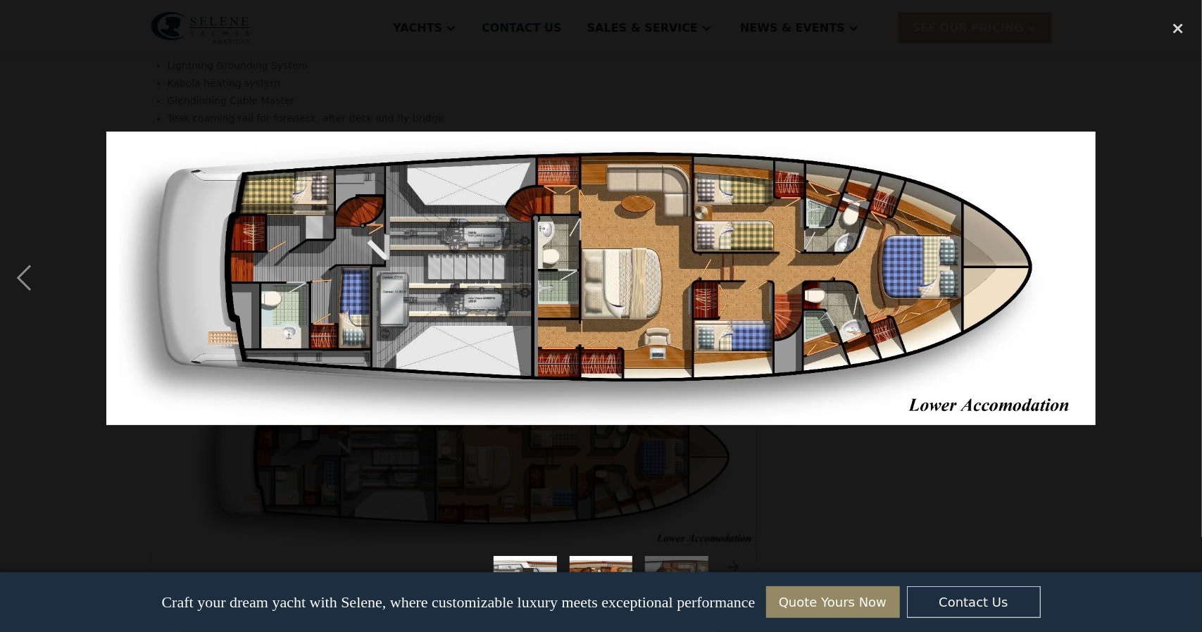
click at [856, 473] on div at bounding box center [601, 278] width 1202 height 531
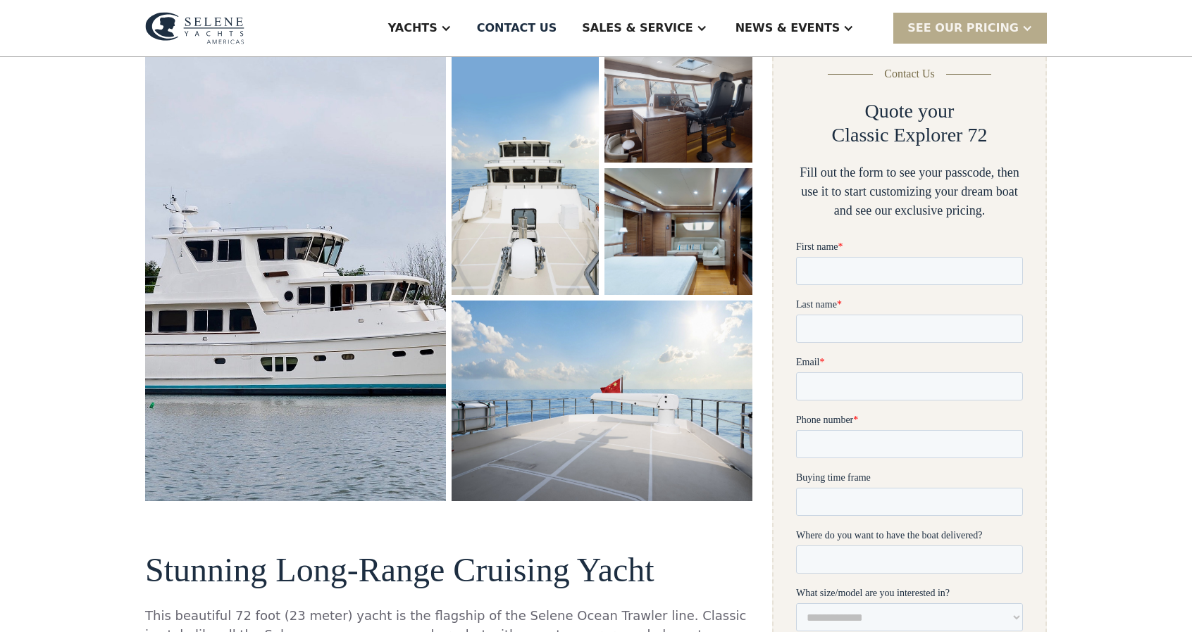
scroll to position [218, 0]
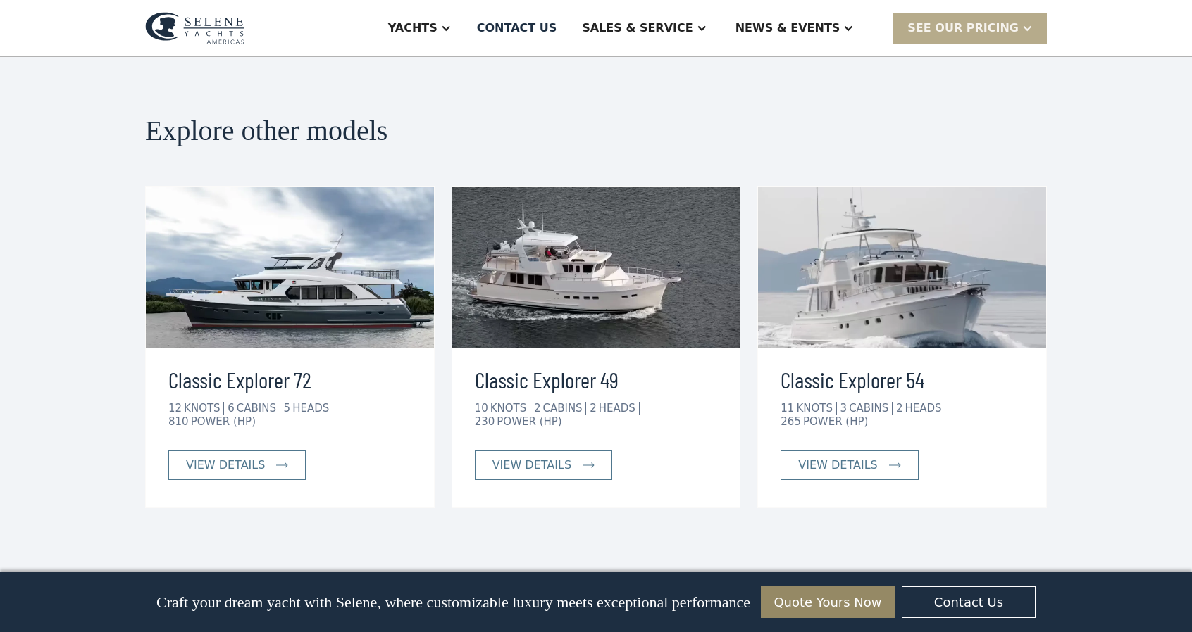
scroll to position [2969, 0]
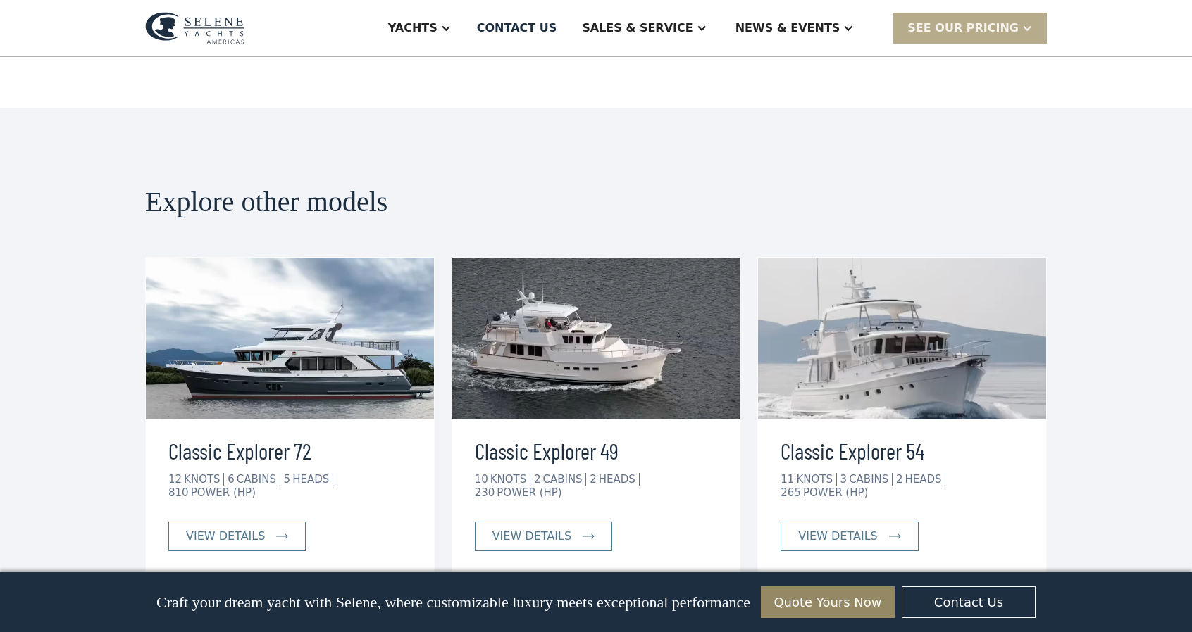
click at [263, 258] on img at bounding box center [290, 339] width 288 height 162
click at [227, 528] on div "view details" at bounding box center [225, 536] width 79 height 17
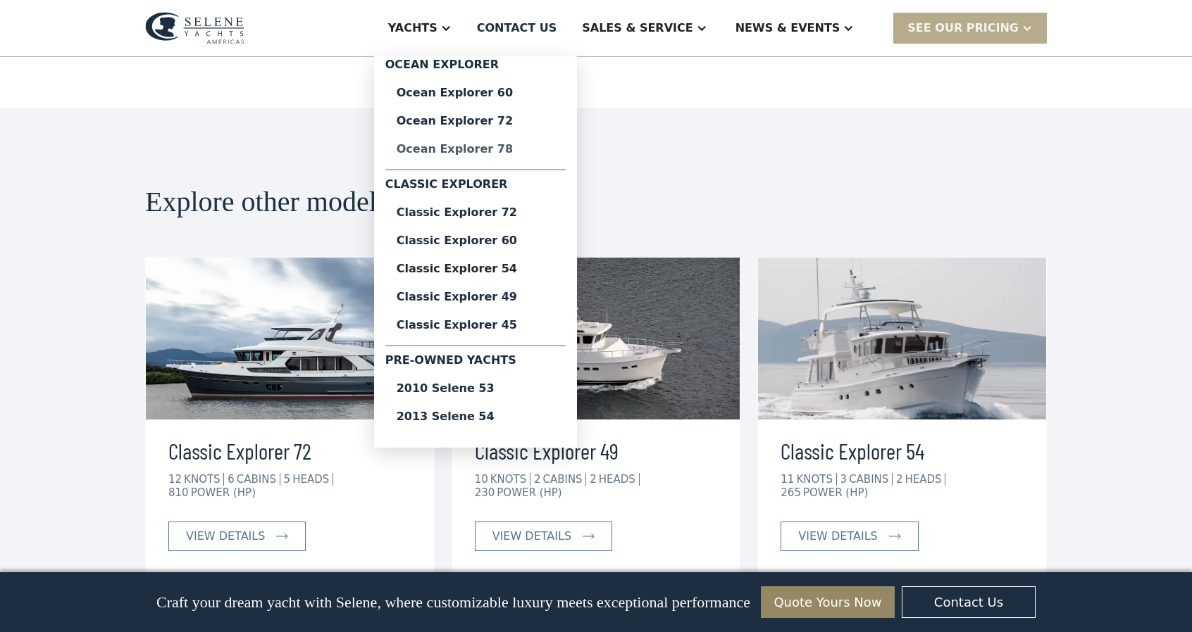
click at [506, 149] on div "Ocean Explorer 78" at bounding box center [476, 149] width 158 height 11
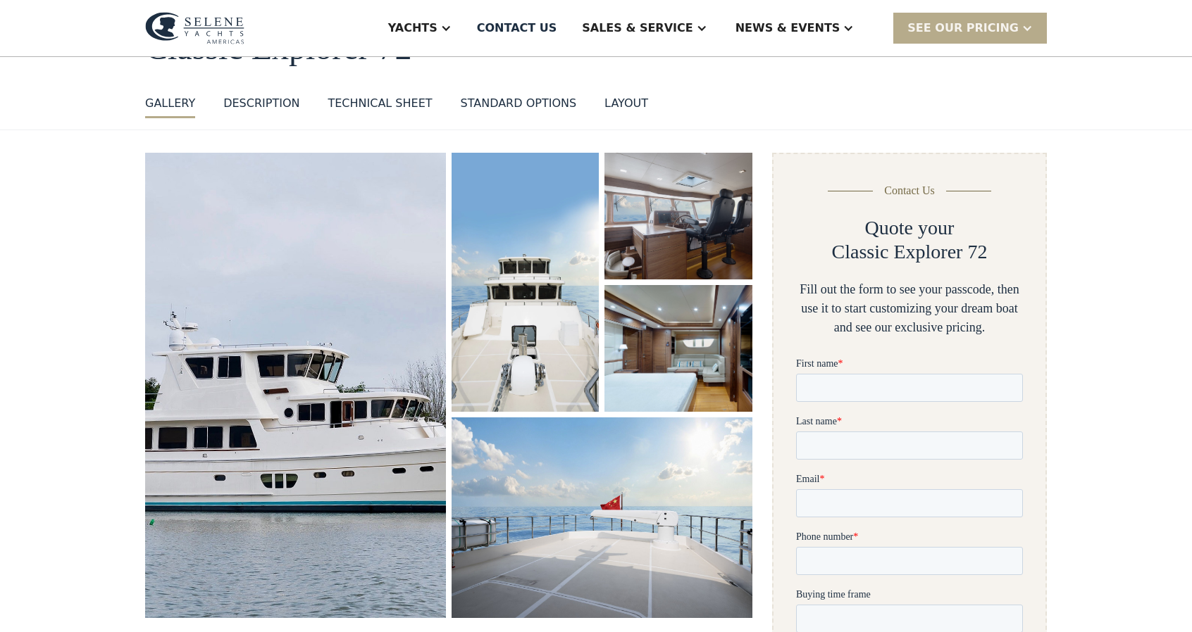
scroll to position [141, 0]
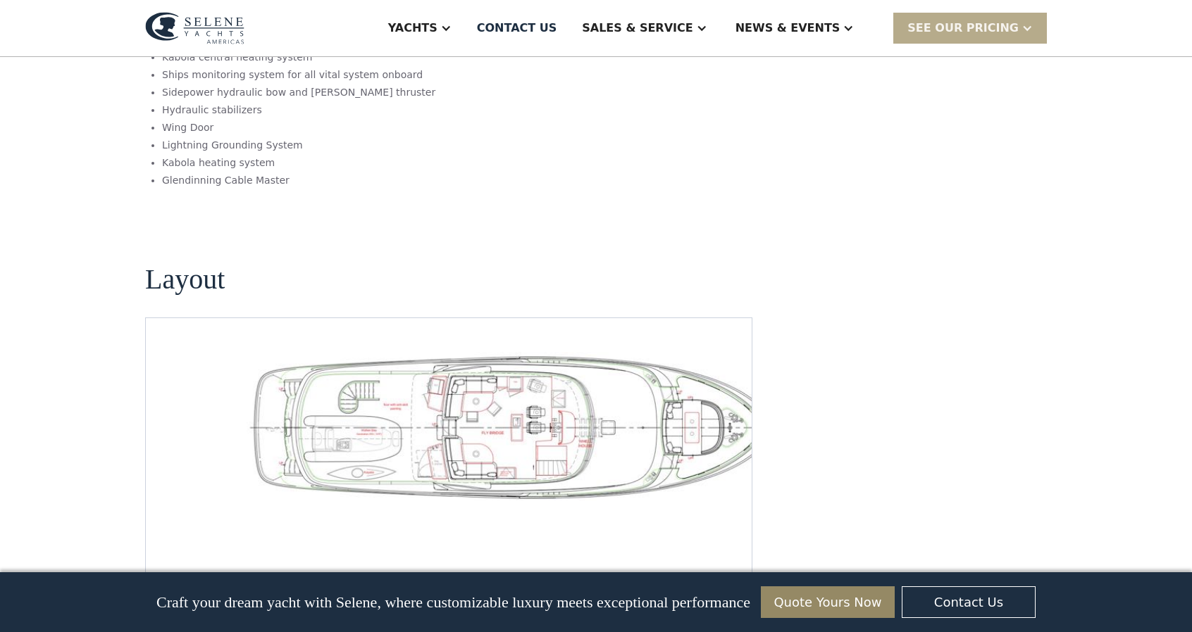
scroll to position [1972, 0]
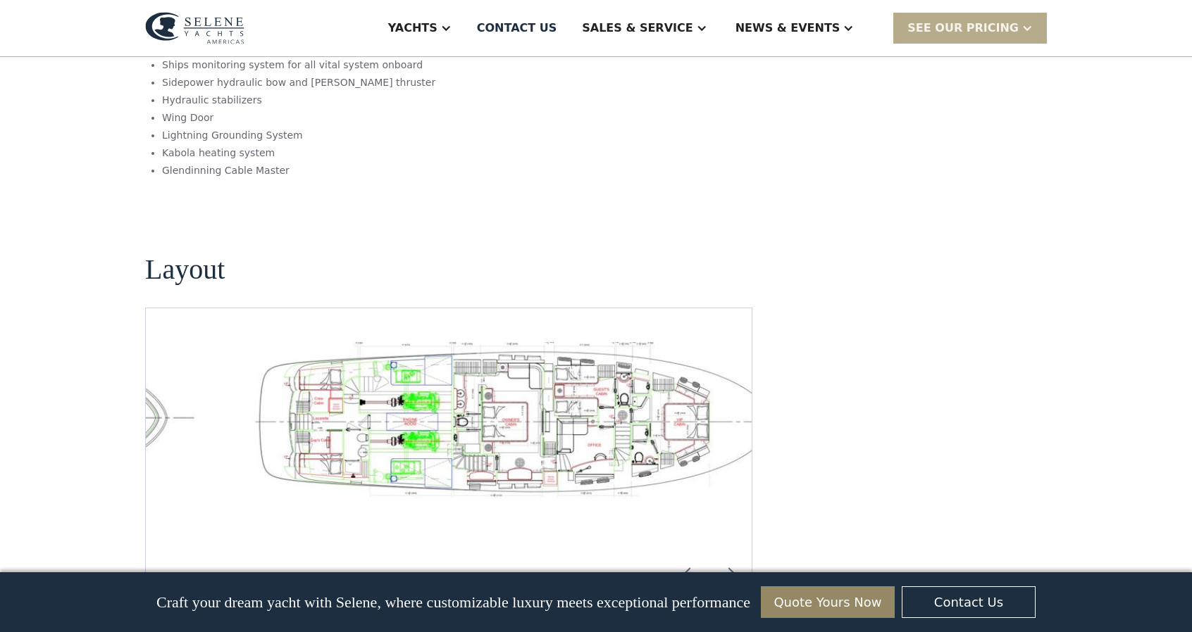
click at [432, 357] on img "open lightbox" at bounding box center [514, 422] width 583 height 161
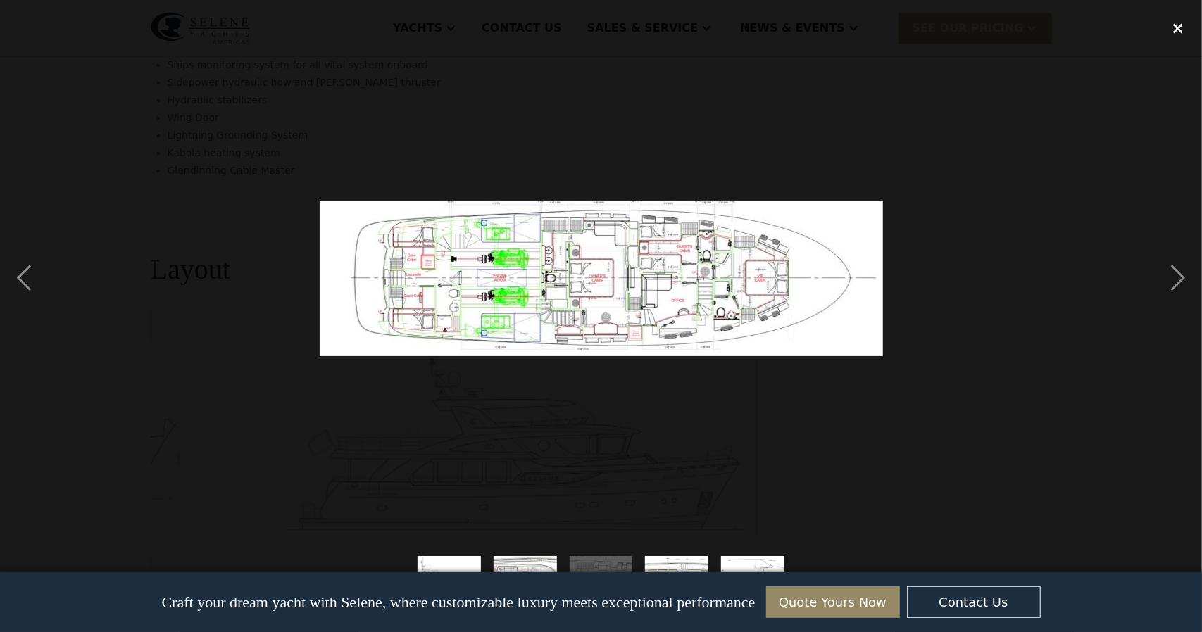
click at [1182, 20] on div "close lightbox" at bounding box center [1178, 28] width 48 height 31
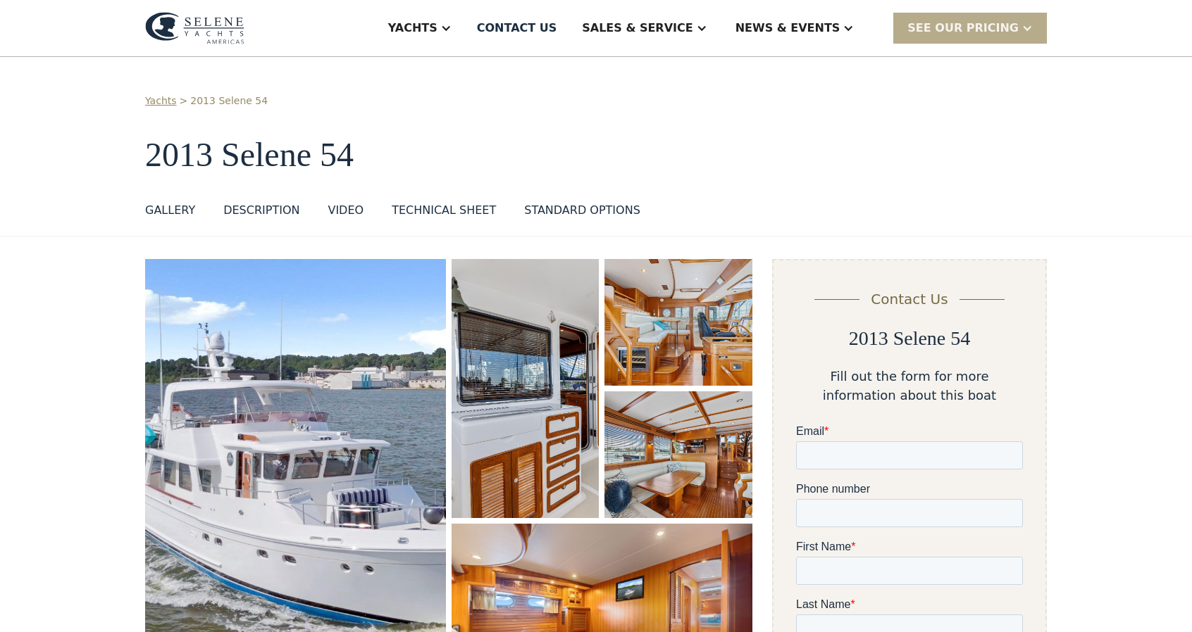
drag, startPoint x: 0, startPoint y: 0, endPoint x: 373, endPoint y: 78, distance: 381.4
click at [374, 78] on div "Yachts > 2013 Selene 54 2013 Selene 54 GALLERY GALLERY DESCRIPTION VIDEO TECHNI…" at bounding box center [596, 147] width 1192 height 180
click at [192, 29] on img at bounding box center [194, 28] width 99 height 32
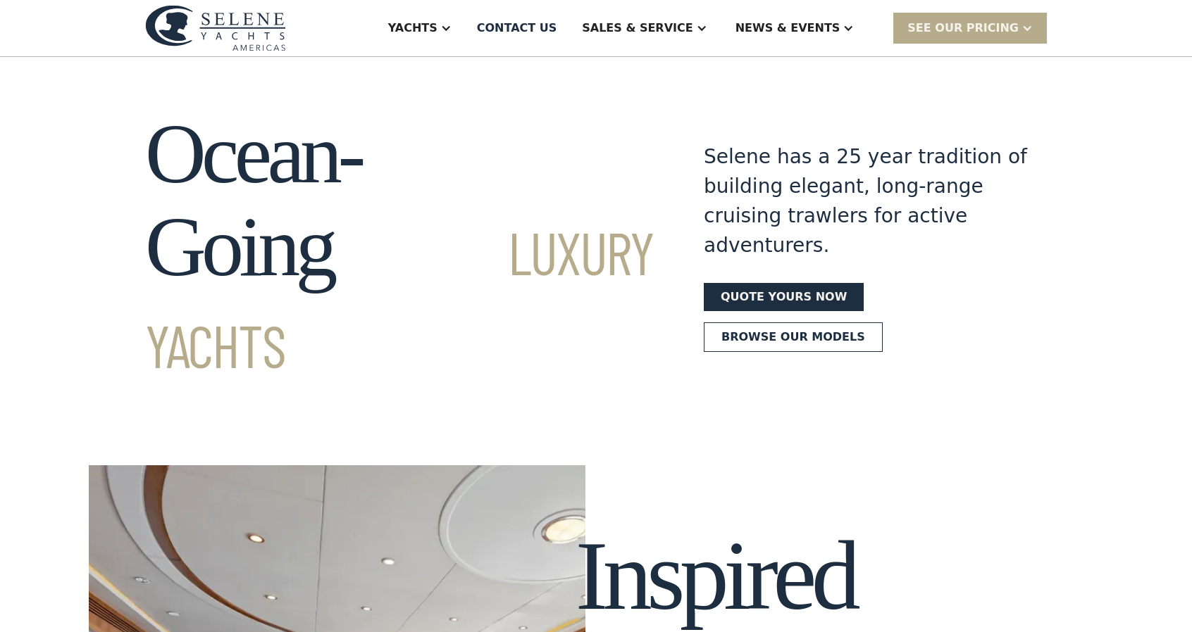
drag, startPoint x: 0, startPoint y: 211, endPoint x: 6, endPoint y: 200, distance: 12.6
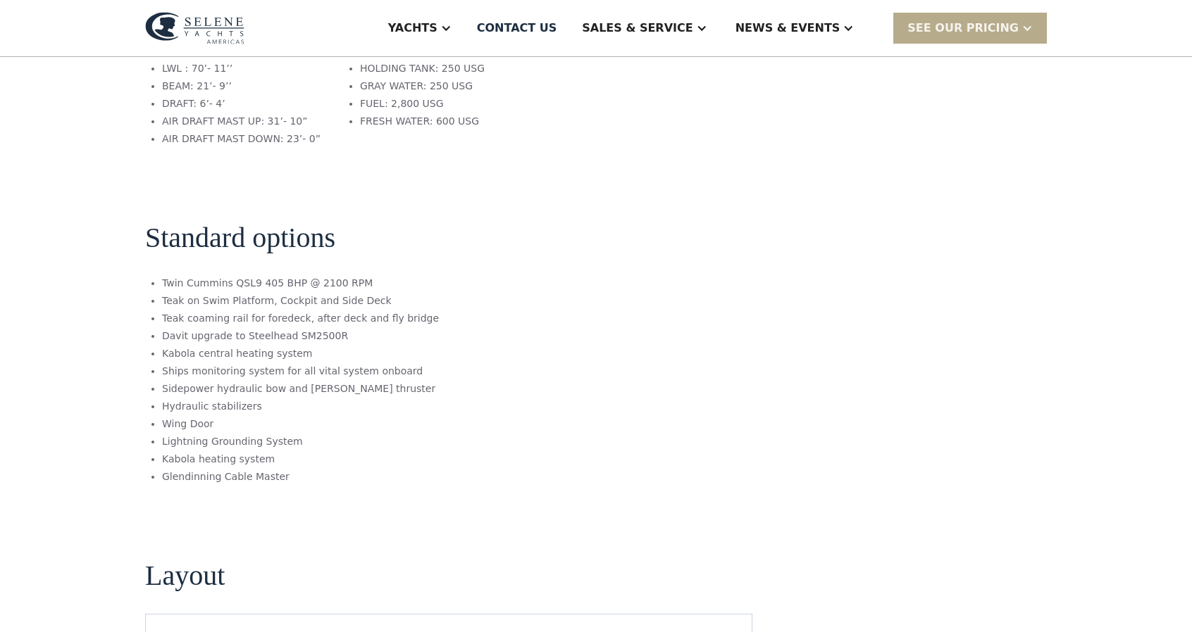
scroll to position [141, 0]
